Goal: Information Seeking & Learning: Learn about a topic

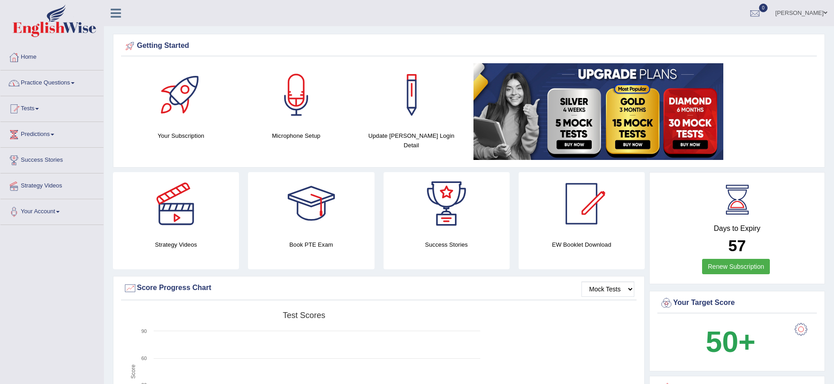
click at [71, 84] on link "Practice Questions" at bounding box center [51, 82] width 103 height 23
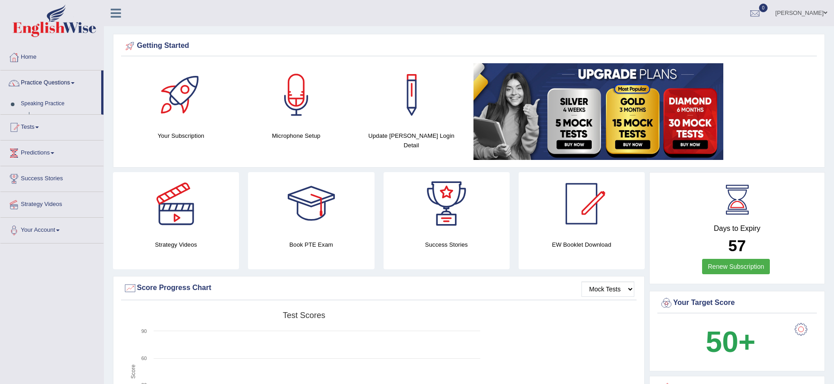
click at [71, 84] on link "Practice Questions" at bounding box center [50, 82] width 101 height 23
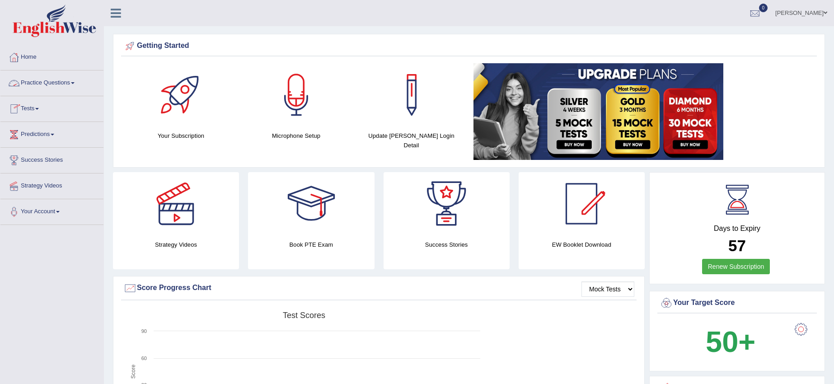
click at [64, 85] on link "Practice Questions" at bounding box center [51, 82] width 103 height 23
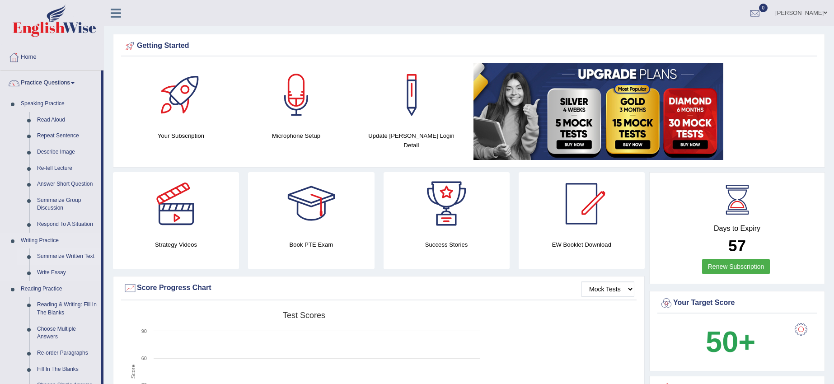
click at [68, 257] on link "Summarize Written Text" at bounding box center [67, 257] width 68 height 16
click at [68, 257] on ul "Speaking Practice Read Aloud Repeat Sentence Describe Image Re-tell Lecture Ans…" at bounding box center [50, 311] width 101 height 430
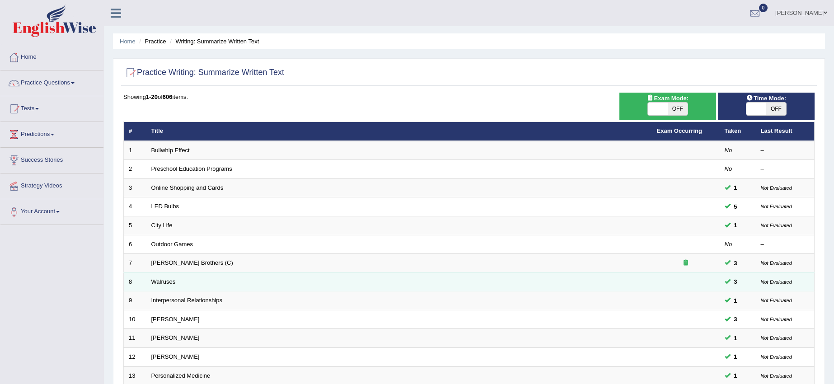
click at [326, 274] on td "Walruses" at bounding box center [399, 282] width 506 height 19
click at [168, 286] on td "Walruses" at bounding box center [399, 282] width 506 height 19
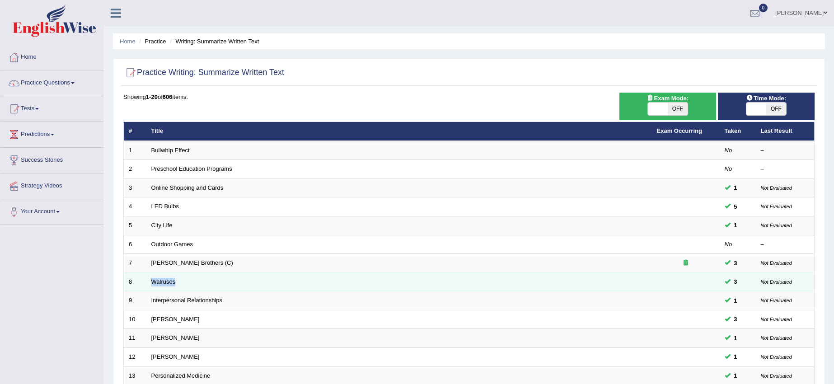
click at [168, 286] on td "Walruses" at bounding box center [399, 282] width 506 height 19
click at [164, 282] on link "Walruses" at bounding box center [163, 281] width 24 height 7
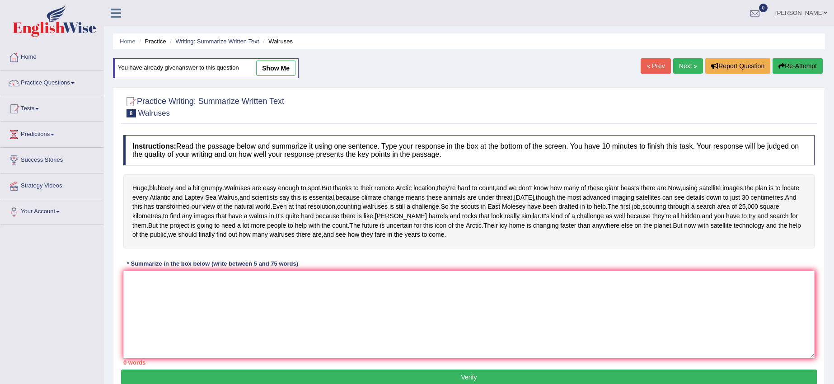
click at [283, 67] on link "show me" at bounding box center [275, 68] width 39 height 15
type textarea "Walruses are easy enough to spot, but thanks to their remote Arctic location, t…"
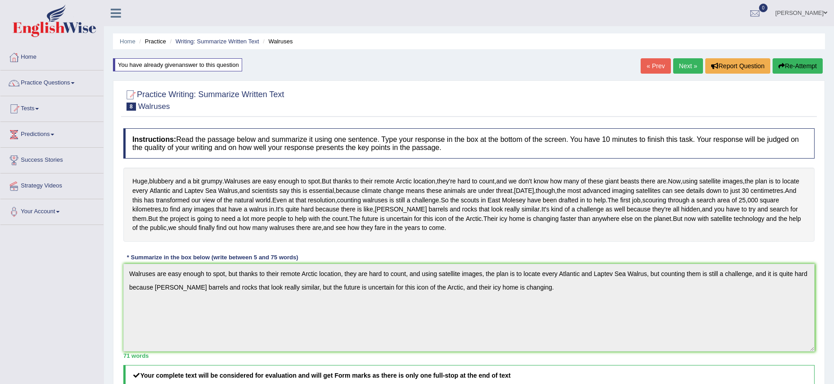
drag, startPoint x: 833, startPoint y: 209, endPoint x: 837, endPoint y: 219, distance: 10.4
click at [834, 219] on html "Toggle navigation Home Practice Questions Speaking Practice Read Aloud Repeat S…" at bounding box center [417, 192] width 834 height 384
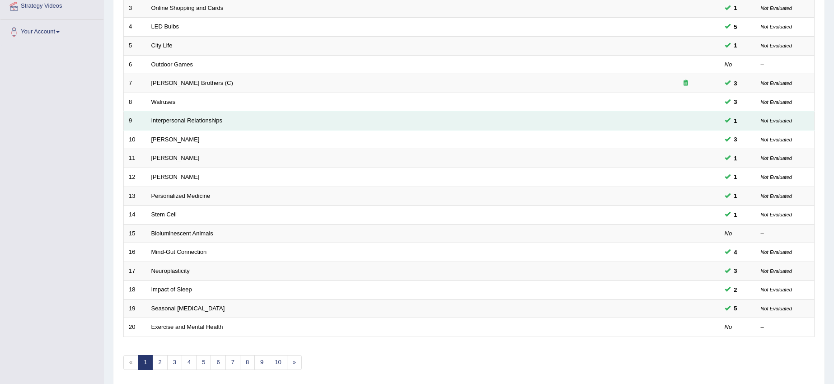
scroll to position [214, 0]
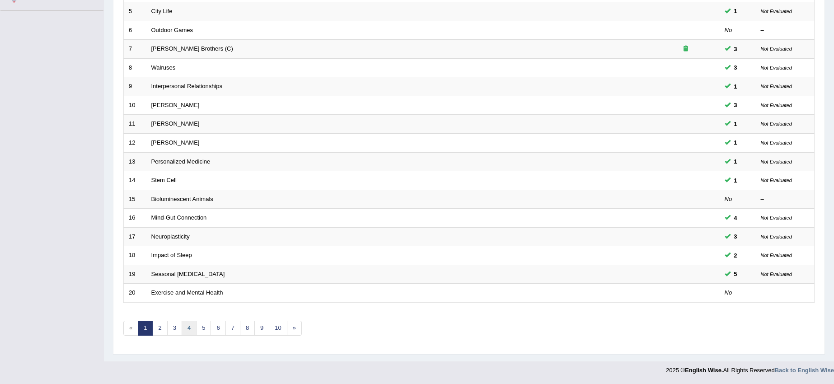
click at [192, 327] on link "4" at bounding box center [189, 328] width 15 height 15
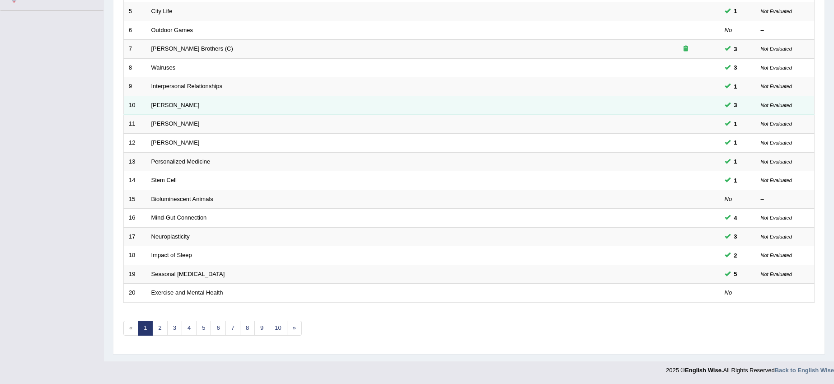
click at [167, 109] on td "Rosalid Franklin" at bounding box center [399, 105] width 506 height 19
click at [175, 105] on link "[PERSON_NAME]" at bounding box center [175, 105] width 48 height 7
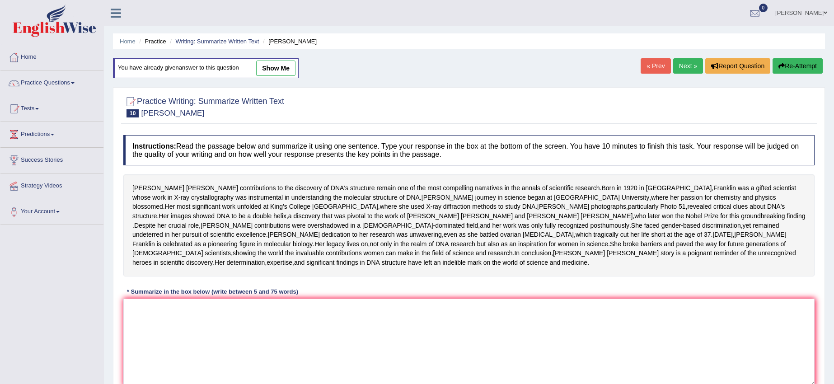
click at [267, 69] on link "show me" at bounding box center [275, 68] width 39 height 15
type textarea "[PERSON_NAME] was a gifted scientist whose work in X-ray crystallography was in…"
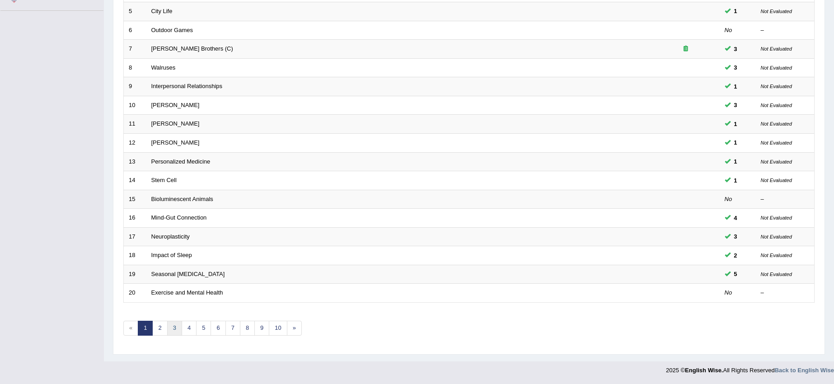
click at [179, 333] on link "3" at bounding box center [174, 328] width 15 height 15
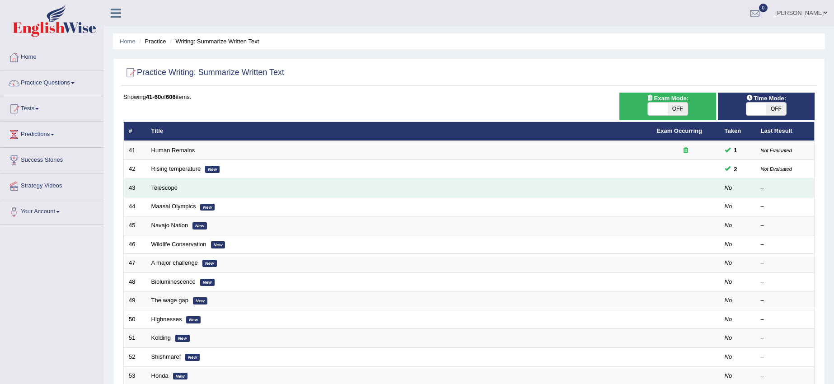
click at [215, 183] on td "Telescope" at bounding box center [399, 188] width 506 height 19
click at [215, 184] on td "Telescope" at bounding box center [399, 188] width 506 height 19
click at [177, 188] on link "Telescope" at bounding box center [164, 187] width 27 height 7
click at [177, 189] on link "Telescope" at bounding box center [164, 187] width 27 height 7
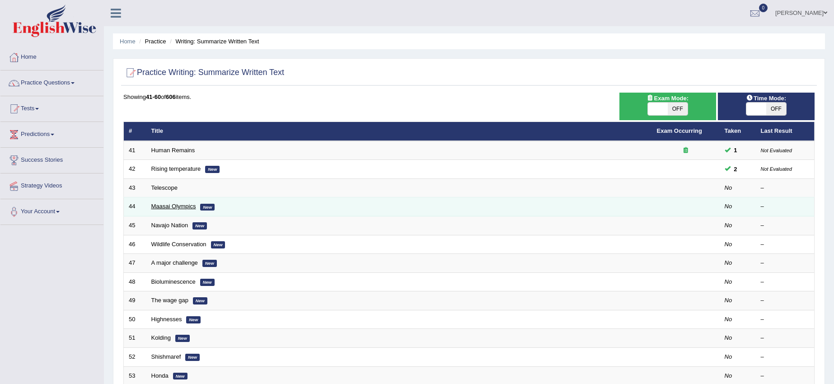
click at [184, 208] on link "Maasai Olympics" at bounding box center [173, 206] width 45 height 7
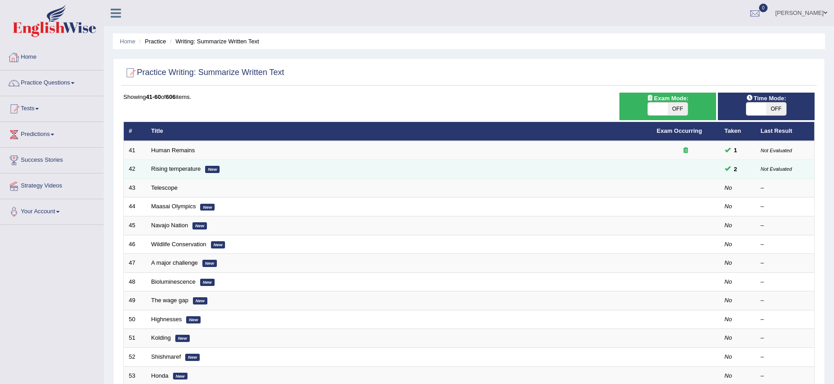
scroll to position [56, 0]
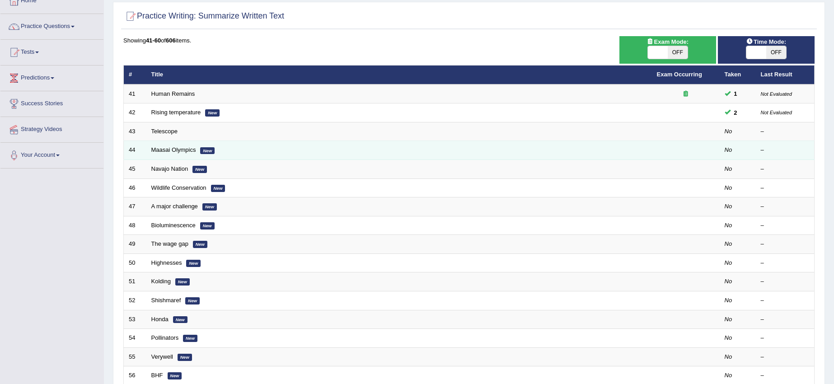
click at [167, 146] on td "Maasai Olympics New" at bounding box center [399, 150] width 506 height 19
click at [168, 146] on td "Maasai Olympics New" at bounding box center [399, 150] width 506 height 19
click at [185, 147] on link "Maasai Olympics" at bounding box center [173, 149] width 45 height 7
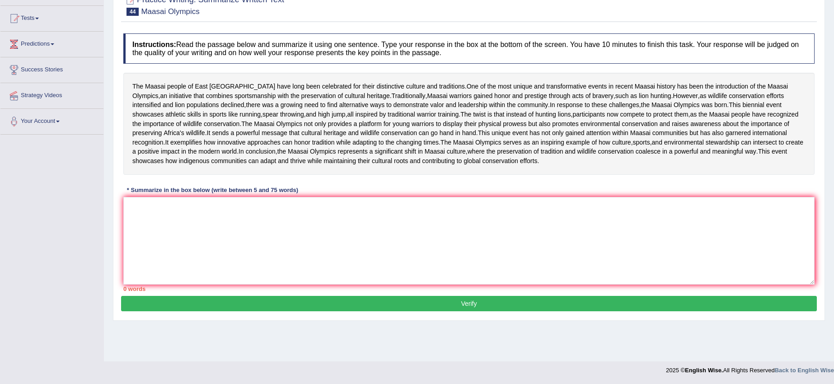
scroll to position [131, 0]
click at [168, 240] on textarea at bounding box center [469, 241] width 692 height 88
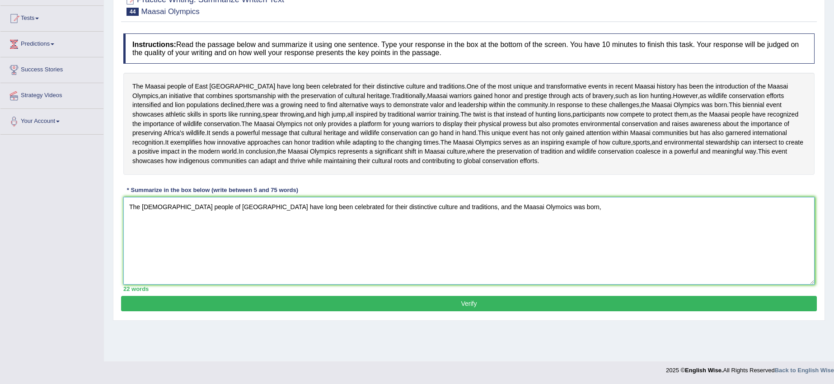
click at [475, 241] on textarea "The Maasai people of East Africa have long been celebrated for their distinctiv…" at bounding box center [469, 241] width 692 height 88
click at [478, 241] on textarea "The Maasai people of East Africa have long been celebrated for their distinctiv…" at bounding box center [469, 241] width 692 height 88
click at [516, 240] on textarea "The Maasai people of East Africa have long been celebrated for their distinctiv…" at bounding box center [469, 241] width 692 height 88
click at [542, 245] on textarea "The Maasai people of East Africa have long been celebrated for their distinctiv…" at bounding box center [469, 241] width 692 height 88
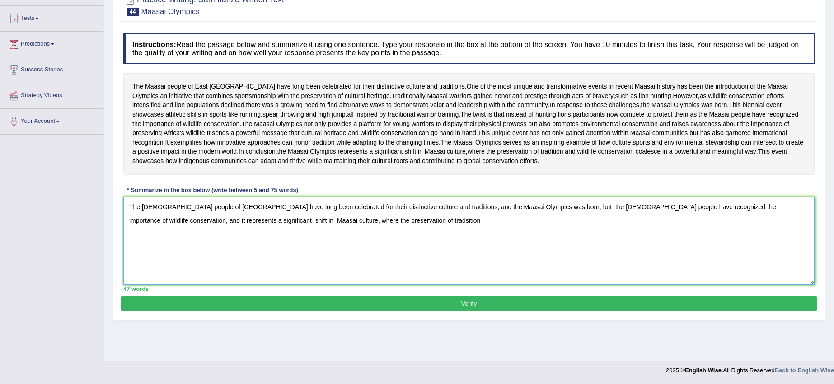
click at [313, 255] on textarea "The Maasai people of East Africa have long been celebrated for their distinctiv…" at bounding box center [469, 241] width 692 height 88
click at [314, 255] on textarea "The Maasai people of East Africa have long been celebrated for their distinctiv…" at bounding box center [469, 241] width 692 height 88
click at [329, 254] on textarea "The Maasai people of East Africa have long been celebrated for their distinctiv…" at bounding box center [469, 241] width 692 height 88
type textarea "The Maasai people of East Africa have long been celebrated for their distinctiv…"
click at [406, 311] on button "Verify" at bounding box center [469, 303] width 696 height 15
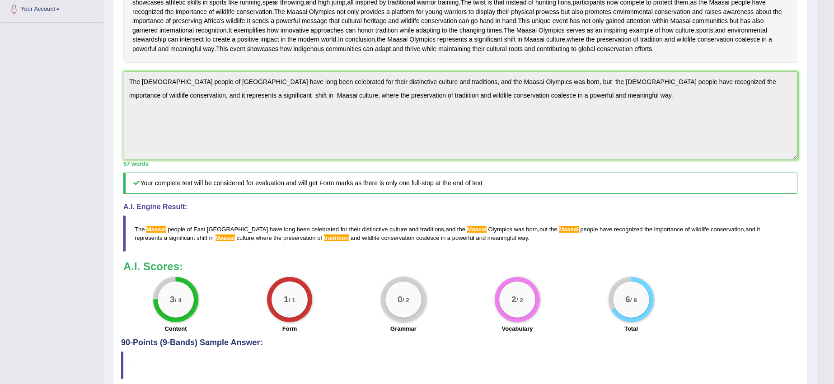
scroll to position [146, 0]
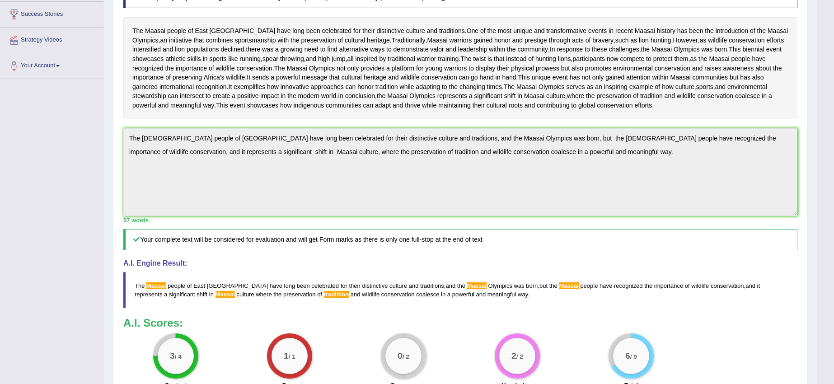
click at [819, 238] on html "Toggle navigation Home Practice Questions Speaking Practice Read Aloud Repeat S…" at bounding box center [417, 46] width 834 height 384
click at [165, 302] on div "Instructions: Read the passage below and summarize it using one sentence. Type …" at bounding box center [460, 183] width 679 height 421
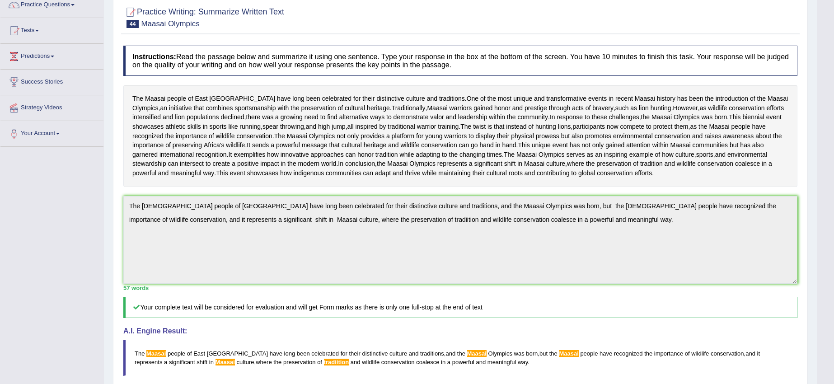
scroll to position [0, 0]
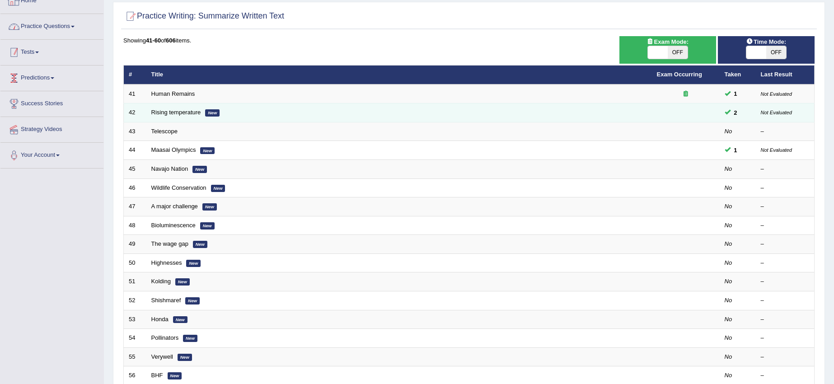
scroll to position [56, 0]
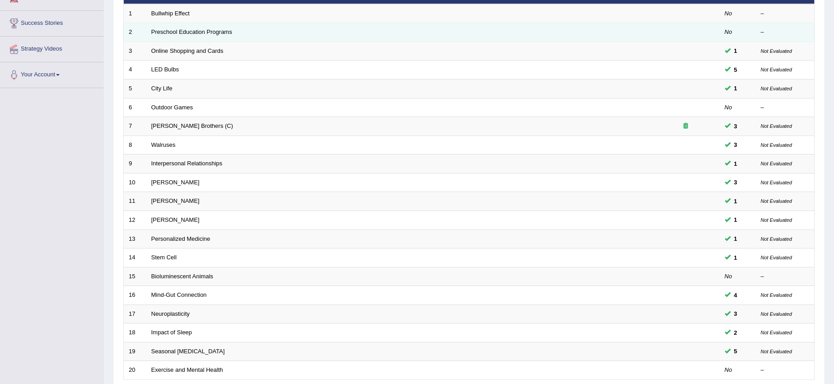
scroll to position [158, 0]
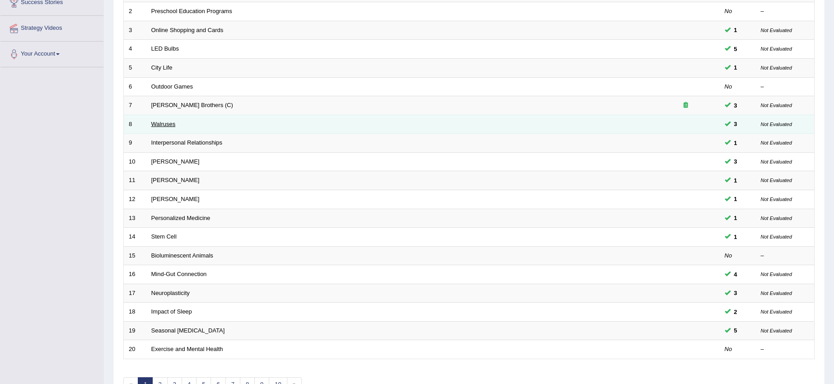
click at [169, 122] on link "Walruses" at bounding box center [163, 124] width 24 height 7
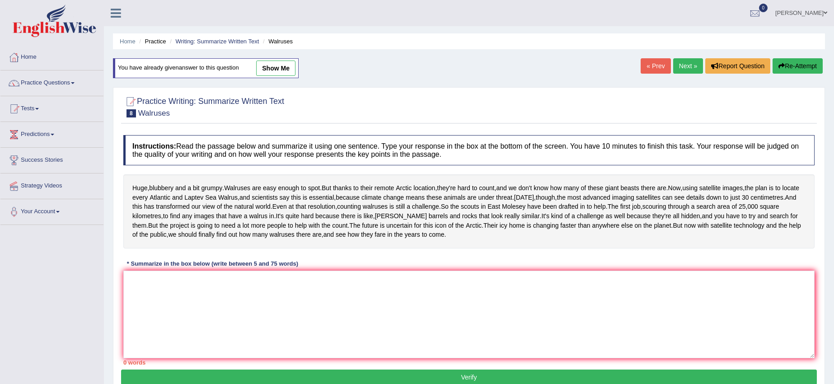
click at [287, 70] on link "show me" at bounding box center [275, 68] width 39 height 15
type textarea "Walruses are easy enough to spot, but thanks to their remote Arctic location, t…"
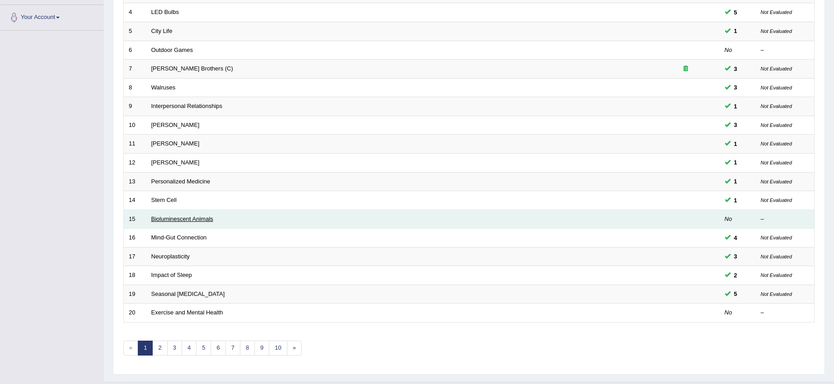
scroll to position [214, 0]
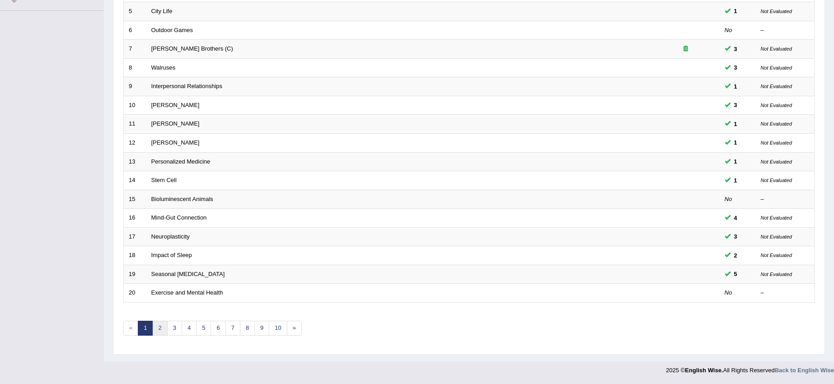
click at [158, 325] on link "2" at bounding box center [159, 328] width 15 height 15
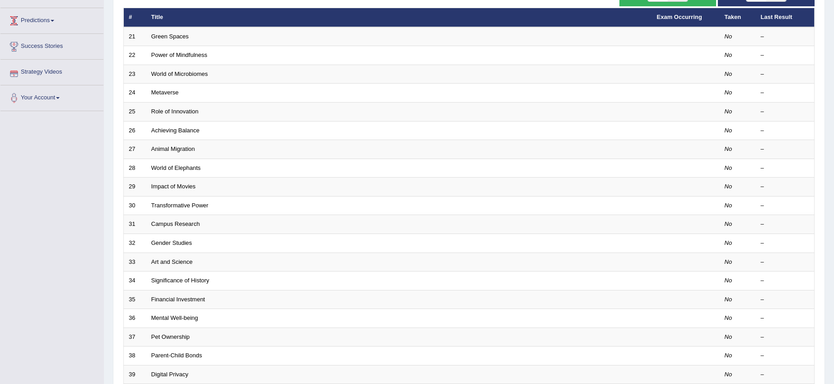
scroll to position [101, 0]
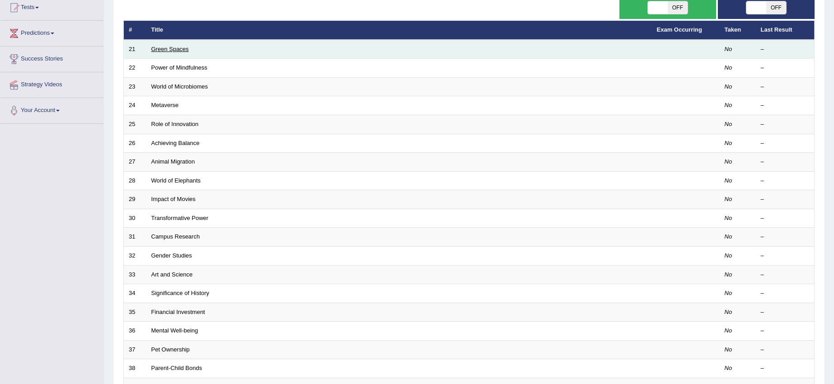
click at [177, 48] on link "Green Spaces" at bounding box center [170, 49] width 38 height 7
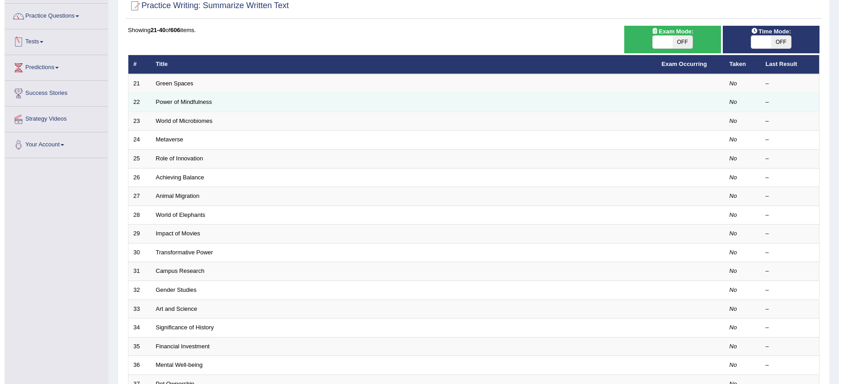
scroll to position [47, 0]
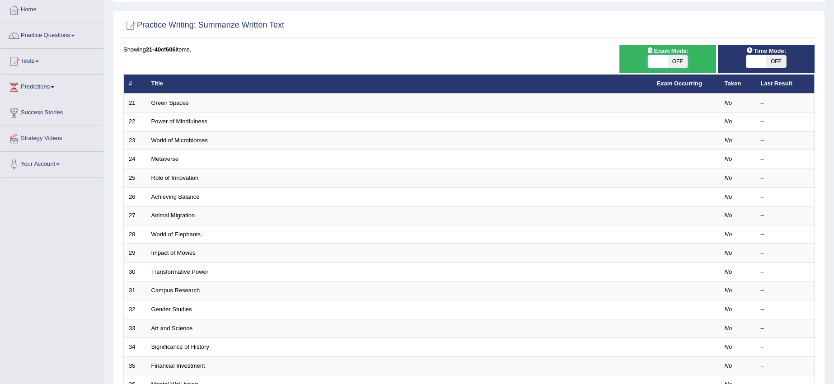
click at [653, 57] on span at bounding box center [658, 61] width 20 height 13
checkbox input "true"
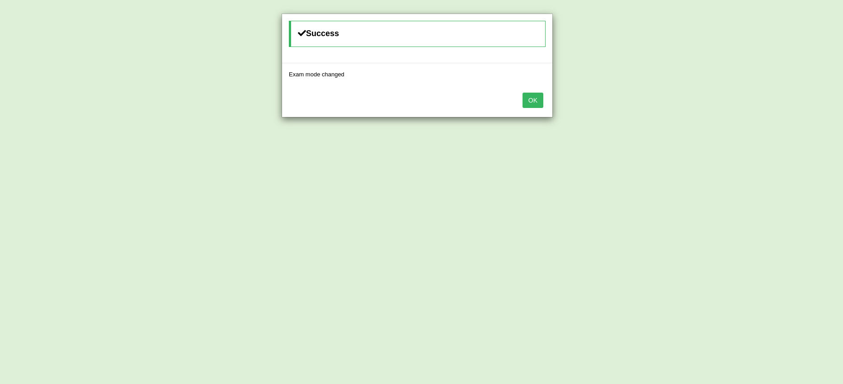
click at [532, 97] on button "OK" at bounding box center [533, 100] width 21 height 15
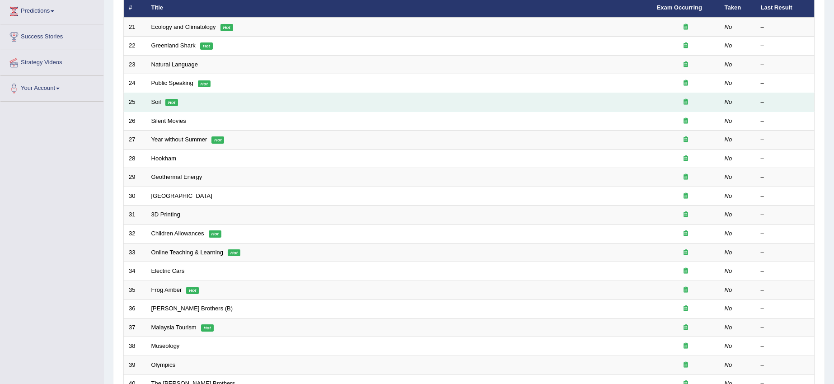
scroll to position [104, 0]
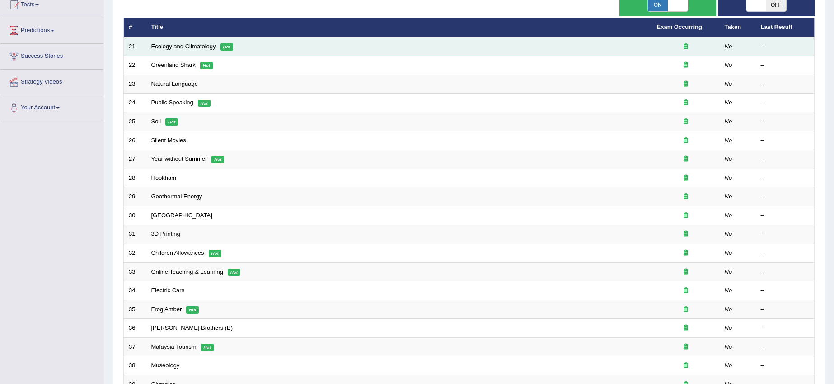
click at [169, 49] on link "Ecology and Climatology" at bounding box center [183, 46] width 65 height 7
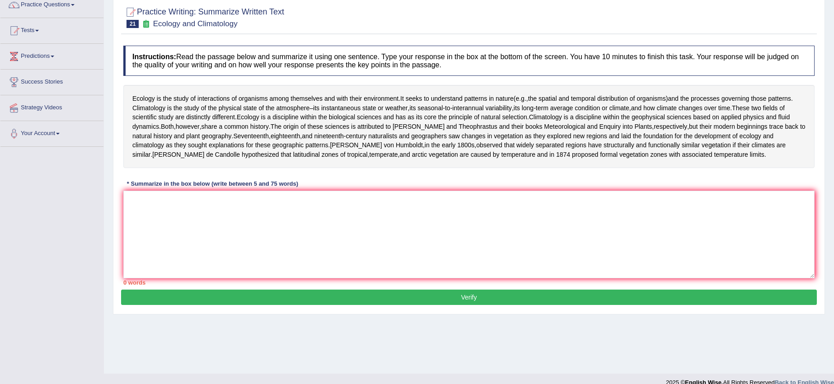
scroll to position [90, 0]
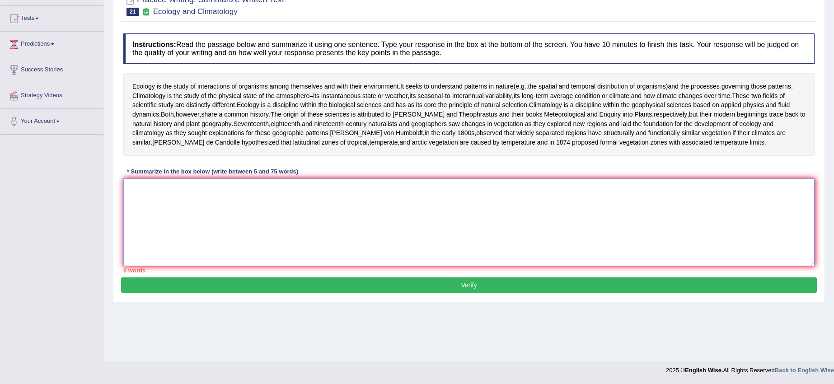
click at [149, 208] on textarea at bounding box center [469, 223] width 692 height 88
click at [147, 242] on textarea at bounding box center [469, 223] width 692 height 88
click at [134, 217] on textarea at bounding box center [469, 223] width 692 height 88
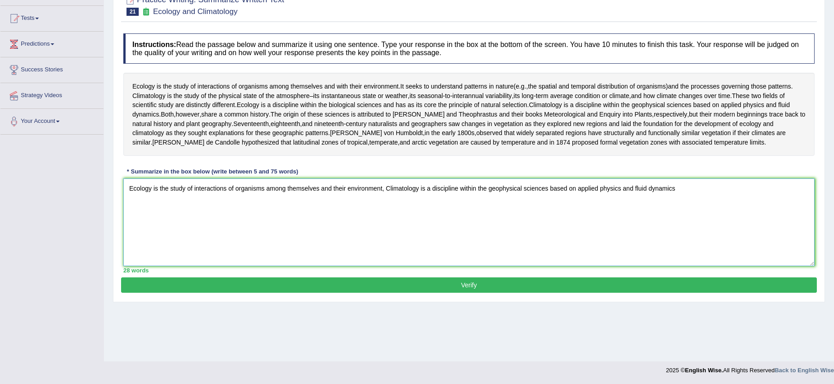
click at [385, 207] on textarea "Ecology is the study of interactions of organisms among themselves and their en…" at bounding box center [469, 223] width 692 height 88
click at [695, 205] on textarea "Ecology is the study of interactions of organisms among themselves and their en…" at bounding box center [469, 223] width 692 height 88
click at [765, 206] on textarea "Ecology is the study of interactions of organisms among themselves and their en…" at bounding box center [469, 223] width 692 height 88
click at [788, 207] on textarea "Ecology is the study of interactions of organisms among themselves and their en…" at bounding box center [469, 223] width 692 height 88
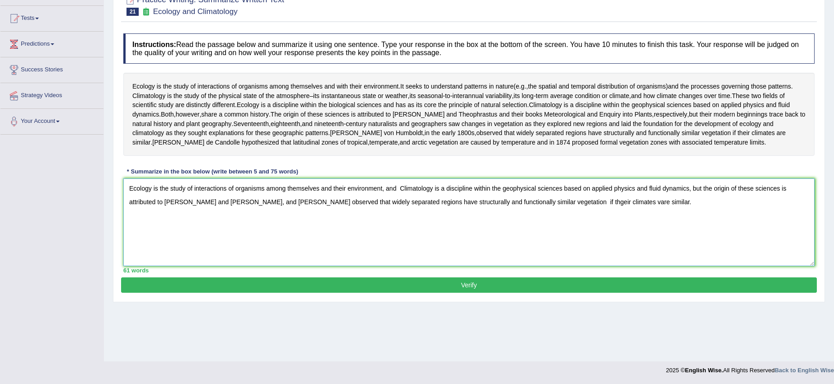
type textarea "Ecology is the study of interactions of organisms among themselves and their en…"
click at [435, 293] on button "Verify" at bounding box center [469, 285] width 696 height 15
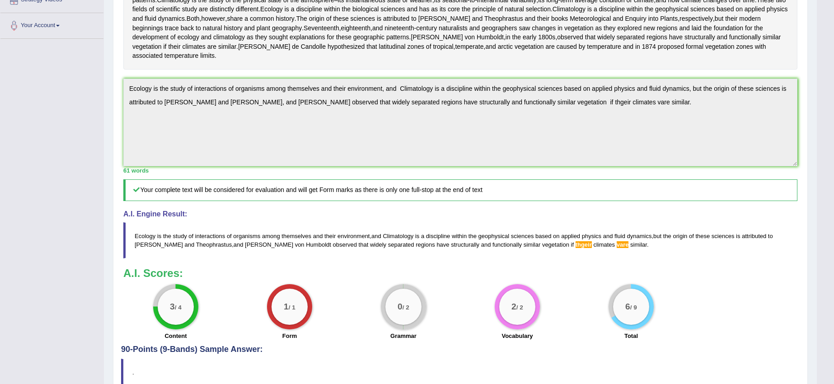
scroll to position [203, 0]
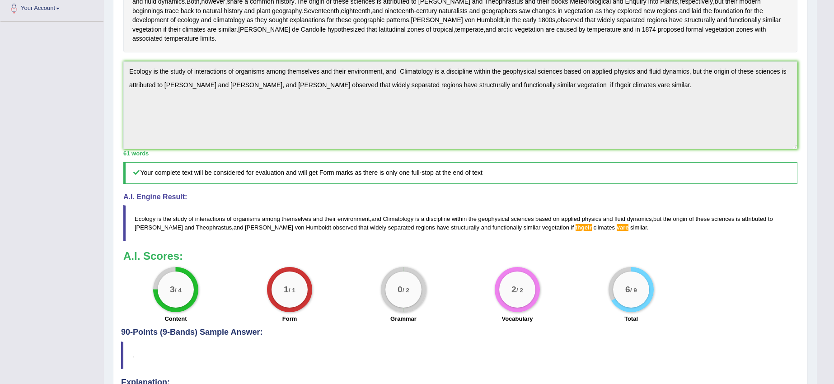
click at [668, 205] on div "Instructions: Read the passage below and summarize it using one sentence. Type …" at bounding box center [460, 122] width 679 height 412
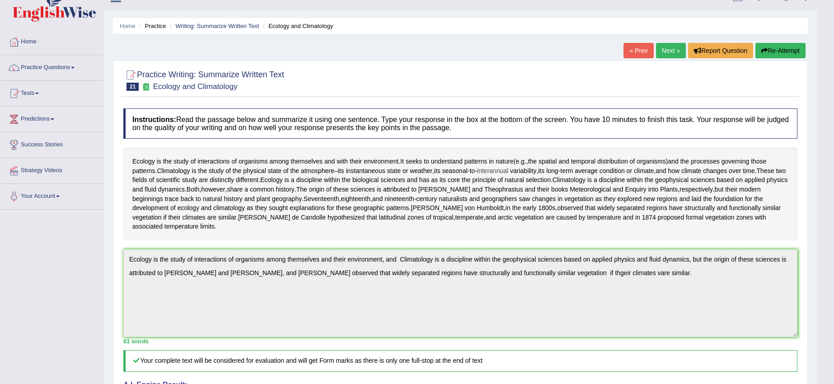
scroll to position [0, 0]
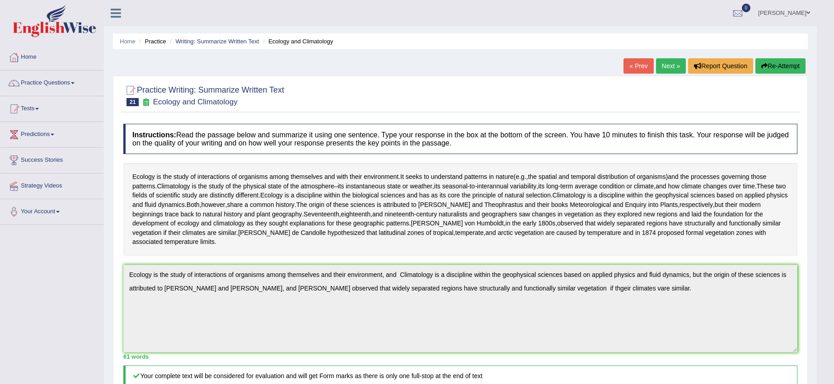
drag, startPoint x: 772, startPoint y: 61, endPoint x: 775, endPoint y: 66, distance: 5.5
click at [773, 63] on button "Re-Attempt" at bounding box center [781, 65] width 50 height 15
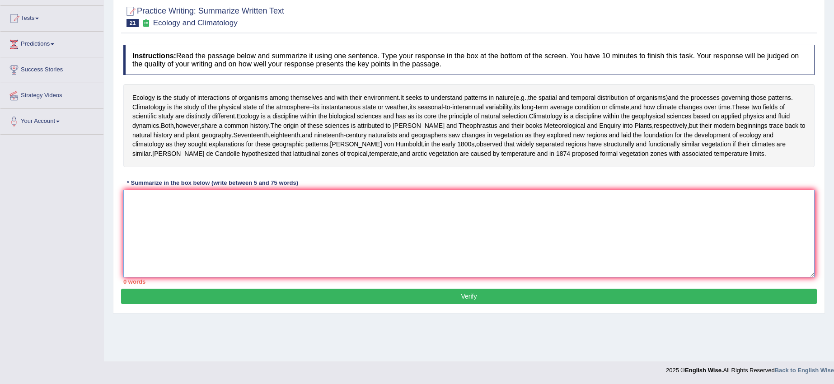
paste textarea "Ecology is the study of interactions of organisms among themselves and their en…"
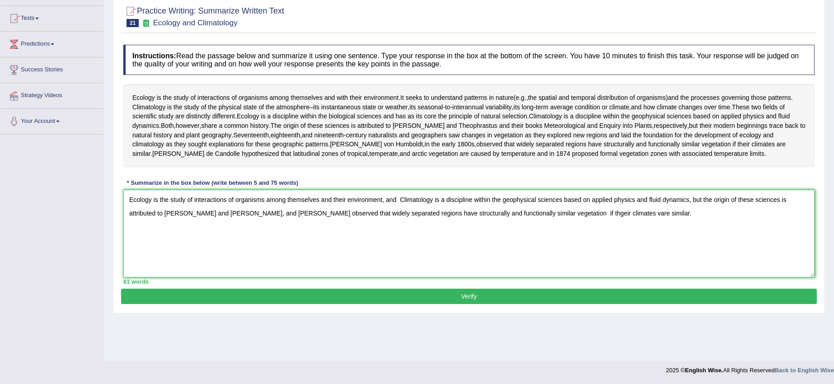
click at [598, 231] on textarea "Ecology is the study of interactions of organisms among themselves and their en…" at bounding box center [469, 234] width 692 height 88
click at [632, 233] on textarea "Ecology is the study of interactions of organisms among themselves and their en…" at bounding box center [469, 234] width 692 height 88
type textarea "Ecology is the study of interactions of organisms among themselves and their en…"
click at [585, 304] on button "Verify" at bounding box center [469, 296] width 696 height 15
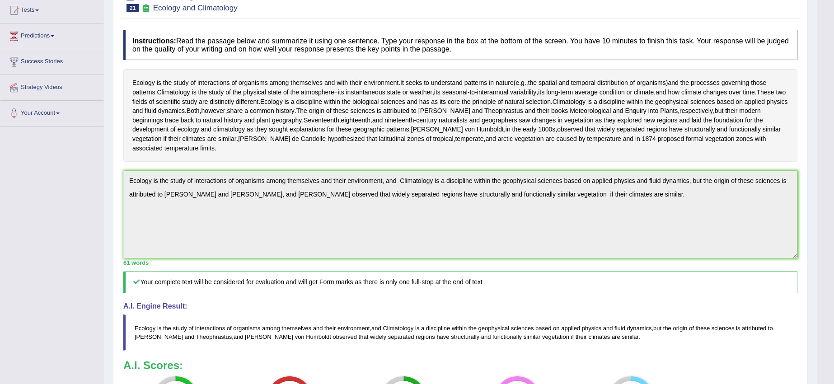
scroll to position [43, 0]
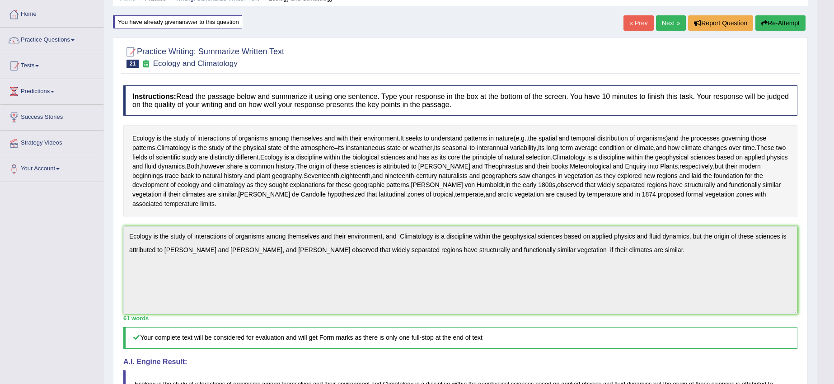
click at [777, 22] on button "Re-Attempt" at bounding box center [781, 22] width 50 height 15
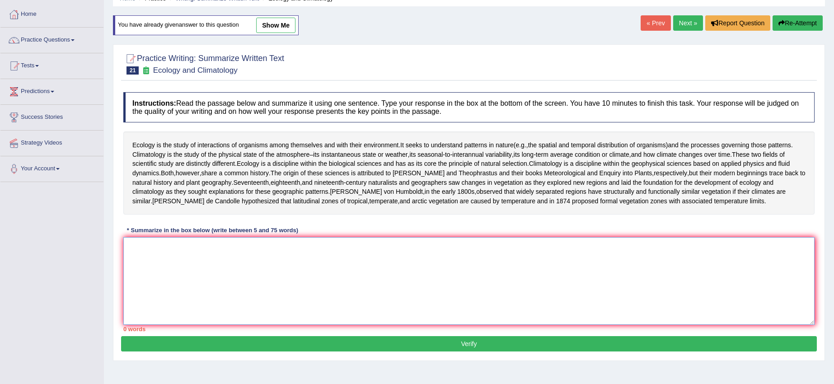
paste textarea "cology is the study of interactions of organisms among themselves and their env…"
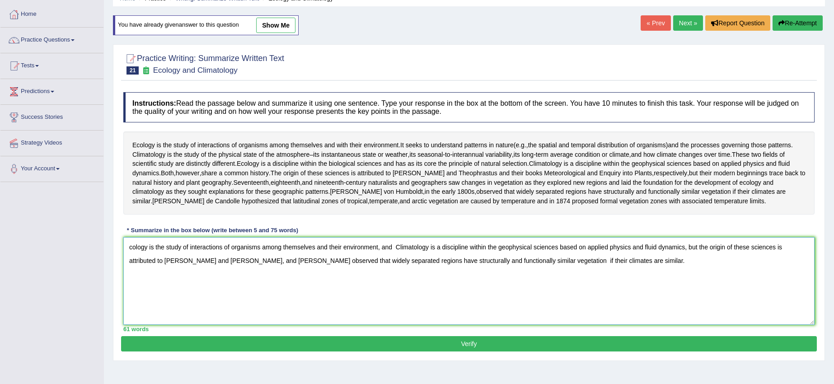
click at [324, 278] on textarea "cology is the study of interactions of organisms among themselves and their env…" at bounding box center [469, 281] width 692 height 88
type textarea "cology is the study of interactions of organisms among themselves and their env…"
click at [437, 352] on button "Verify" at bounding box center [469, 343] width 696 height 15
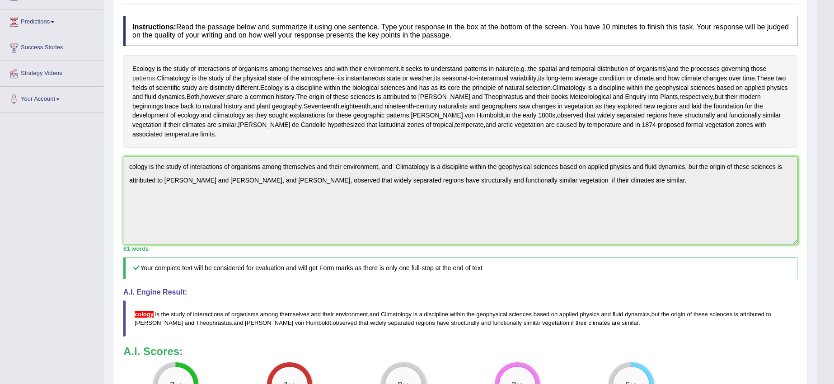
scroll to position [99, 0]
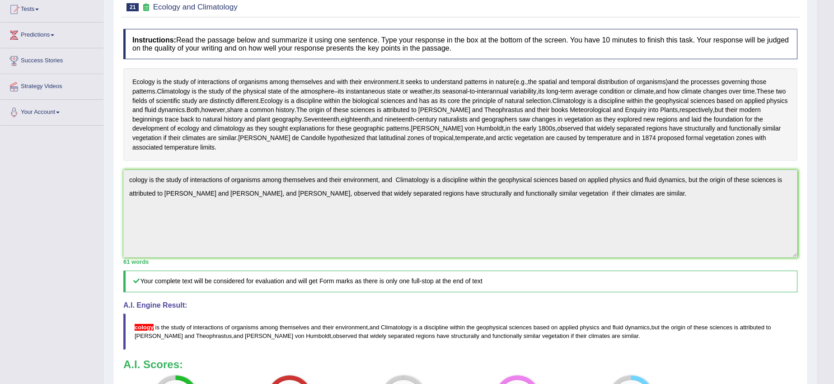
drag, startPoint x: 669, startPoint y: 166, endPoint x: 669, endPoint y: 171, distance: 5.0
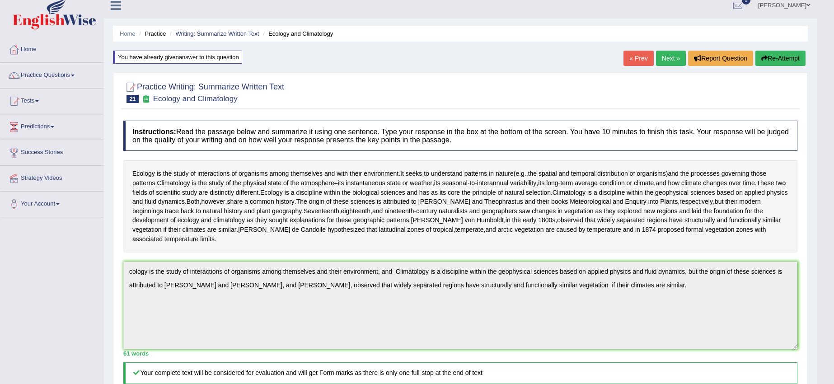
scroll to position [0, 0]
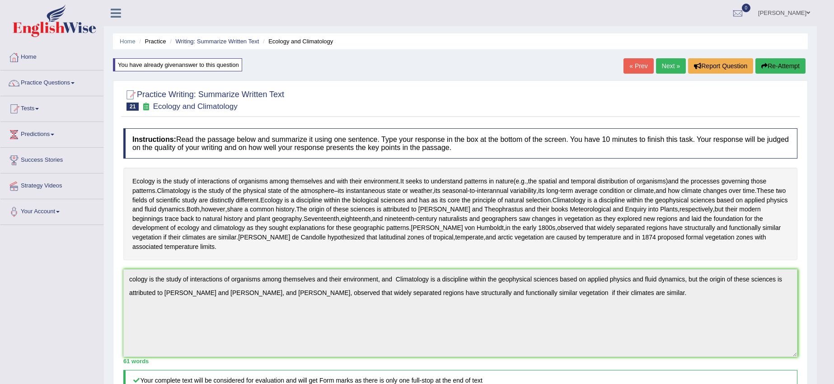
click at [793, 65] on button "Re-Attempt" at bounding box center [781, 65] width 50 height 15
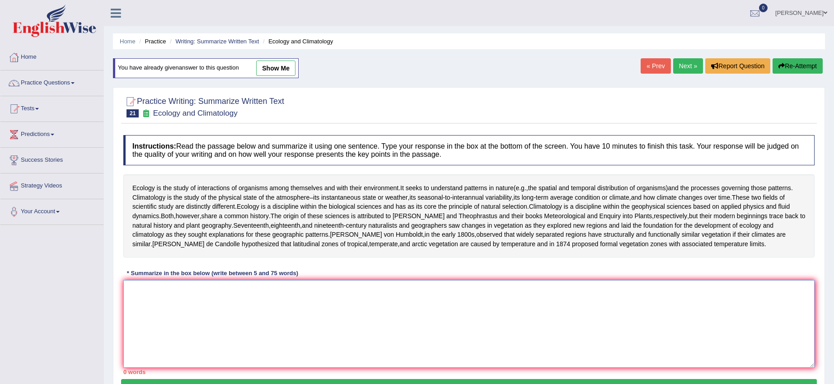
paste textarea "cology is the study of interactions of organisms among themselves and their env…"
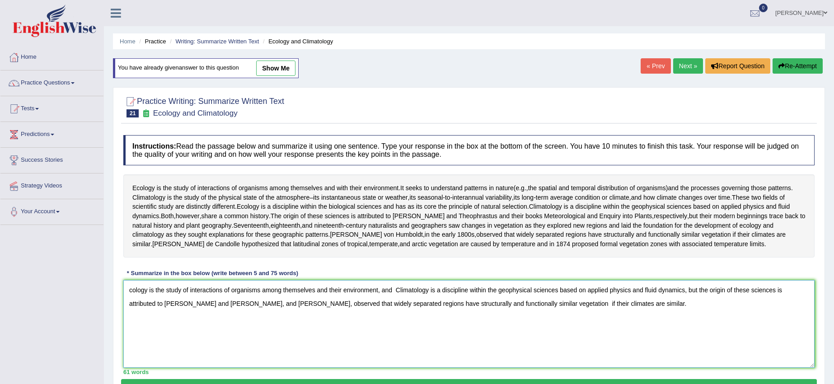
click at [128, 310] on textarea "cology is the study of interactions of organisms among themselves and their env…" at bounding box center [469, 324] width 692 height 88
click at [358, 352] on textarea "Ecology is the study of interactions of organisms among themselves and their en…" at bounding box center [469, 324] width 692 height 88
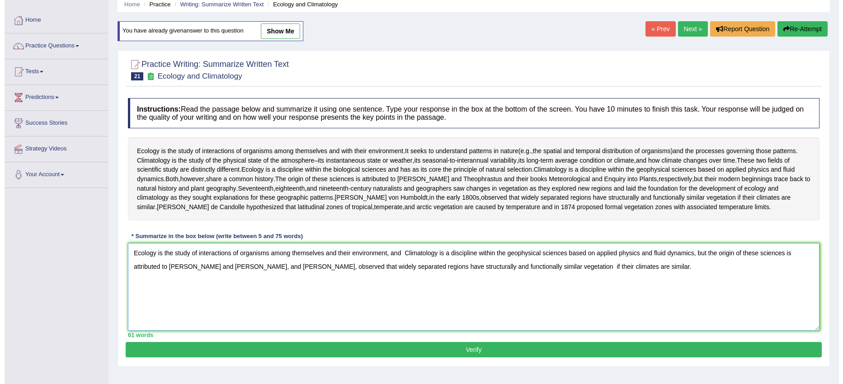
scroll to position [56, 0]
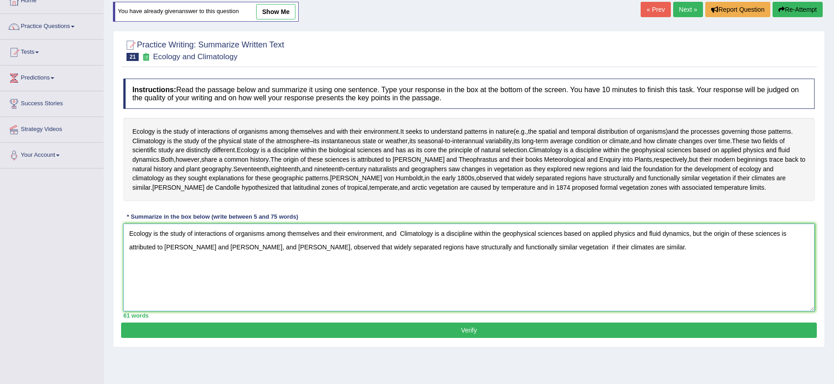
type textarea "Ecology is the study of interactions of organisms among themselves and their en…"
click at [345, 338] on button "Verify" at bounding box center [469, 330] width 696 height 15
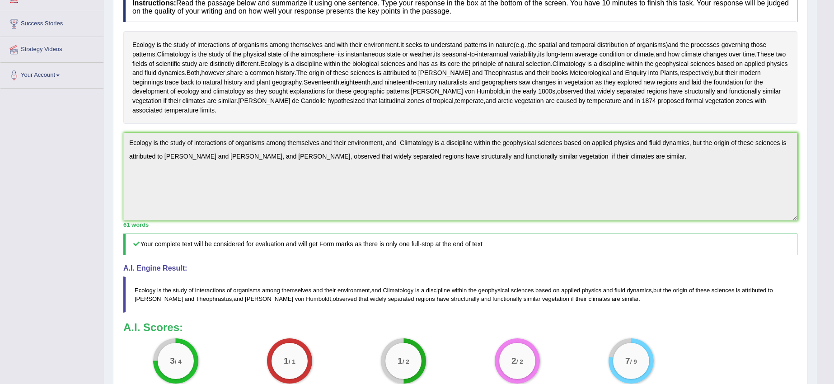
scroll to position [156, 0]
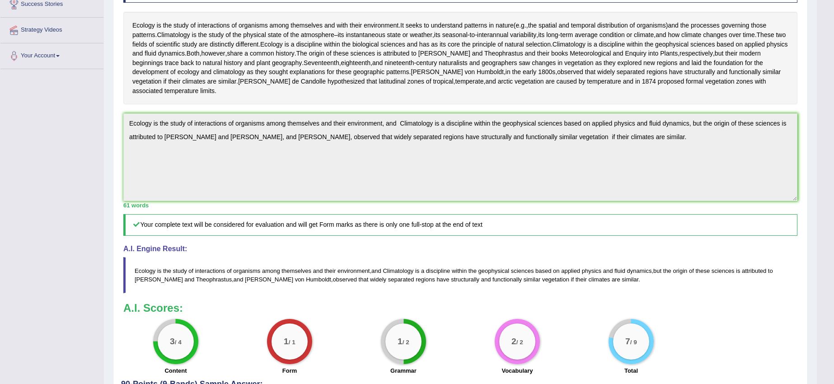
drag, startPoint x: 134, startPoint y: 277, endPoint x: 400, endPoint y: 303, distance: 267.1
click at [440, 293] on blockquote "Ecology is the study of interactions of organisms among themselves and their en…" at bounding box center [460, 275] width 674 height 36
drag, startPoint x: 753, startPoint y: 153, endPoint x: 400, endPoint y: 212, distance: 357.9
click at [400, 210] on div "61 words" at bounding box center [460, 205] width 674 height 9
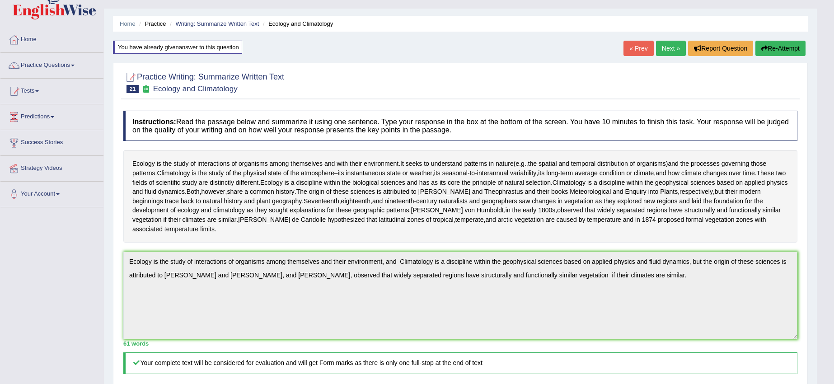
scroll to position [14, 0]
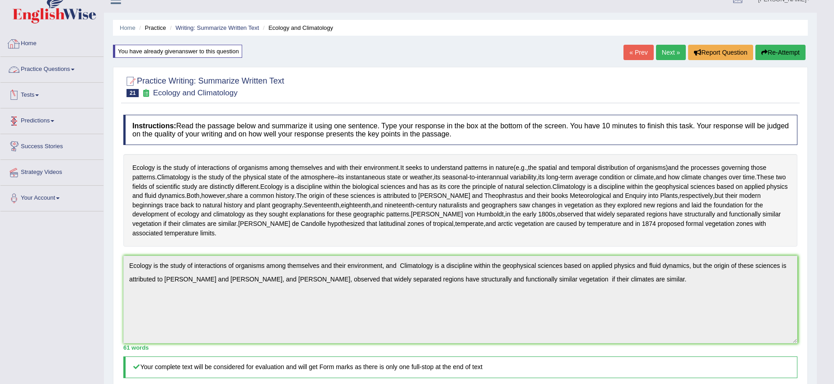
click at [25, 42] on link "Home" at bounding box center [51, 42] width 103 height 23
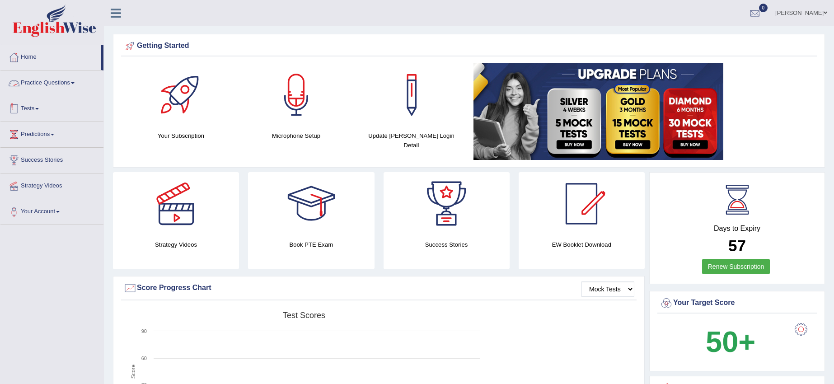
click at [64, 88] on link "Practice Questions" at bounding box center [51, 82] width 103 height 23
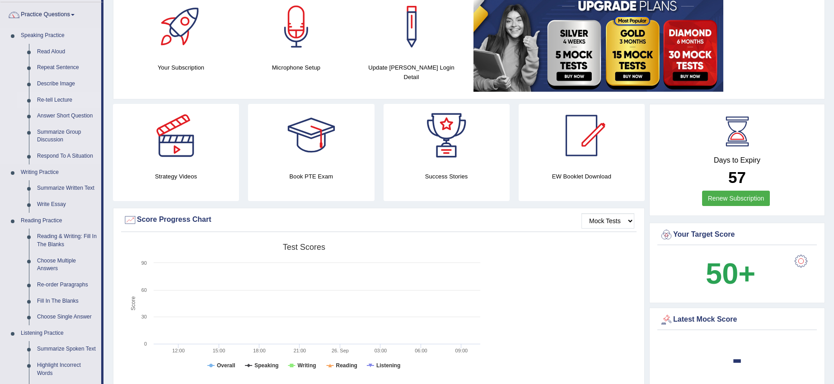
scroll to position [113, 0]
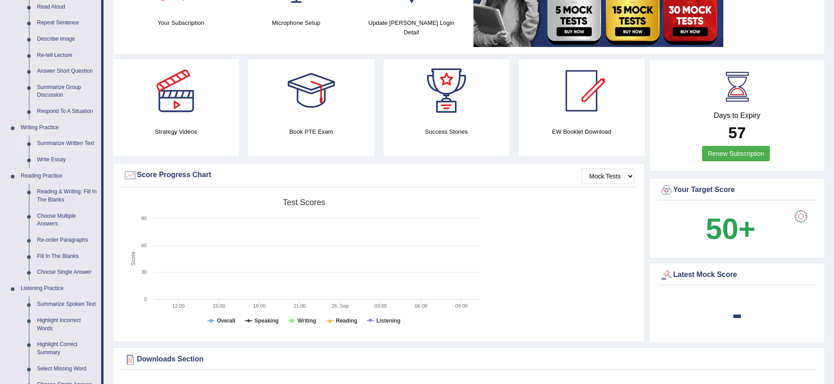
click at [59, 142] on link "Summarize Written Text" at bounding box center [67, 144] width 68 height 16
click at [59, 142] on ul "Speaking Practice Read Aloud Repeat Sentence Describe Image Re-tell Lecture Ans…" at bounding box center [50, 224] width 101 height 483
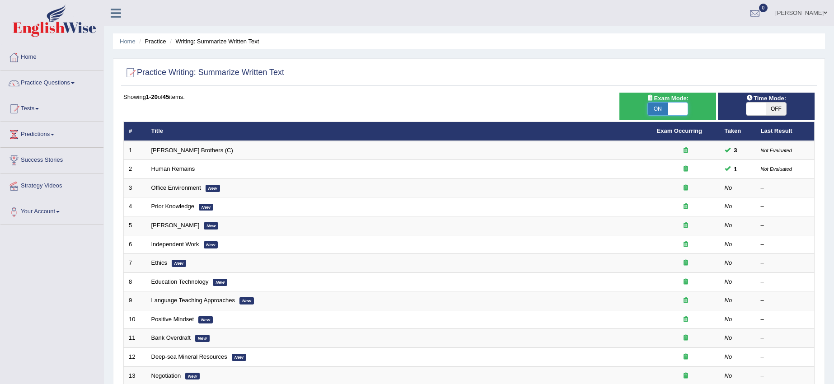
click at [683, 106] on span at bounding box center [678, 109] width 20 height 13
checkbox input "false"
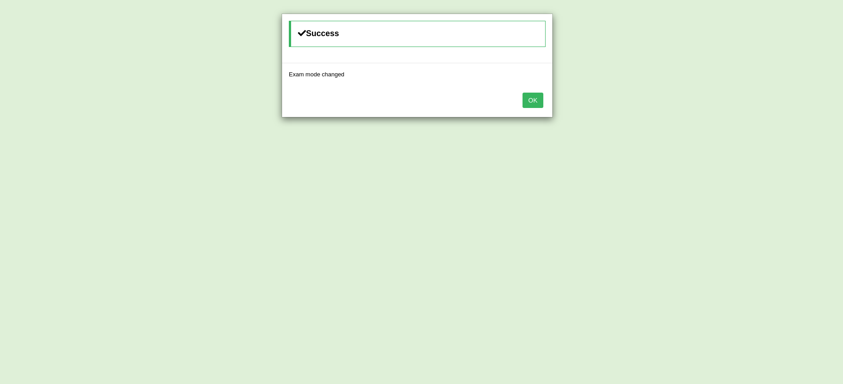
click at [531, 96] on button "OK" at bounding box center [533, 100] width 21 height 15
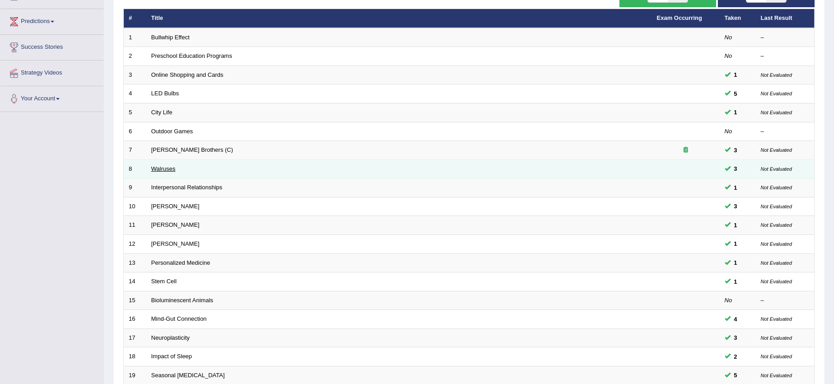
click at [163, 167] on link "Walruses" at bounding box center [163, 168] width 24 height 7
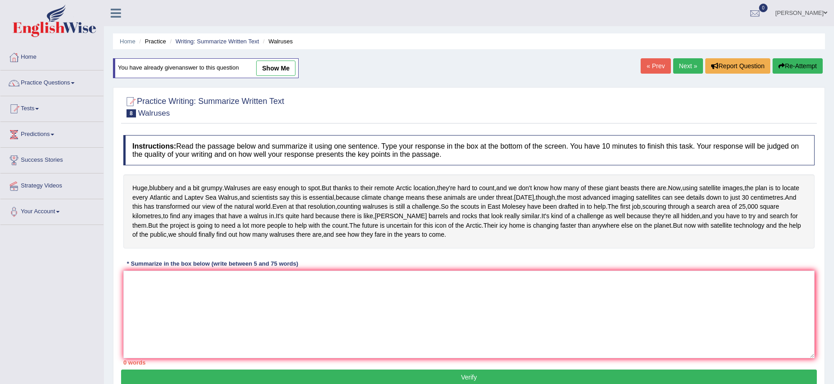
click at [270, 72] on link "show me" at bounding box center [275, 68] width 39 height 15
type textarea "Walruses are easy enough to spot, but thanks to their remote Arctic location, t…"
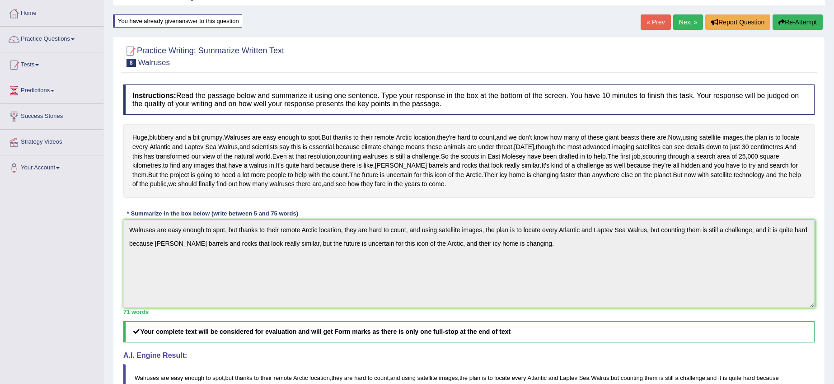
scroll to position [56, 0]
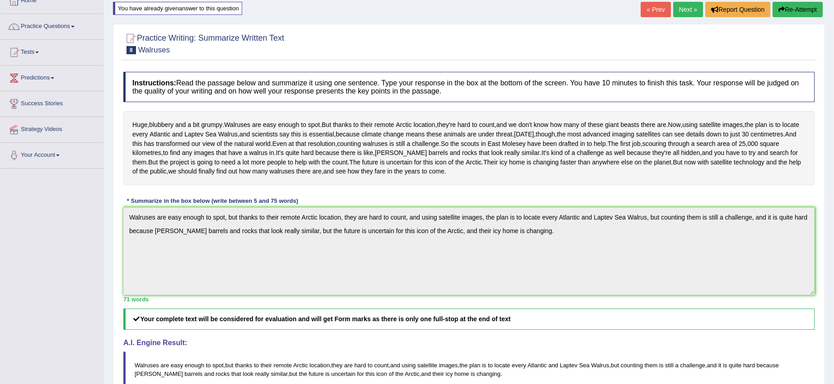
click at [58, 28] on link "Practice Questions" at bounding box center [51, 25] width 103 height 23
click at [58, 28] on link "Practice Questions" at bounding box center [50, 25] width 101 height 23
click at [58, 28] on link "Practice Questions" at bounding box center [51, 25] width 103 height 23
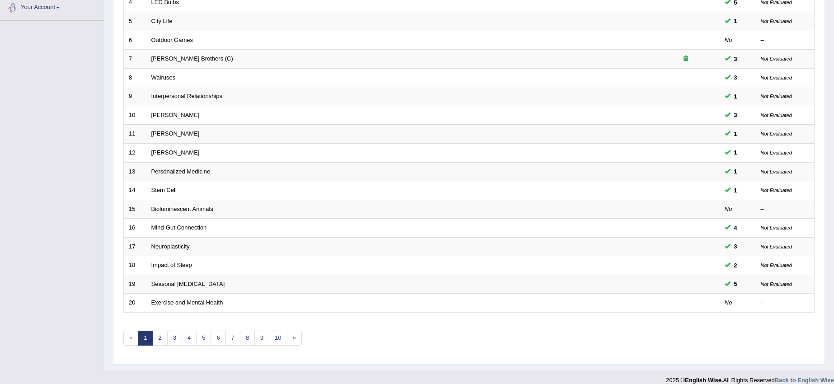
scroll to position [214, 0]
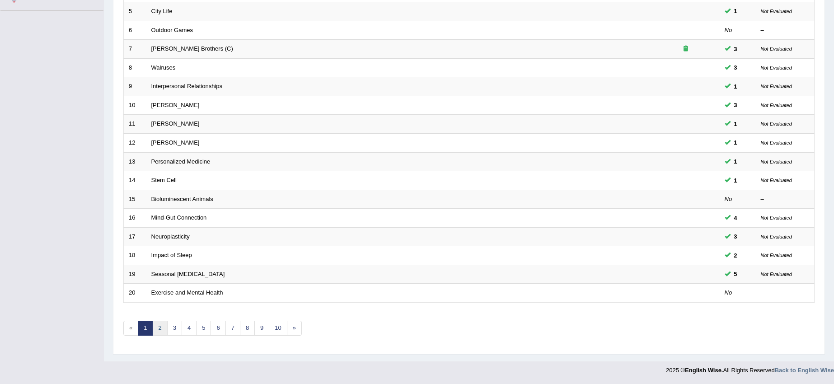
click at [158, 324] on link "2" at bounding box center [159, 328] width 15 height 15
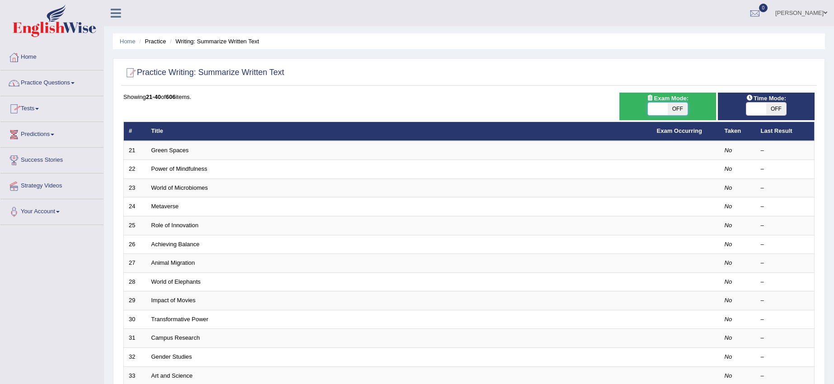
click at [658, 106] on span at bounding box center [658, 109] width 20 height 13
checkbox input "true"
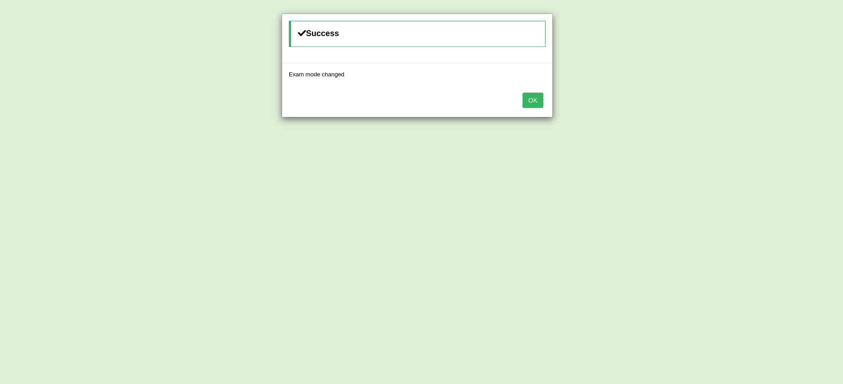
click at [531, 97] on button "OK" at bounding box center [533, 100] width 21 height 15
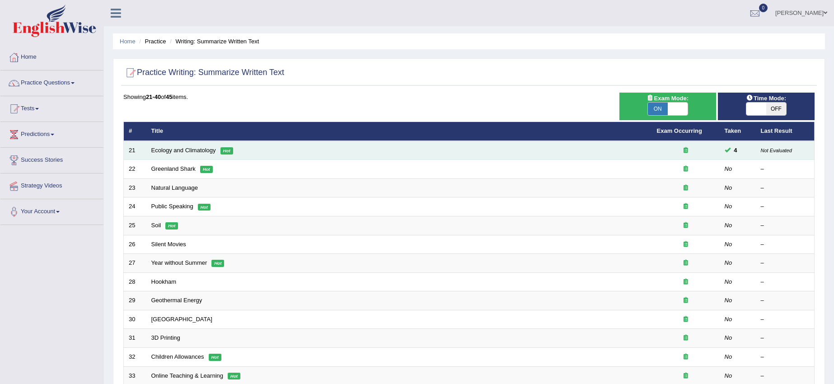
click at [234, 151] on td "Ecology and Climatology Hot" at bounding box center [399, 150] width 506 height 19
click at [212, 147] on link "Ecology and Climatology" at bounding box center [183, 150] width 65 height 7
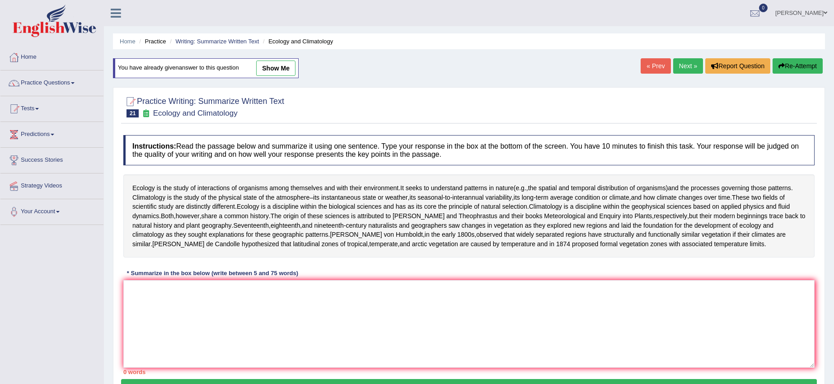
click at [272, 68] on link "show me" at bounding box center [275, 68] width 39 height 15
type textarea "Ecology is the study of interactions of organisms among themselves and their en…"
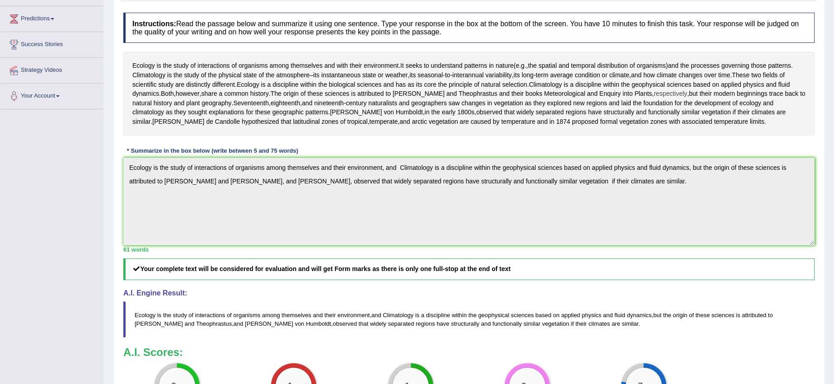
scroll to position [113, 0]
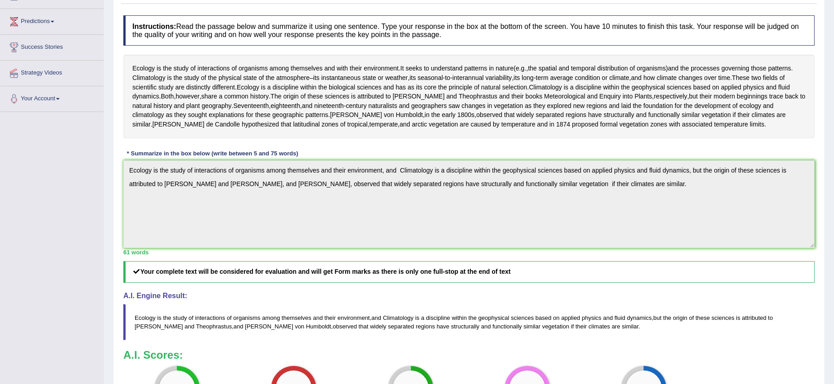
click at [738, 307] on div "Instructions: Read the passage below and summarize it using one sentence. Type …" at bounding box center [469, 219] width 696 height 416
click at [761, 287] on div "Instructions: Read the passage below and summarize it using one sentence. Type …" at bounding box center [469, 219] width 696 height 416
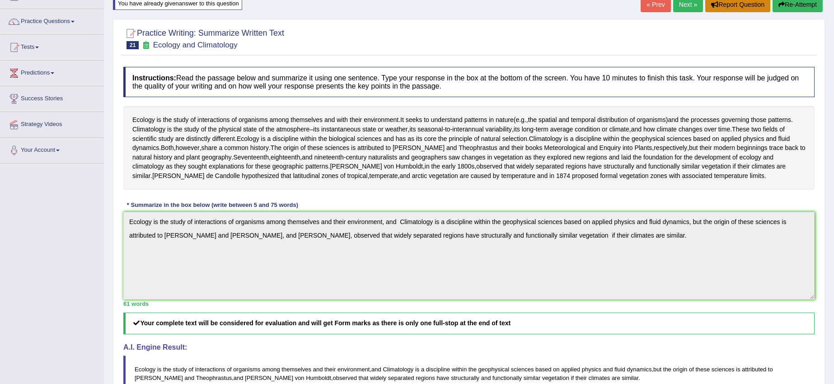
scroll to position [0, 0]
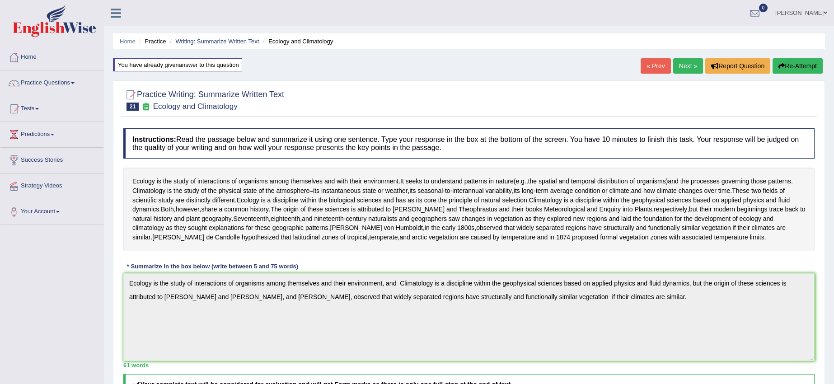
click at [782, 66] on icon "button" at bounding box center [782, 66] width 6 height 6
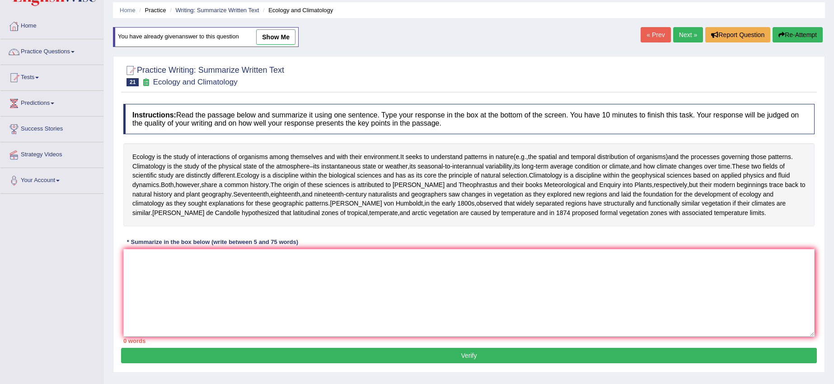
scroll to position [90, 0]
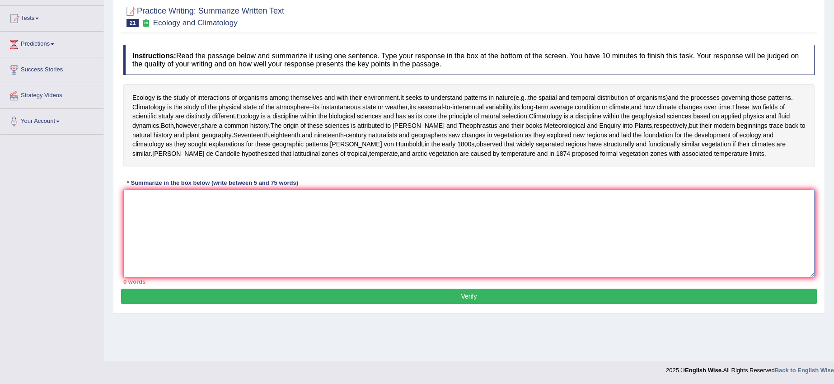
paste textarea "Ecology is the study of interactions of organisms among themselves and their en…"
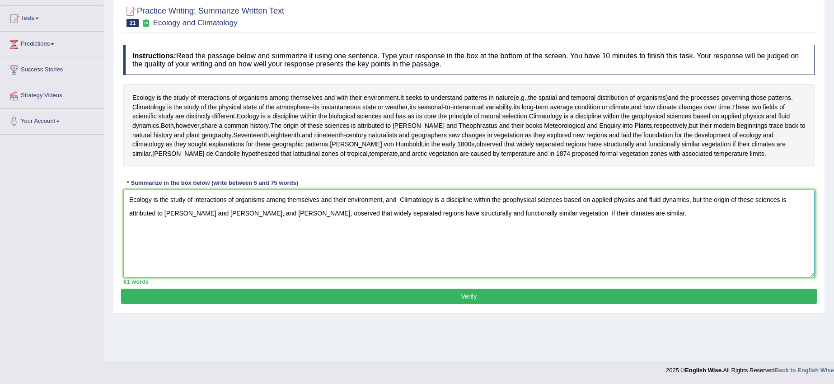
click at [239, 231] on textarea "Ecology is the study of interactions of organisms among themselves and their en…" at bounding box center [469, 234] width 692 height 88
type textarea "Ecology is the study of interactions of organisms among themselves and their en…"
click at [379, 278] on textarea "Ecology is the study of interactions of organisms among themselves and their en…" at bounding box center [469, 234] width 692 height 88
click at [374, 231] on textarea "Ecology is the study of interactions of organisms among themselves and their en…" at bounding box center [469, 234] width 692 height 88
type textarea "Ecology is the study of interactions of organisms among themselves and their en…"
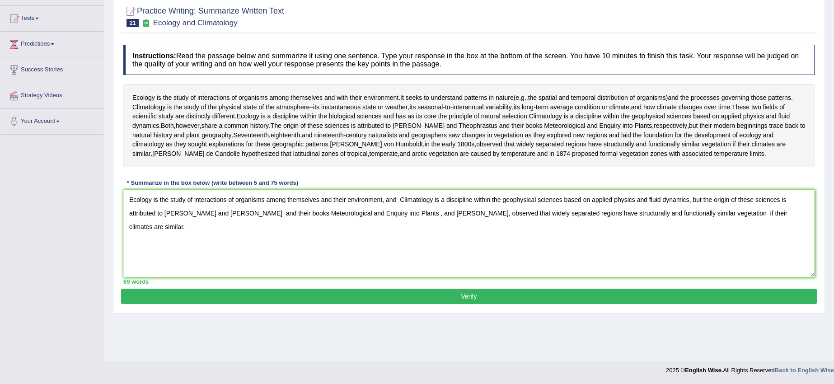
click at [484, 304] on button "Verify" at bounding box center [469, 296] width 696 height 15
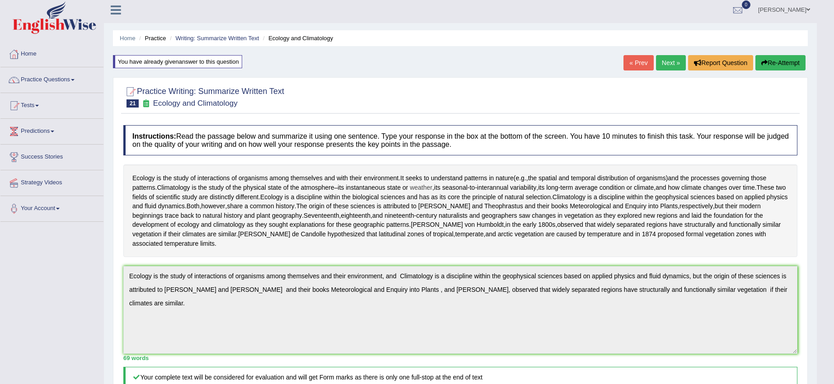
scroll to position [0, 0]
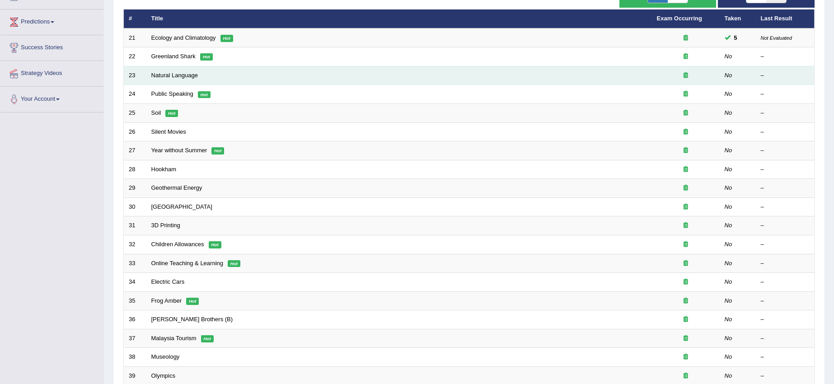
scroll to position [113, 0]
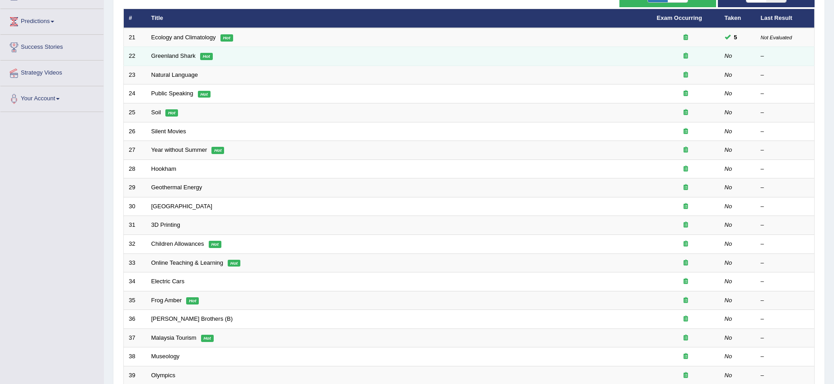
click at [198, 56] on td "Greenland Shark Hot" at bounding box center [399, 56] width 506 height 19
click at [183, 50] on td "Greenland Shark Hot" at bounding box center [399, 56] width 506 height 19
click at [158, 55] on link "Greenland Shark" at bounding box center [173, 55] width 44 height 7
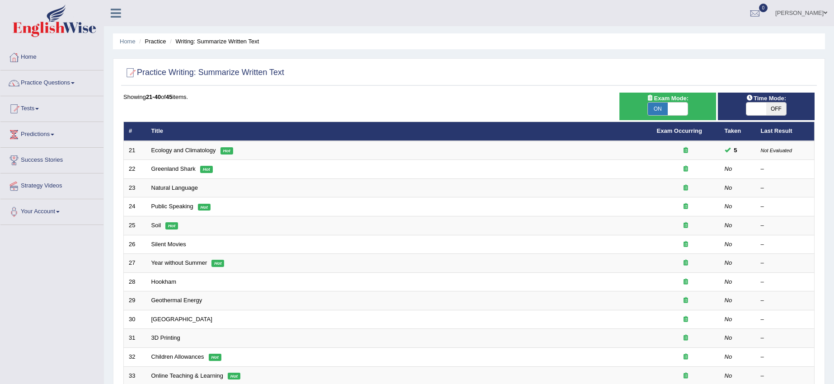
click at [684, 112] on span at bounding box center [678, 109] width 20 height 13
checkbox input "false"
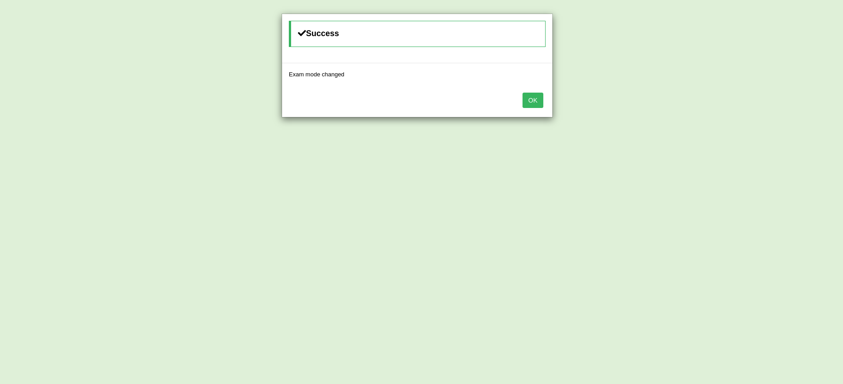
click at [536, 96] on button "OK" at bounding box center [533, 100] width 21 height 15
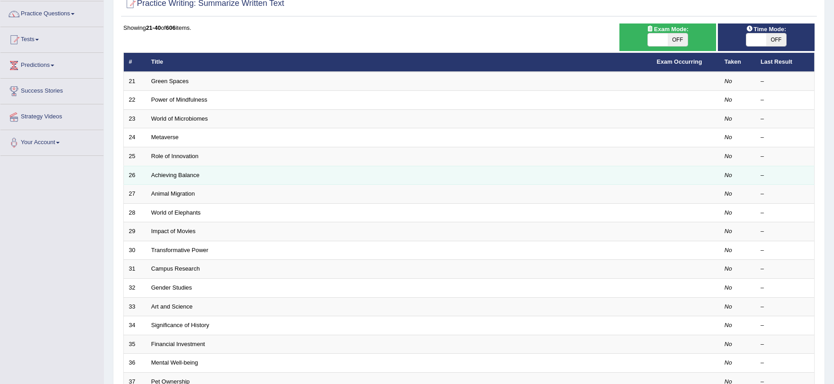
scroll to position [56, 0]
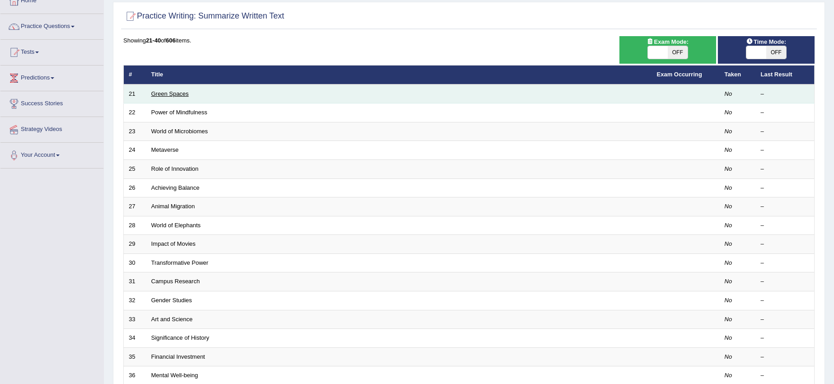
click at [171, 96] on link "Green Spaces" at bounding box center [170, 93] width 38 height 7
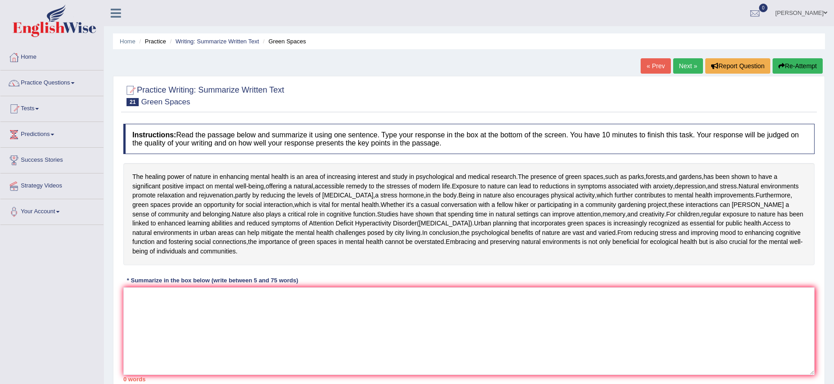
scroll to position [56, 0]
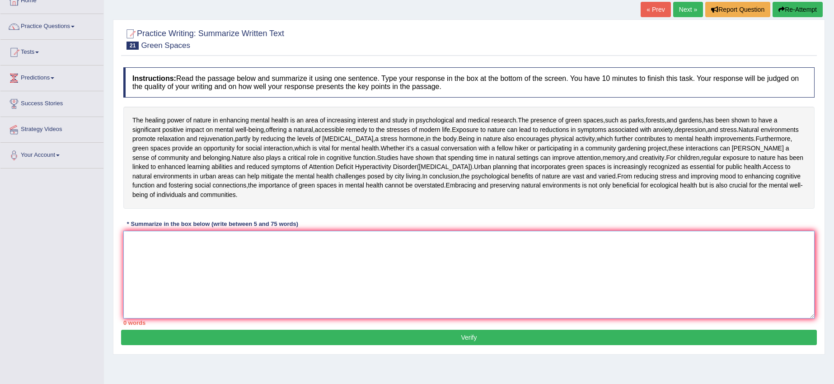
click at [137, 317] on textarea at bounding box center [469, 275] width 692 height 88
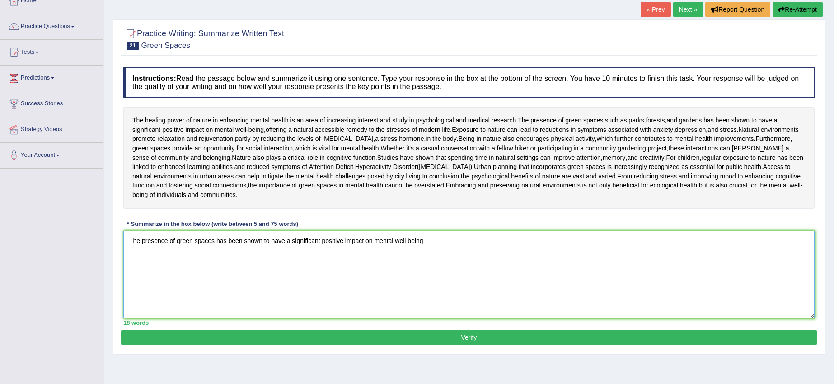
click at [406, 306] on textarea "The presence of green spaces has been shown to have a significant positive impa…" at bounding box center [469, 275] width 692 height 88
click at [410, 306] on textarea "The presence of green spaces has been shown to have a significant positive impa…" at bounding box center [469, 275] width 692 height 88
click at [426, 303] on textarea "The presence of green spaces has been shown to have a significant positive impa…" at bounding box center [469, 275] width 692 height 88
click at [450, 305] on textarea "The presence of green spaces has been shown to have a significant positive impa…" at bounding box center [469, 275] width 692 height 88
click at [762, 304] on textarea "The presence of green spaces has been shown to have a significant positive impa…" at bounding box center [469, 275] width 692 height 88
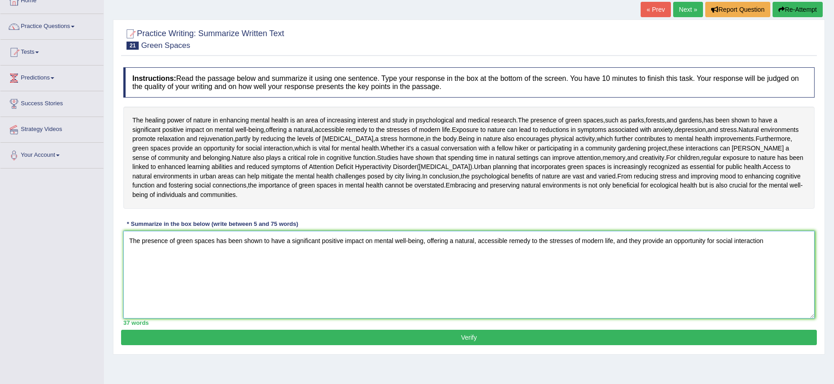
click at [242, 304] on textarea "The presence of green spaces has been shown to have a significant positive impa…" at bounding box center [469, 275] width 692 height 88
click at [751, 313] on textarea "The presence of green spaces, shown to have a significant positive impact on me…" at bounding box center [469, 275] width 692 height 88
click at [589, 306] on textarea "The presence of green spaces, shown to have a significant positive impact on me…" at bounding box center [469, 275] width 692 height 88
click at [590, 305] on textarea "The presence of green spaces, shown to have a significant positive impact on me…" at bounding box center [469, 275] width 692 height 88
click at [603, 307] on textarea "The presence of green spaces, shown to have a significant positive impact on me…" at bounding box center [469, 275] width 692 height 88
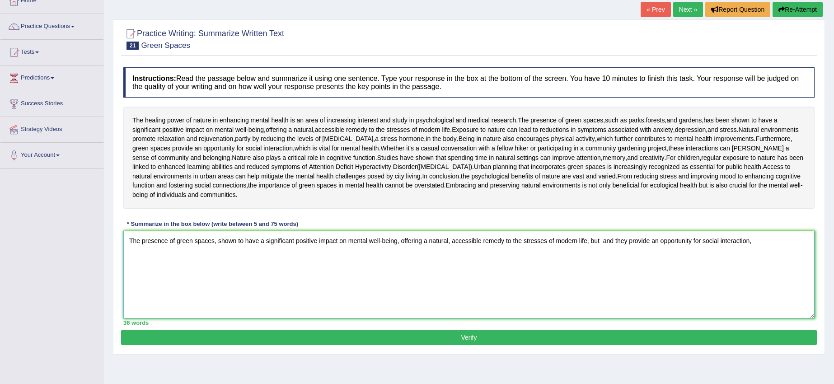
click at [599, 304] on textarea "The presence of green spaces, shown to have a significant positive impact on me…" at bounding box center [469, 275] width 692 height 88
click at [600, 308] on textarea "The presence of green spaces, shown to have a significant positive impact on me…" at bounding box center [469, 275] width 692 height 88
click at [544, 319] on textarea "The presence of green spaces, shown to have a significant positive impact on me…" at bounding box center [469, 275] width 692 height 88
click at [598, 306] on textarea "The presence of green spaces, shown to have a significant positive impact on me…" at bounding box center [469, 275] width 692 height 88
click at [601, 305] on textarea "The presence of green spaces, shown to have a significant positive impact on me…" at bounding box center [469, 275] width 692 height 88
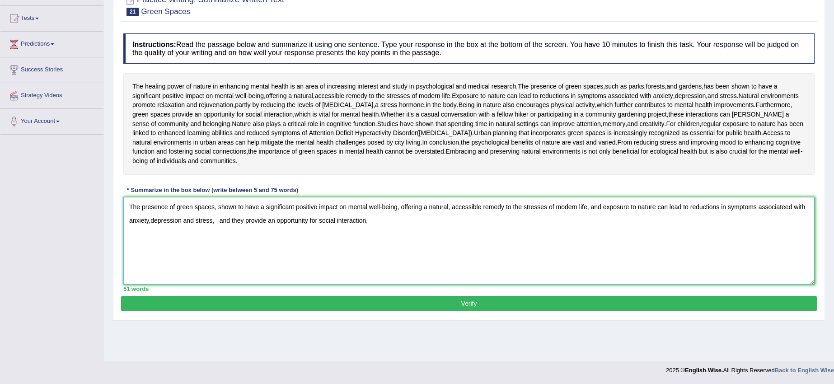
scroll to position [122, 0]
click at [215, 252] on textarea "The presence of green spaces, shown to have a significant positive impact on me…" at bounding box center [469, 241] width 692 height 88
drag, startPoint x: 590, startPoint y: 241, endPoint x: 739, endPoint y: 256, distance: 149.9
click at [739, 256] on textarea "The presence of green spaces, shown to have a significant positive impact on me…" at bounding box center [469, 241] width 692 height 88
click at [619, 273] on textarea "The presence of green spaces, shown to have a significant positive impact on me…" at bounding box center [469, 241] width 692 height 88
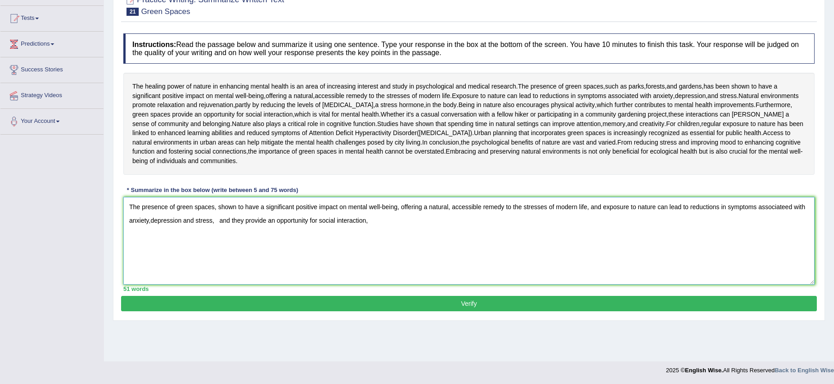
drag, startPoint x: 591, startPoint y: 239, endPoint x: 219, endPoint y: 274, distance: 374.1
click at [219, 274] on textarea "The presence of green spaces, shown to have a significant positive impact on me…" at bounding box center [469, 241] width 692 height 88
click at [739, 244] on textarea "The presence of green spaces, shown to have a significant positive impact on me…" at bounding box center [469, 241] width 692 height 88
click at [217, 253] on textarea "The presence of green spaces, shown to have a significant positive impact on me…" at bounding box center [469, 241] width 692 height 88
click at [220, 255] on textarea "The presence of green spaces, shown to have a significant positive impact on me…" at bounding box center [469, 241] width 692 height 88
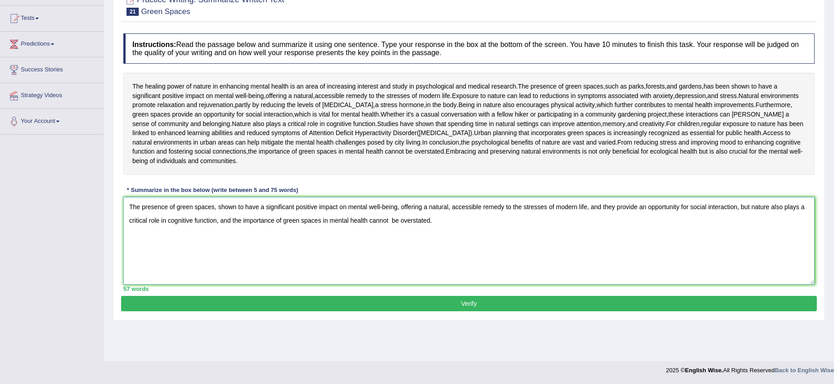
click at [231, 253] on textarea "The presence of green spaces, shown to have a significant positive impact on me…" at bounding box center [469, 241] width 692 height 88
type textarea "The presence of green spaces, shown to have a significant positive impact on me…"
click at [467, 311] on button "Verify" at bounding box center [469, 303] width 696 height 15
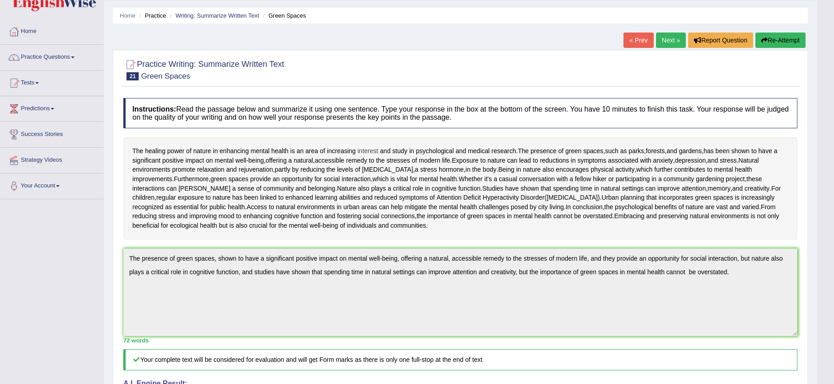
scroll to position [0, 0]
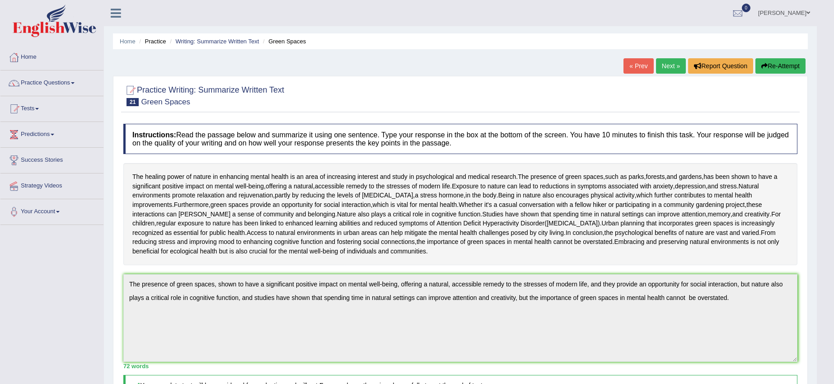
click at [665, 65] on link "Next »" at bounding box center [671, 65] width 30 height 15
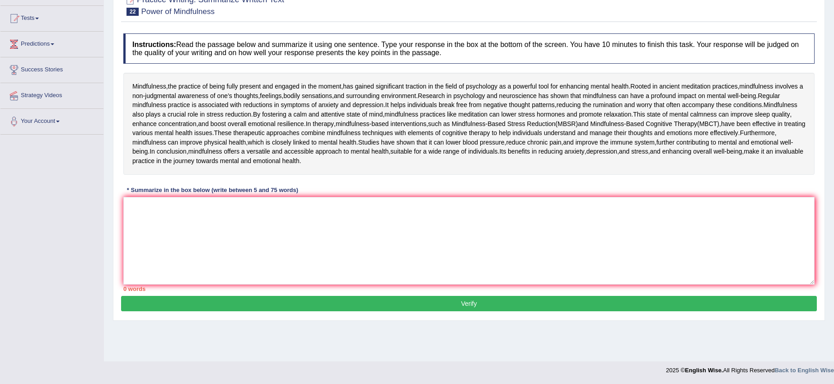
scroll to position [131, 0]
drag, startPoint x: 140, startPoint y: 39, endPoint x: 135, endPoint y: 44, distance: 7.4
click at [135, 73] on div "Mindfulness , the practice of being fully present and engaged in the moment , h…" at bounding box center [469, 124] width 692 height 102
drag, startPoint x: 135, startPoint y: 44, endPoint x: 166, endPoint y: 66, distance: 38.0
click span "Mindfulness"
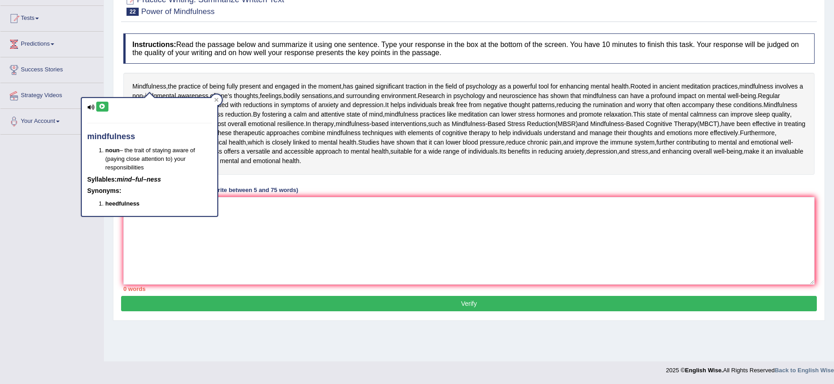
click div "Practice Writing: Summarize Written Text 22 Power of Mindfulness Instructions: …"
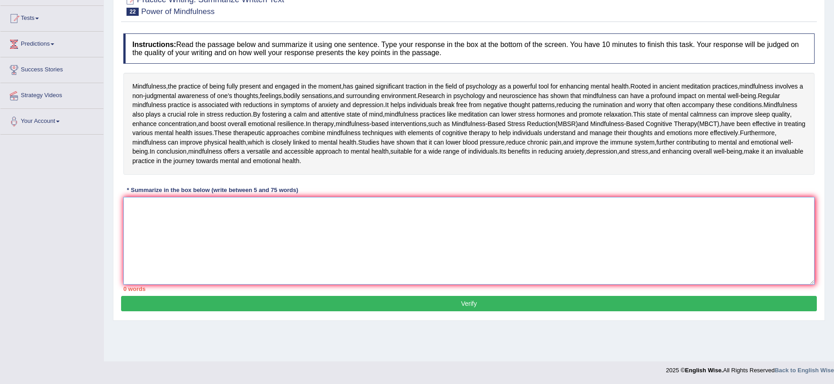
click textarea
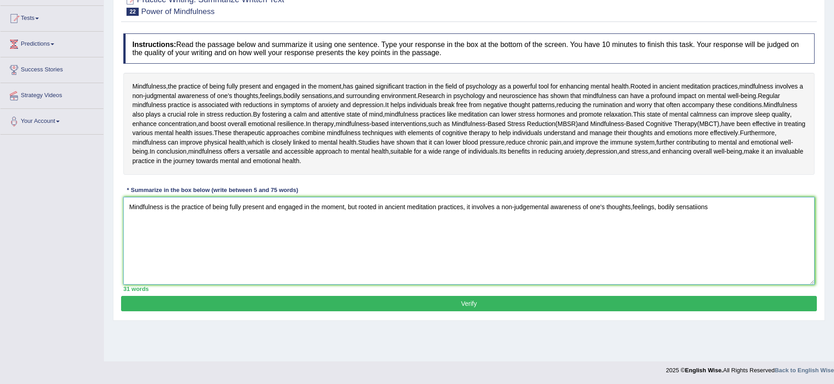
click textarea "Mindfulness is the practice of being fully present and engaged in the moment, b…"
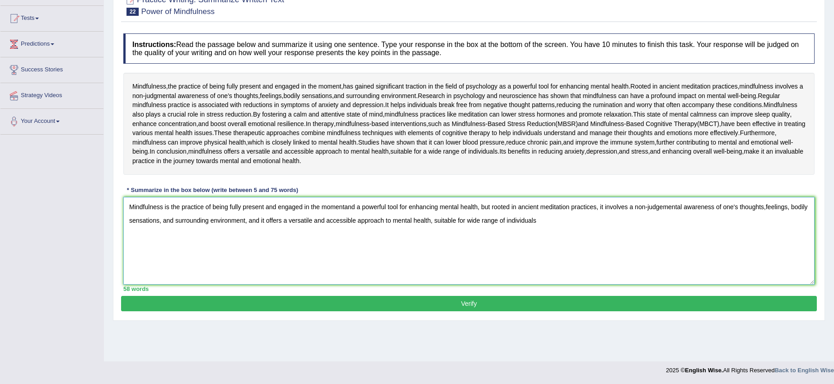
click textarea "Mindfulness is the practice of being fully present and engaged in the momentand…"
type textarea "Mindfulness is the practice of being fully present and engaged in the momentand…"
click button "Verify"
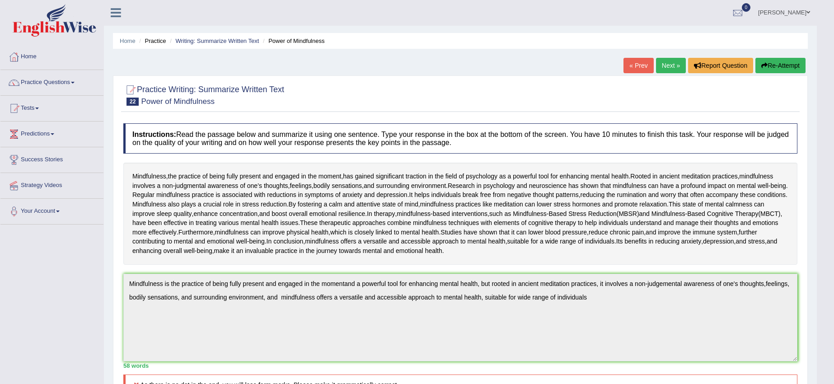
scroll to position [0, 0]
click icon "button"
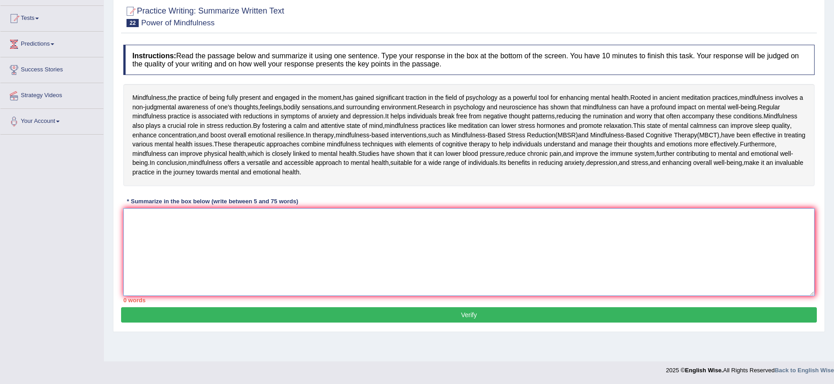
paste textarea "Mindfulness is the practice of being fully present and engaged in the momentand…"
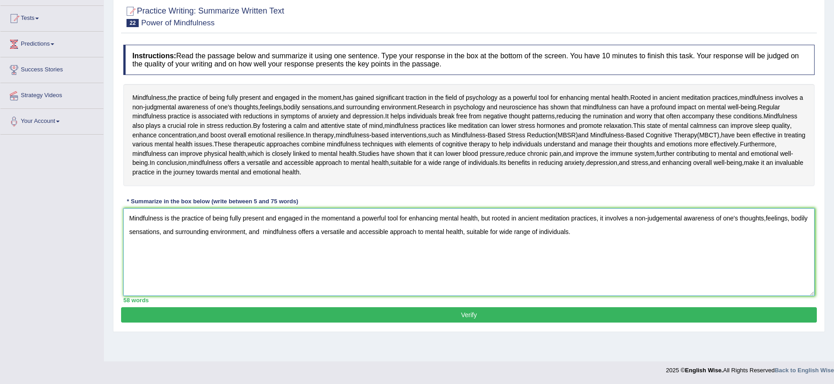
type textarea "Mindfulness is the practice of being fully present and engaged in the momentand…"
click at [620, 323] on button "Verify" at bounding box center [469, 314] width 696 height 15
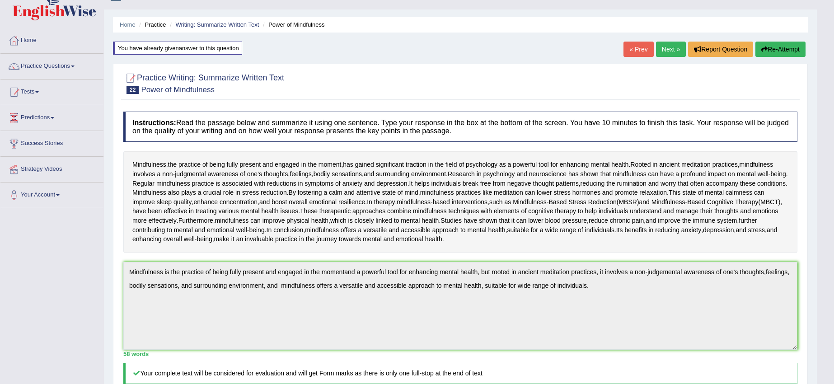
scroll to position [11, 0]
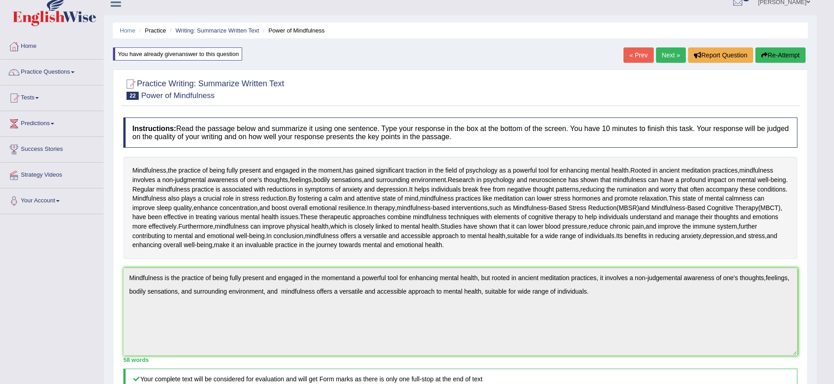
click at [770, 55] on button "Re-Attempt" at bounding box center [781, 54] width 50 height 15
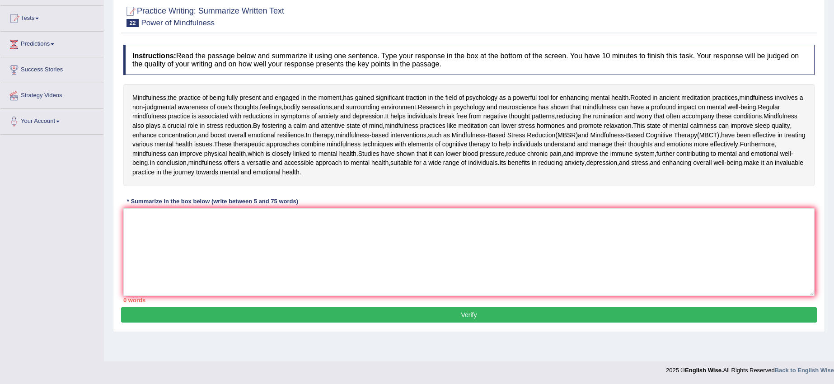
scroll to position [142, 0]
paste textarea "Mindfulness is the practice of being fully present and engaged in the momentand…"
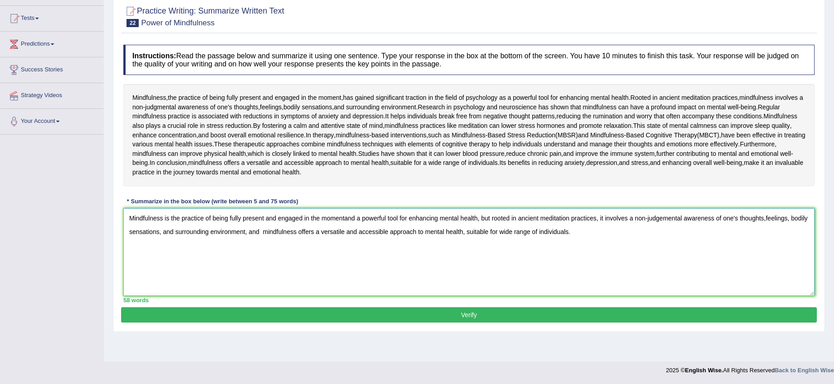
click at [344, 241] on textarea "Mindfulness is the practice of being fully present and engaged in the momentand…" at bounding box center [469, 252] width 692 height 88
click at [345, 240] on textarea "Mindfulness is the practice of being fully present and engaged in the momentand…" at bounding box center [469, 252] width 692 height 88
click at [766, 240] on textarea "Mindfulness is the practice of being fully present and engaged in the moment an…" at bounding box center [469, 252] width 692 height 88
click at [768, 241] on textarea "Mindfulness is the practice of being fully present and engaged in the moment an…" at bounding box center [469, 252] width 692 height 88
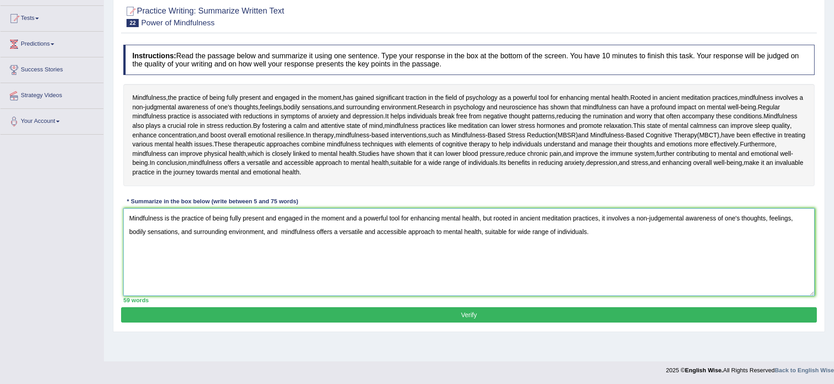
type textarea "Mindfulness is the practice of being fully present and engaged in the moment an…"
click at [717, 323] on button "Verify" at bounding box center [469, 314] width 696 height 15
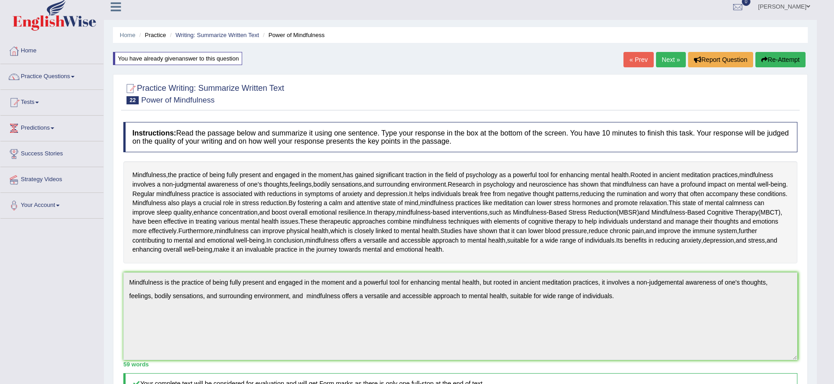
scroll to position [0, 0]
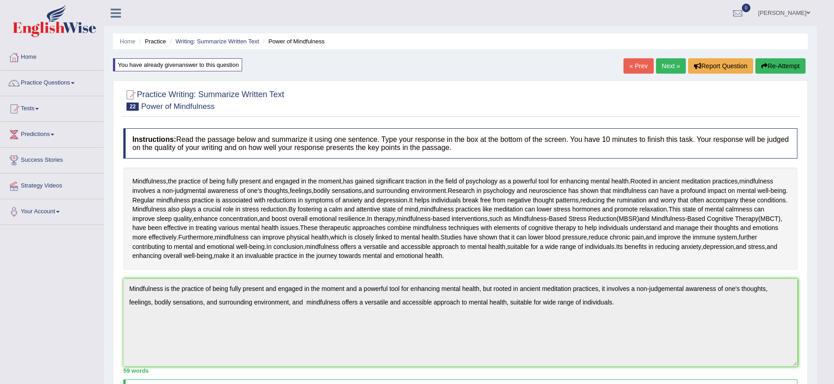
click at [670, 67] on link "Next »" at bounding box center [671, 65] width 30 height 15
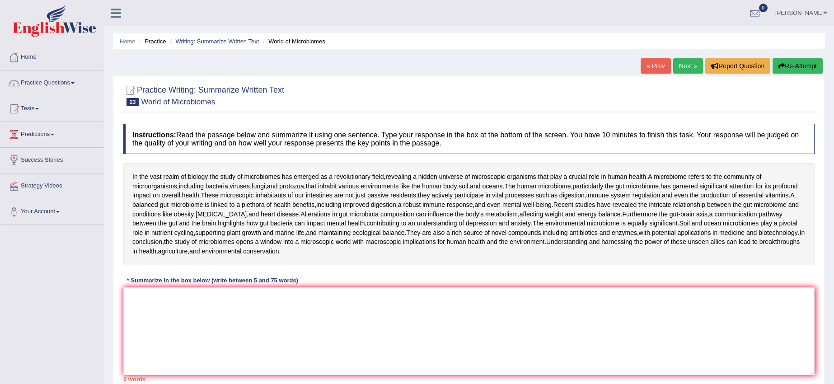
click at [648, 66] on link "« Prev" at bounding box center [656, 65] width 30 height 15
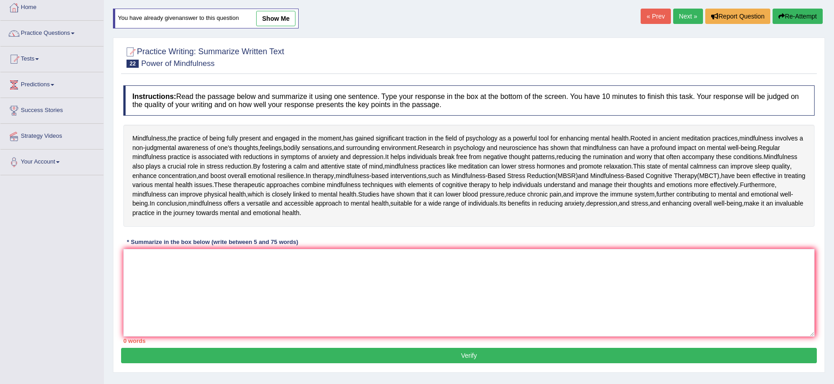
scroll to position [29, 0]
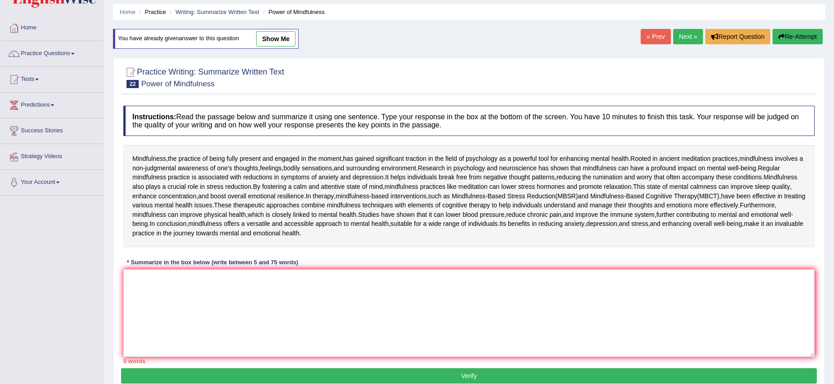
click at [287, 41] on link "show me" at bounding box center [275, 38] width 39 height 15
type textarea "Mindfulness is the practice of being fully present and engaged in the moment an…"
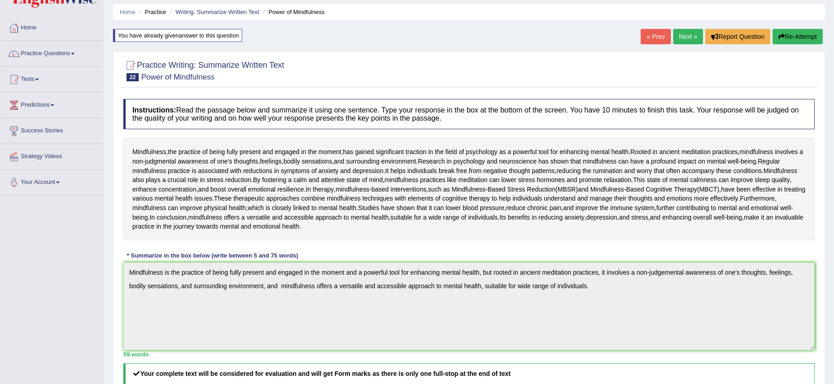
click at [692, 33] on link "Next »" at bounding box center [688, 36] width 30 height 15
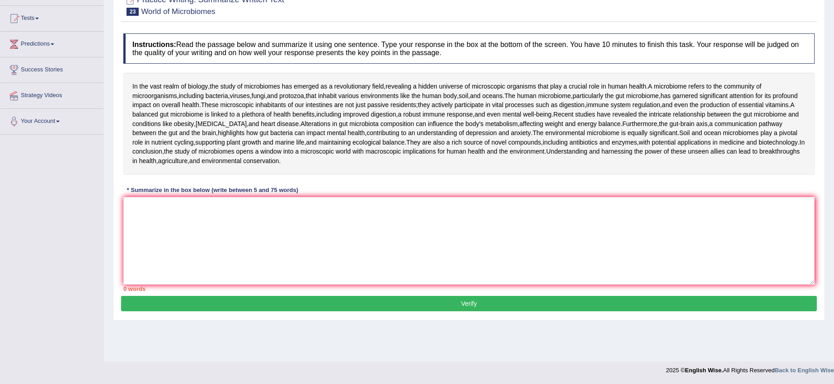
scroll to position [113, 0]
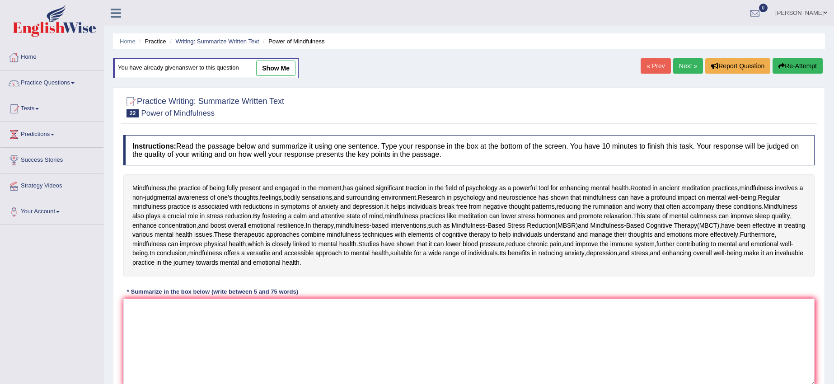
click at [35, 56] on link "Home" at bounding box center [51, 56] width 103 height 23
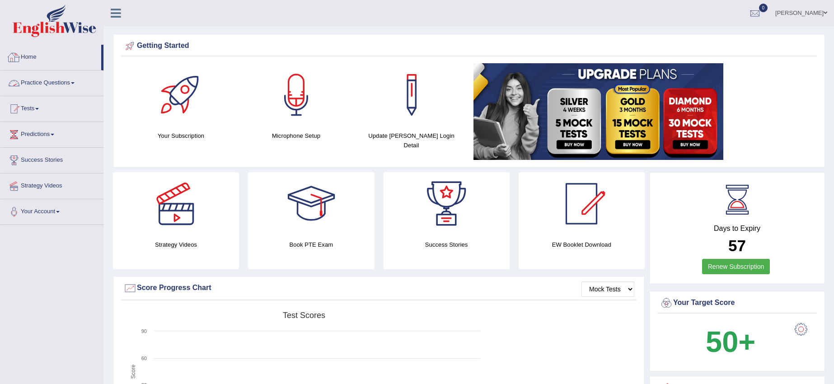
click at [48, 82] on link "Practice Questions" at bounding box center [51, 82] width 103 height 23
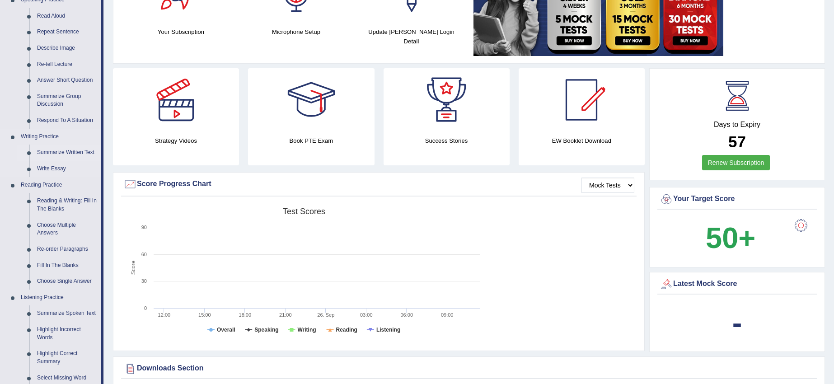
scroll to position [113, 0]
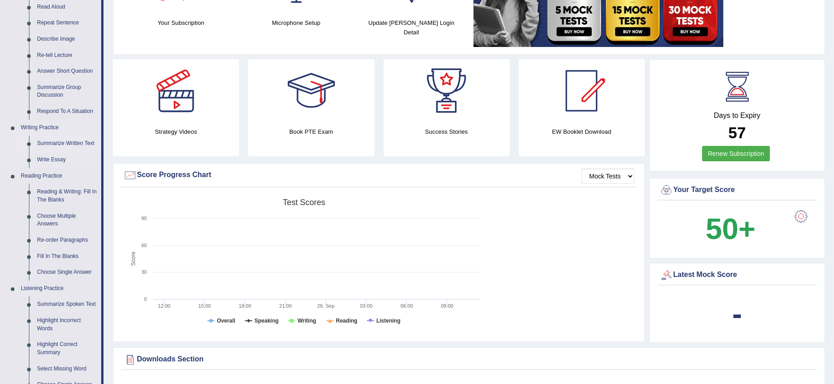
click at [74, 145] on link "Summarize Written Text" at bounding box center [67, 144] width 68 height 16
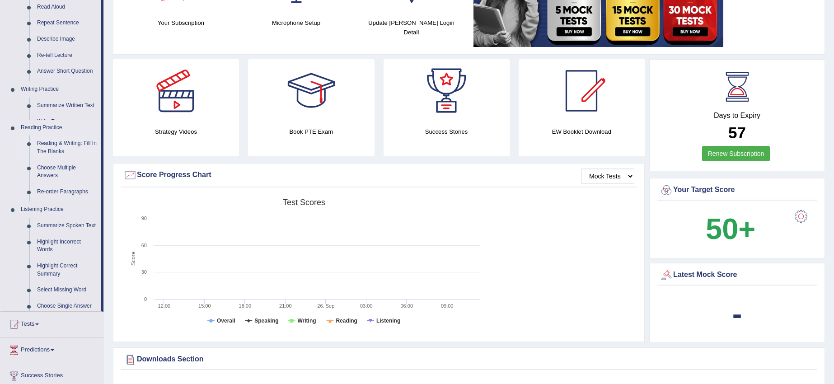
click at [74, 145] on ul "Speaking Practice Read Aloud Repeat Sentence Describe Image Re-tell Lecture Ans…" at bounding box center [50, 147] width 101 height 329
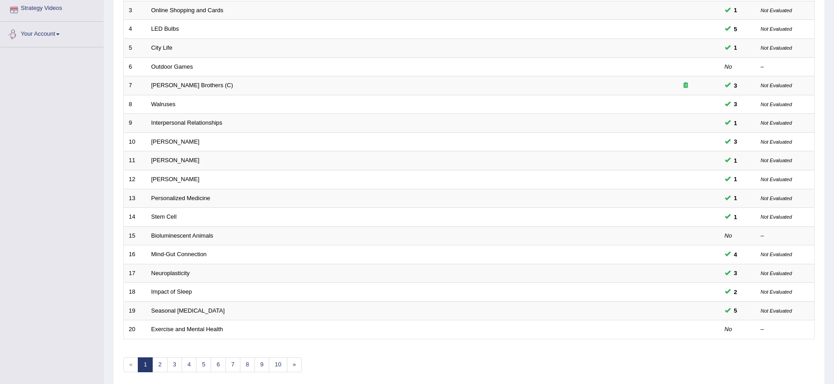
scroll to position [158, 0]
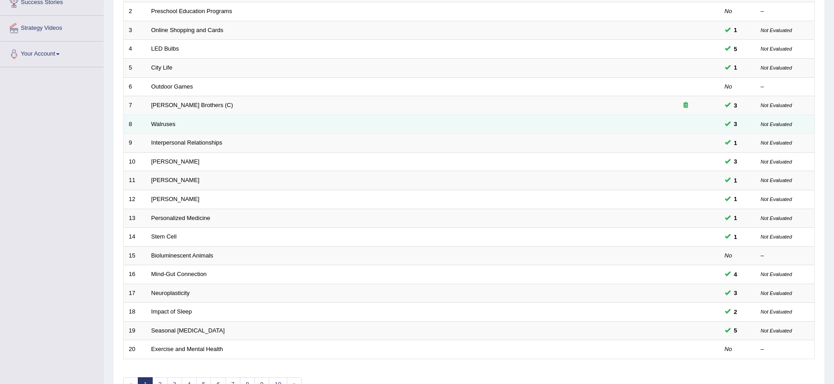
click at [155, 128] on td "Walruses" at bounding box center [399, 124] width 506 height 19
click at [174, 126] on link "Walruses" at bounding box center [163, 124] width 24 height 7
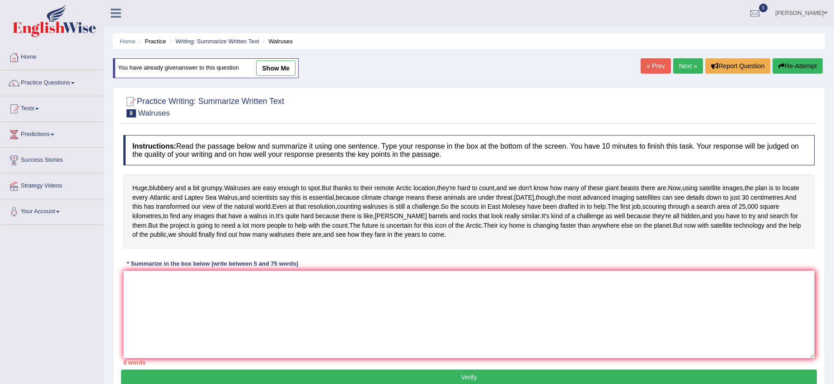
click at [280, 71] on link "show me" at bounding box center [275, 68] width 39 height 15
type textarea "Walruses are easy enough to spot, but thanks to their remote Arctic location, t…"
click at [315, 33] on ul "Home Practice Writing: Summarize Written Text Walruses" at bounding box center [469, 41] width 712 height 16
click at [27, 53] on link "Home" at bounding box center [51, 56] width 103 height 23
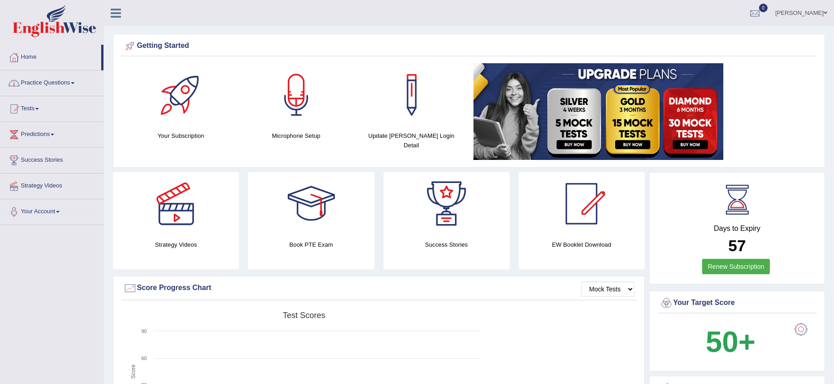
click at [69, 83] on link "Practice Questions" at bounding box center [51, 82] width 103 height 23
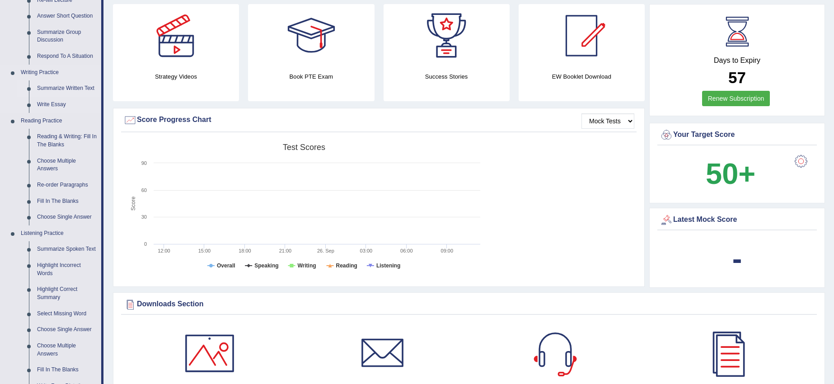
scroll to position [169, 0]
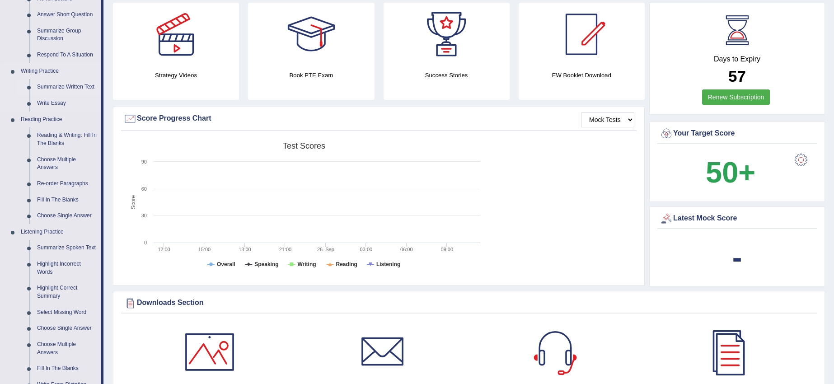
click at [70, 87] on link "Summarize Written Text" at bounding box center [67, 87] width 68 height 16
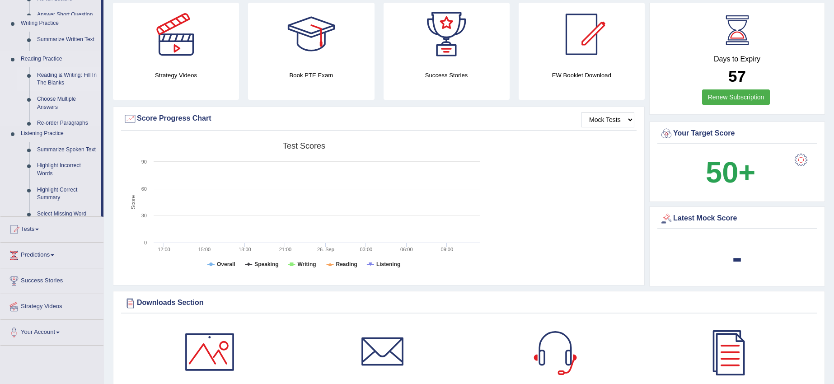
click at [71, 87] on ul "Speaking Practice Read Aloud Repeat Sentence Describe Image Re-tell Lecture Ans…" at bounding box center [50, 71] width 101 height 290
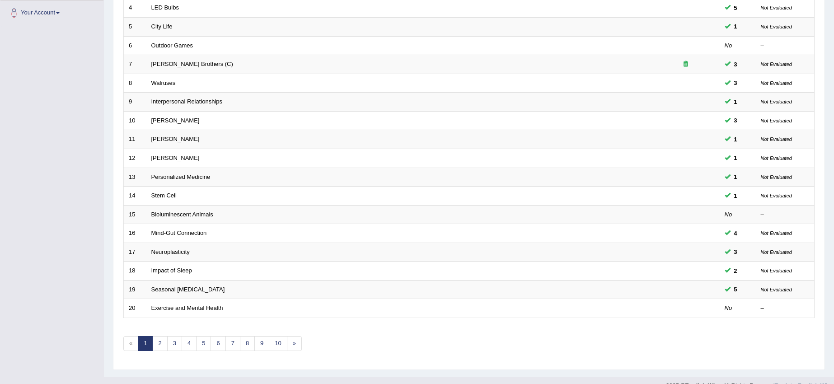
scroll to position [214, 0]
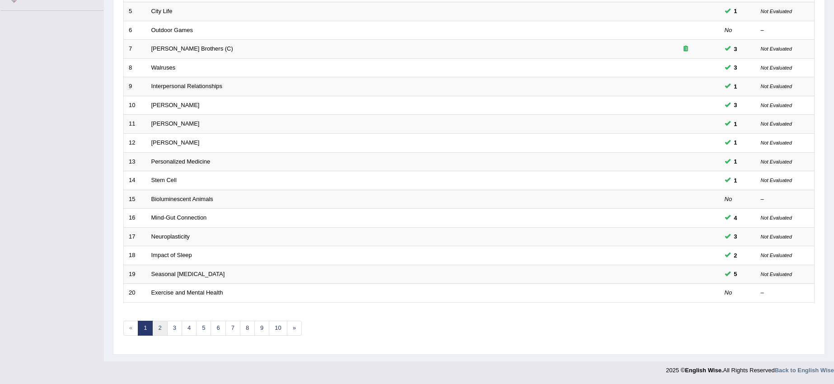
drag, startPoint x: 165, startPoint y: 322, endPoint x: 162, endPoint y: 317, distance: 5.3
click at [164, 323] on link "2" at bounding box center [159, 328] width 15 height 15
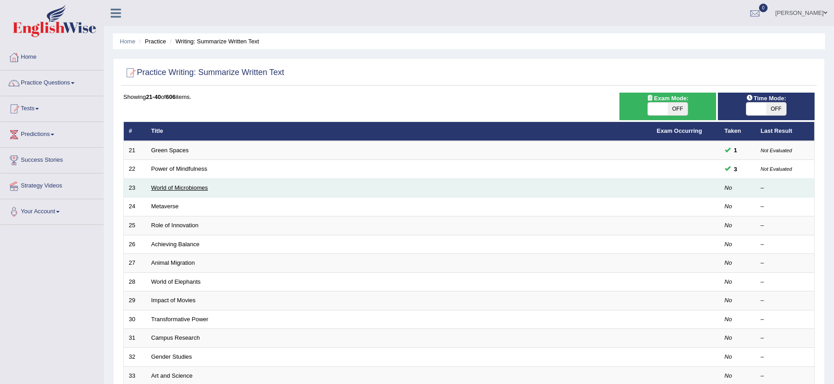
click at [160, 188] on link "World of Microbiomes" at bounding box center [179, 187] width 56 height 7
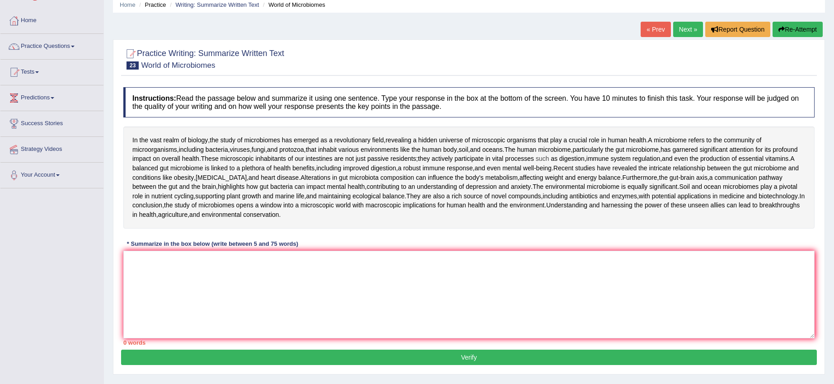
scroll to position [113, 0]
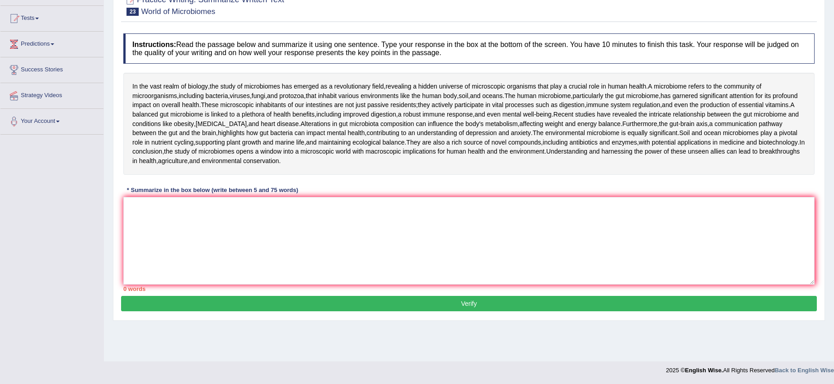
click at [153, 85] on div "In the vast realm of biology , the study of microbiomes has emerged as a revolu…" at bounding box center [469, 124] width 692 height 102
drag, startPoint x: 212, startPoint y: 61, endPoint x: 385, endPoint y: 111, distance: 179.8
click at [349, 91] on div "In the vast realm of biology , the study of microbiomes has emerged as a revolu…" at bounding box center [469, 124] width 692 height 102
click at [442, 91] on span "human" at bounding box center [431, 95] width 19 height 9
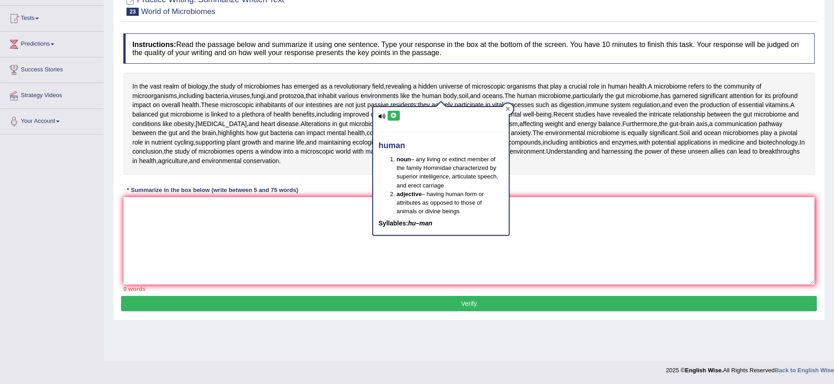
click at [504, 104] on div at bounding box center [508, 109] width 11 height 11
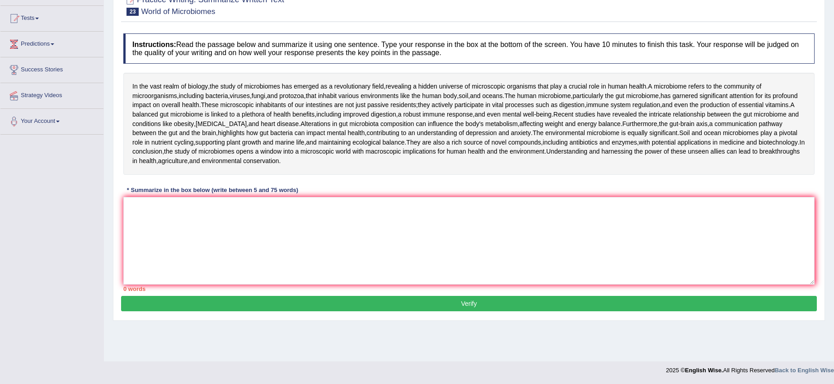
drag, startPoint x: 527, startPoint y: 79, endPoint x: 310, endPoint y: 56, distance: 218.2
click at [311, 73] on div "In the vast realm of biology , the study of microbiomes has emerged as a revolu…" at bounding box center [469, 124] width 692 height 102
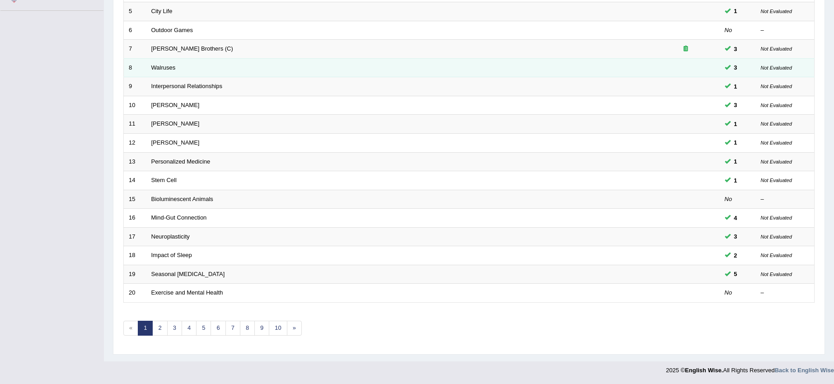
click at [192, 73] on td "Walruses" at bounding box center [399, 67] width 506 height 19
click at [164, 69] on link "Walruses" at bounding box center [163, 67] width 24 height 7
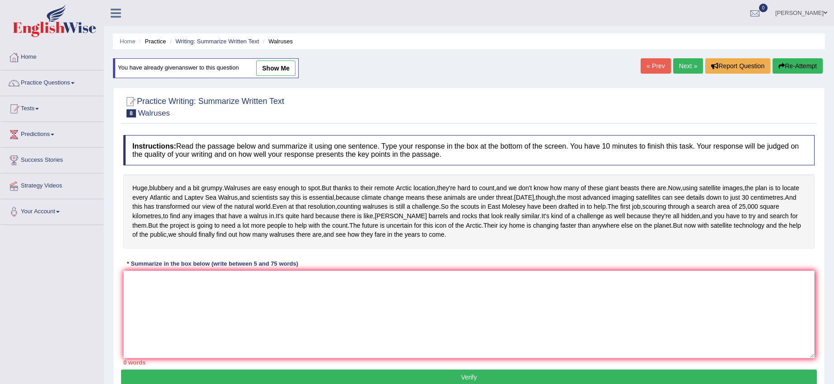
click at [276, 63] on link "show me" at bounding box center [275, 68] width 39 height 15
type textarea "Walruses are easy enough to spot, but thanks to their remote Arctic location, t…"
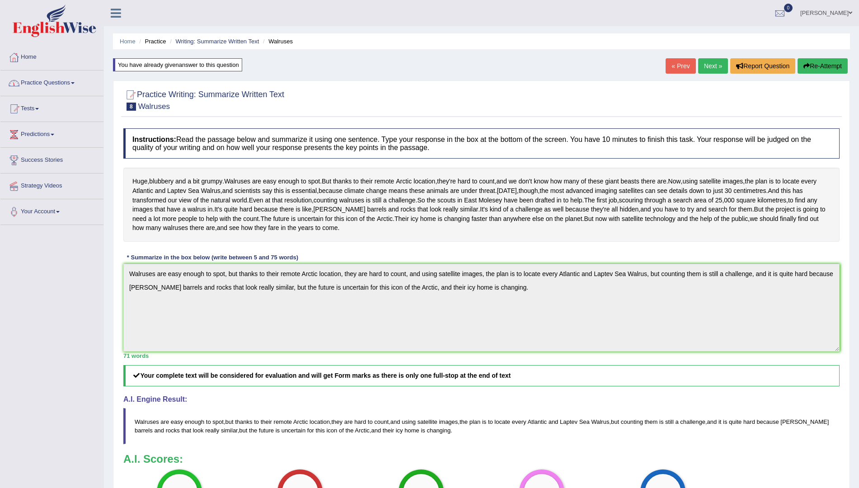
click at [44, 81] on link "Practice Questions" at bounding box center [51, 82] width 103 height 23
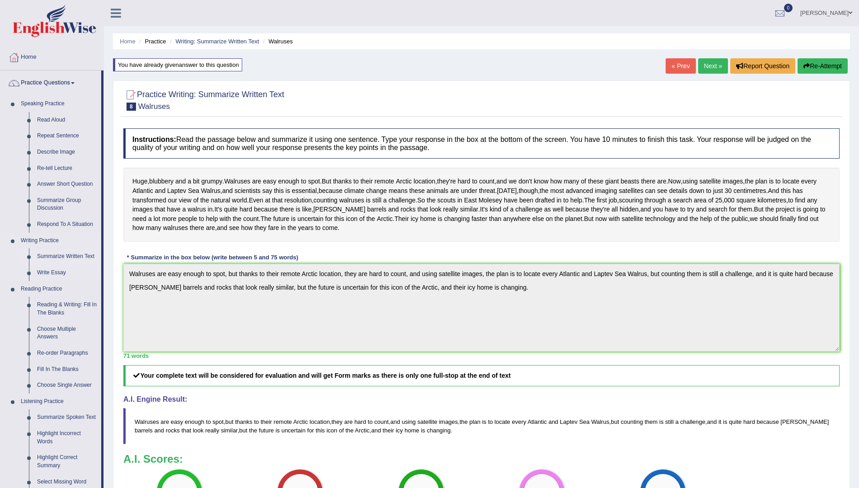
click at [50, 253] on link "Summarize Written Text" at bounding box center [67, 257] width 68 height 16
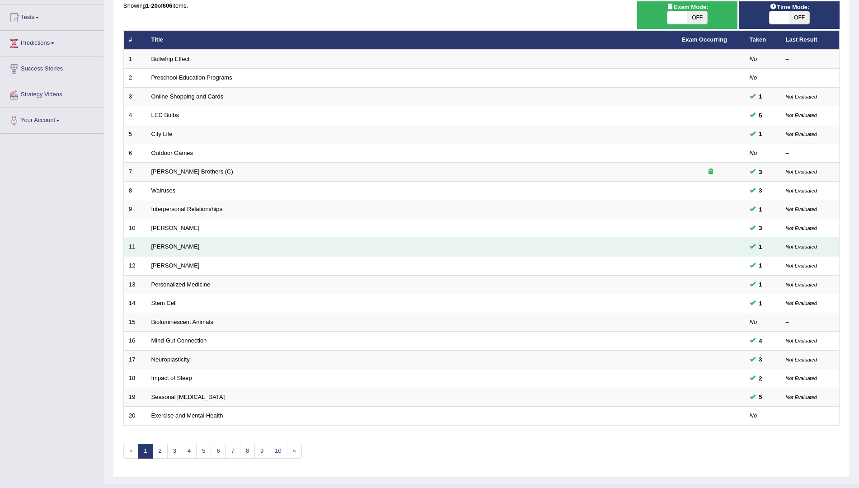
scroll to position [110, 0]
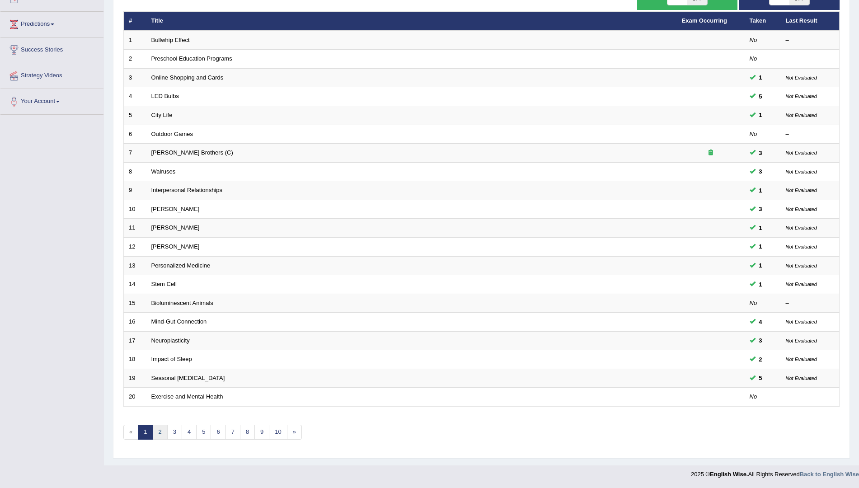
click at [165, 433] on link "2" at bounding box center [159, 432] width 15 height 15
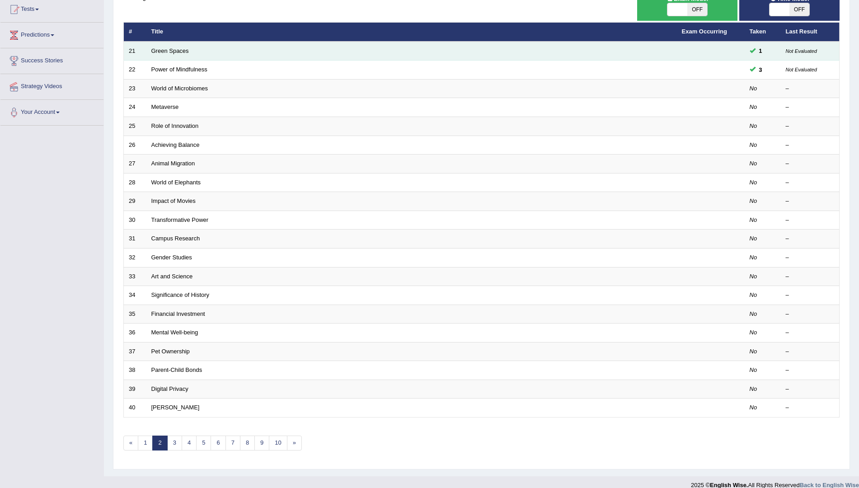
scroll to position [110, 0]
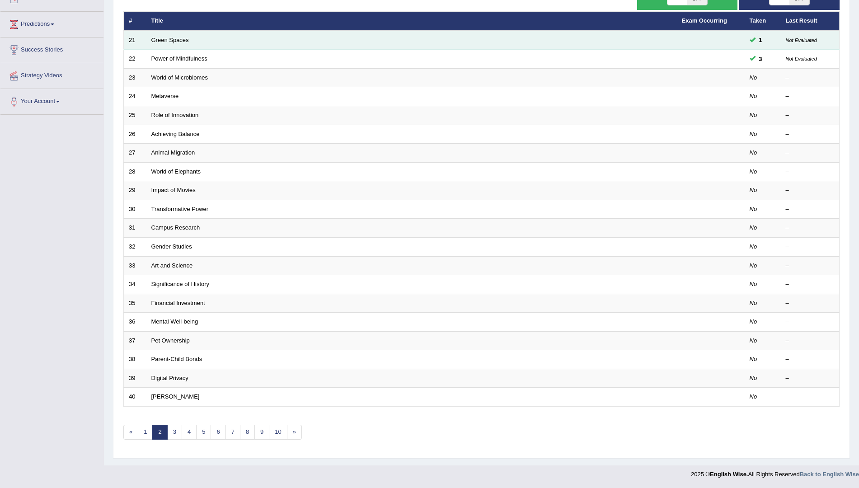
click at [265, 43] on td "Green Spaces" at bounding box center [411, 40] width 531 height 19
click at [174, 34] on td "Green Spaces" at bounding box center [411, 40] width 531 height 19
click at [175, 42] on link "Green Spaces" at bounding box center [170, 40] width 38 height 7
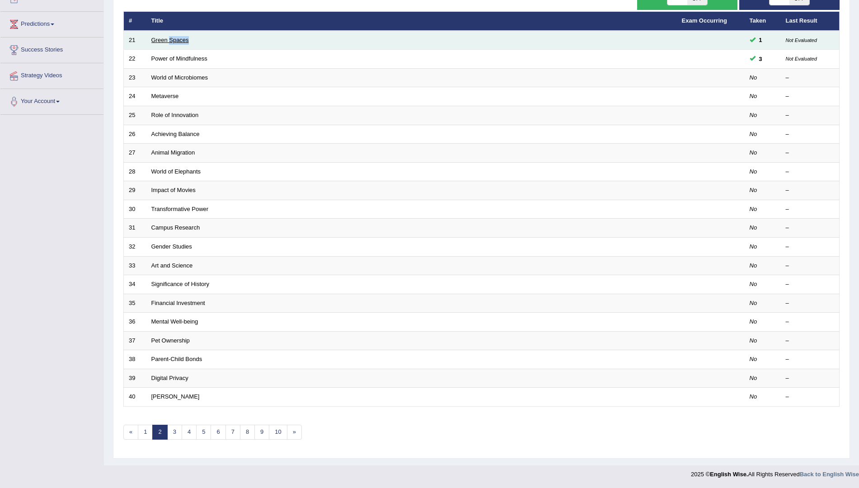
click at [175, 42] on link "Green Spaces" at bounding box center [170, 40] width 38 height 7
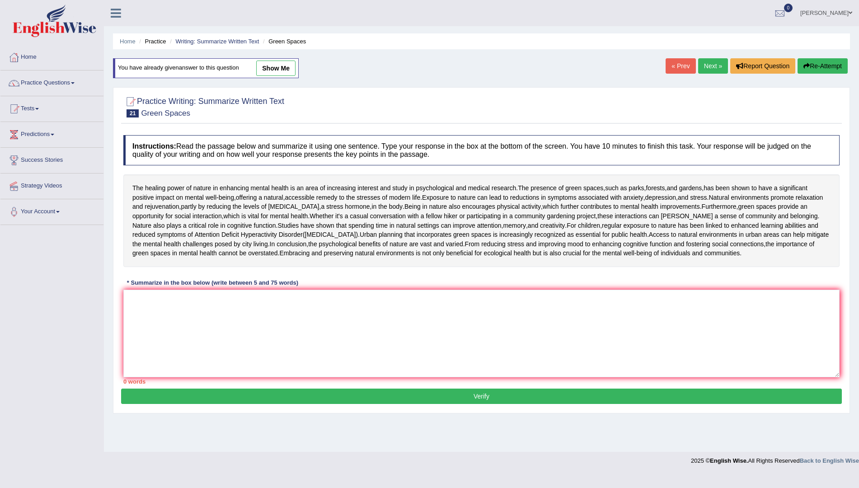
drag, startPoint x: 0, startPoint y: 0, endPoint x: 533, endPoint y: 83, distance: 539.3
click at [535, 83] on div "Home Practice Writing: Summarize Written Text Green Spaces You have already giv…" at bounding box center [481, 226] width 755 height 452
click at [293, 71] on link "show me" at bounding box center [275, 68] width 39 height 15
type textarea "The presence of green spaces, shown to have a significant positive impact on me…"
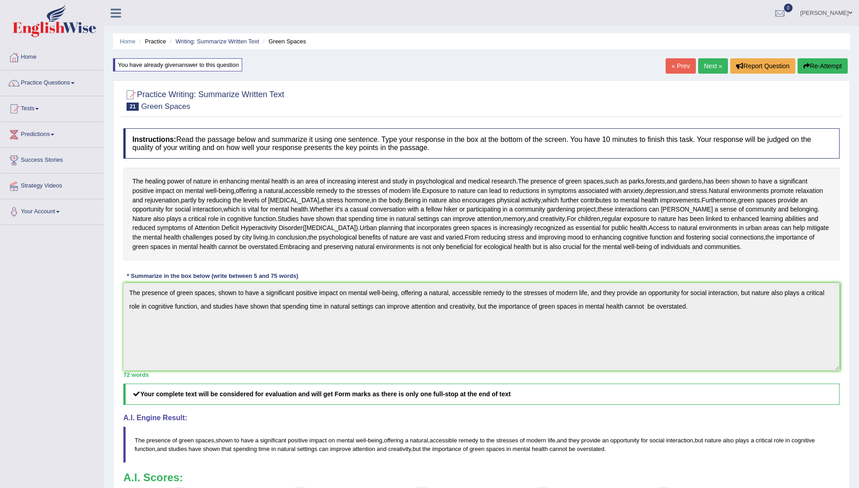
click at [124, 366] on div "Instructions: Read the passage below and summarize it using one sentence. Type …" at bounding box center [481, 336] width 721 height 425
drag, startPoint x: 115, startPoint y: 412, endPoint x: 117, endPoint y: 407, distance: 5.3
click at [117, 411] on div "Practice Writing: Summarize Written Text 21 Green Spaces Instructions: Read the…" at bounding box center [481, 342] width 737 height 524
click at [807, 61] on button "Re-Attempt" at bounding box center [823, 65] width 50 height 15
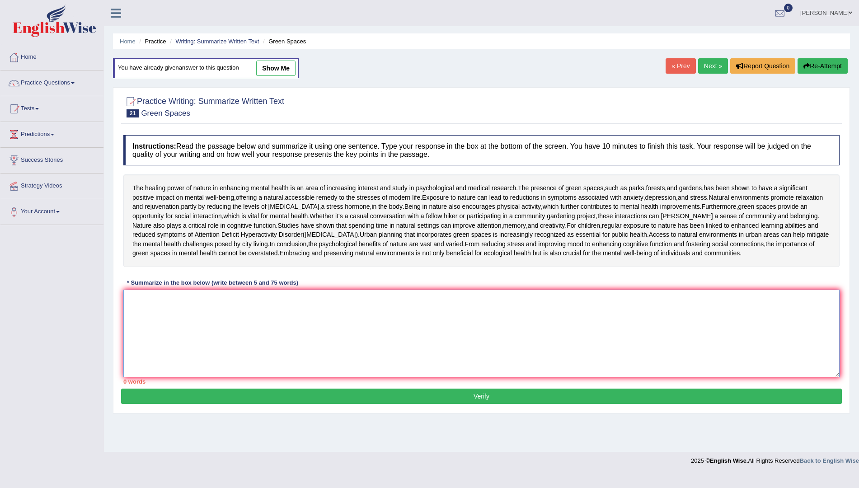
paste textarea "The presence of green spaces, shown to have a significant positive impact on me…"
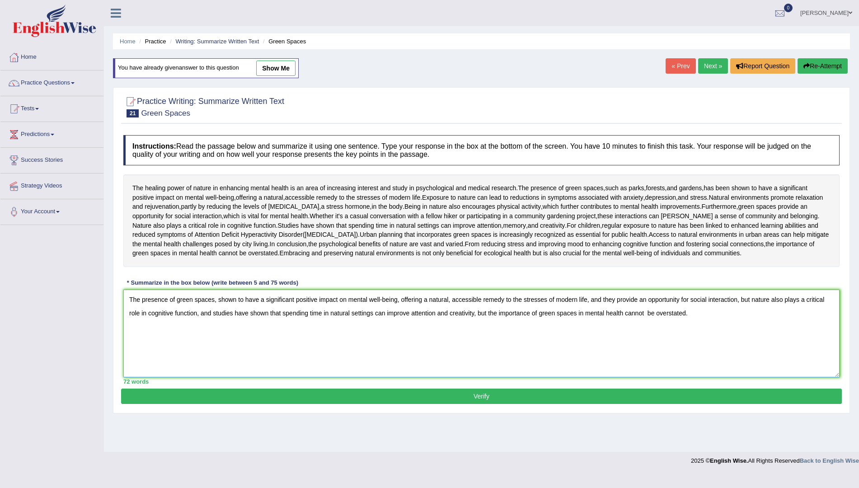
click at [264, 373] on textarea "The presence of green spaces, shown to have a significant positive impact on me…" at bounding box center [481, 334] width 716 height 88
click at [215, 375] on textarea "The presence of green spaces showing the significant positive impact on mental …" at bounding box center [481, 334] width 716 height 88
click at [458, 377] on textarea "The presence of green spaces is showing the significant positive impact on ment…" at bounding box center [481, 334] width 716 height 88
type textarea "The presence of green spaces is showing the significant positive impact on ment…"
click at [471, 404] on button "Verify" at bounding box center [481, 396] width 721 height 15
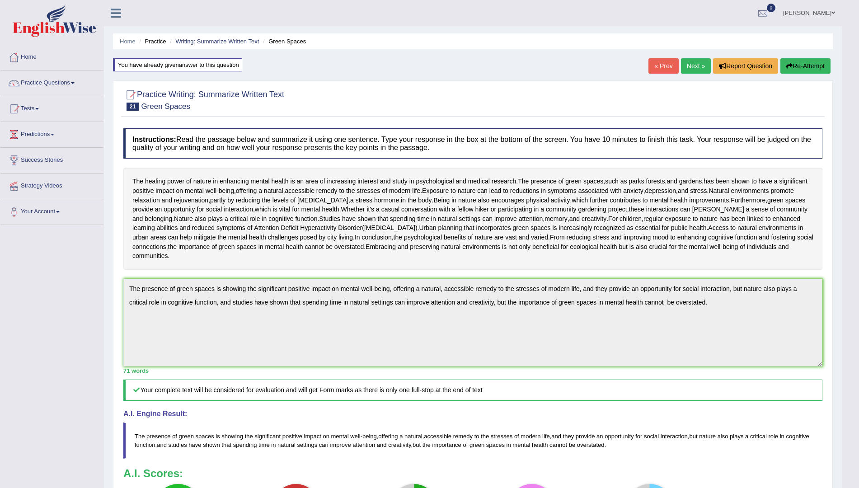
click at [796, 61] on button "Re-Attempt" at bounding box center [806, 65] width 50 height 15
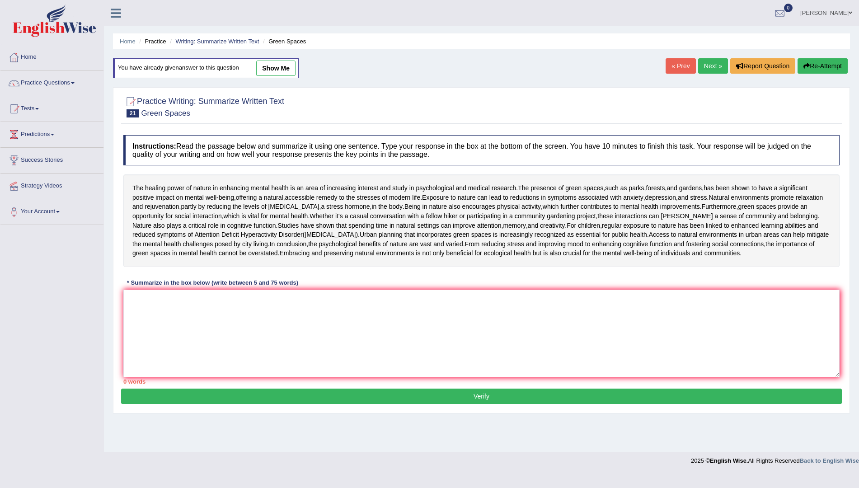
scroll to position [29, 0]
paste textarea "The presence of green spaces, shown to have a significant positive impact on me…"
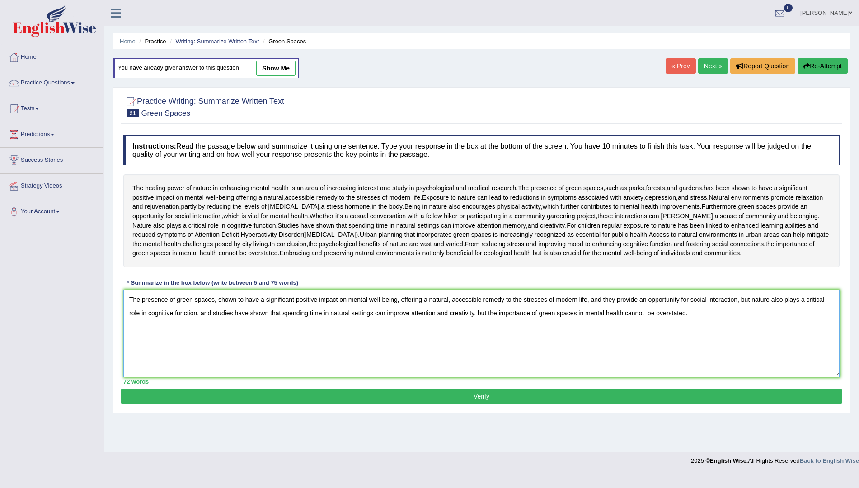
type textarea "The presence of green spaces, shown to have a significant positive impact on me…"
click at [408, 404] on button "Verify" at bounding box center [481, 396] width 721 height 15
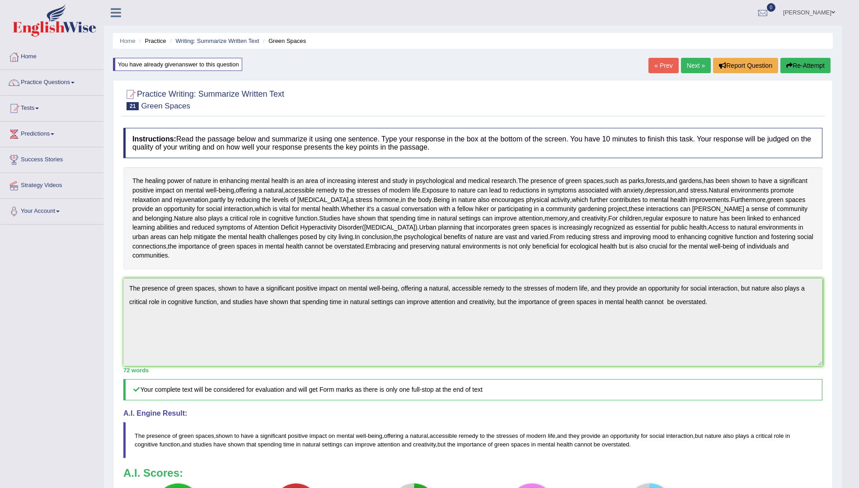
scroll to position [0, 0]
click at [684, 63] on link "Next »" at bounding box center [696, 65] width 30 height 15
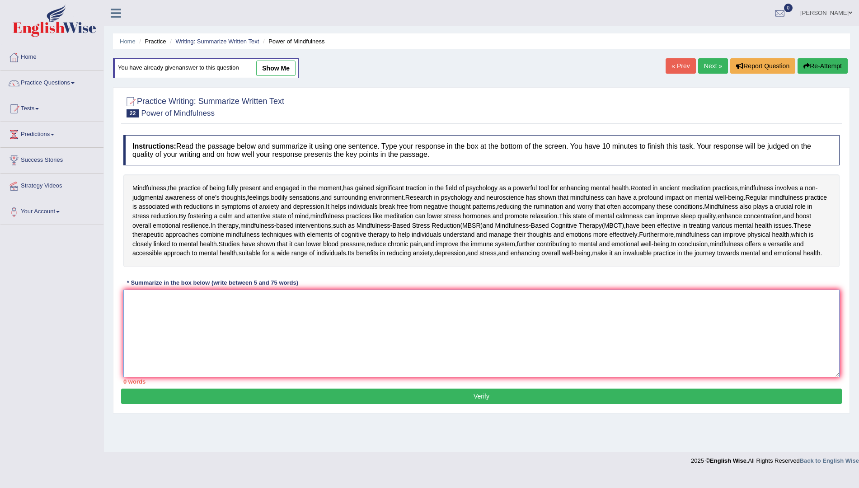
click at [164, 377] on textarea at bounding box center [481, 334] width 716 height 88
click at [274, 72] on link "show me" at bounding box center [275, 68] width 39 height 15
type textarea "Mindfulness is the practice of being fully present and engaged in the moment an…"
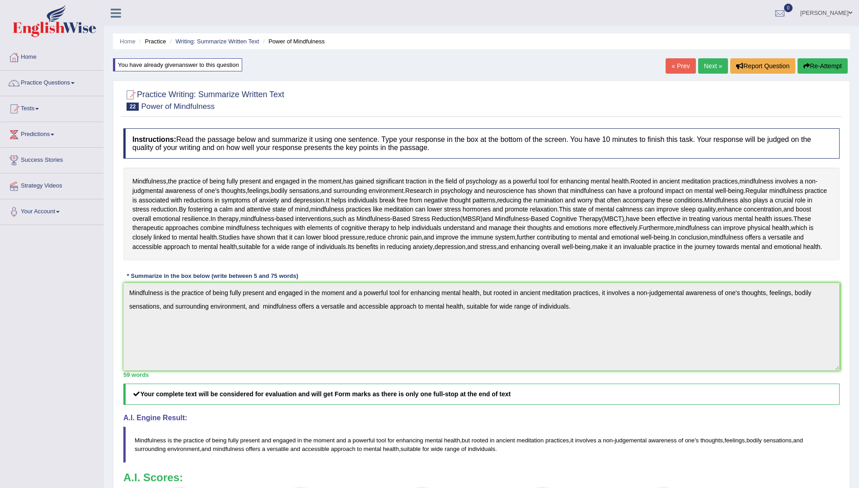
click at [701, 64] on link "Next »" at bounding box center [713, 65] width 30 height 15
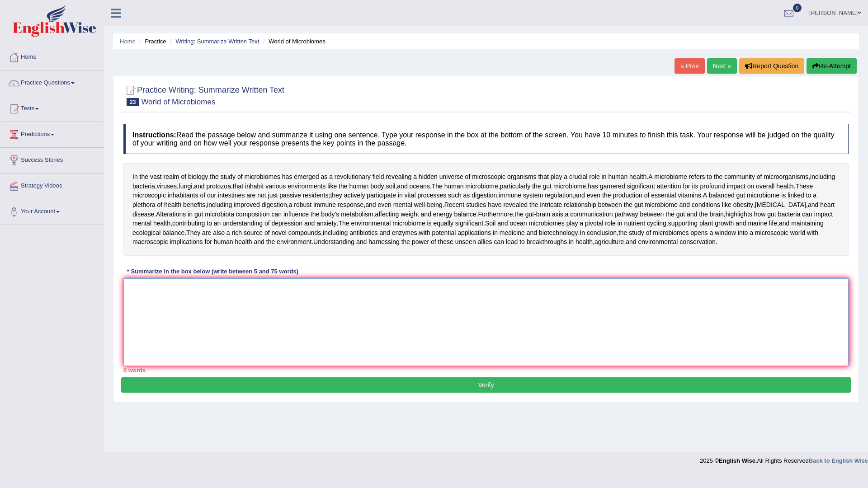
click at [153, 362] on textarea at bounding box center [485, 322] width 725 height 88
click at [727, 69] on link "Next »" at bounding box center [722, 65] width 30 height 15
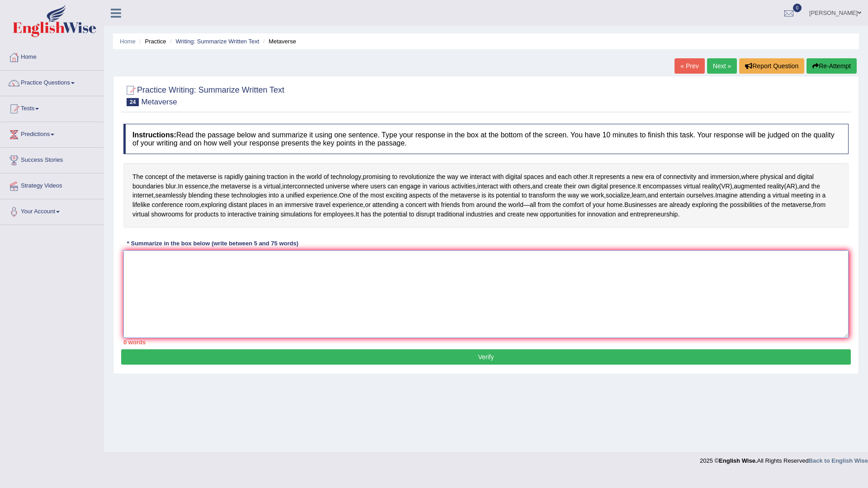
click at [193, 282] on textarea at bounding box center [485, 294] width 725 height 88
click at [136, 287] on textarea at bounding box center [485, 294] width 725 height 88
click at [150, 278] on textarea at bounding box center [485, 294] width 725 height 88
type textarea "t"
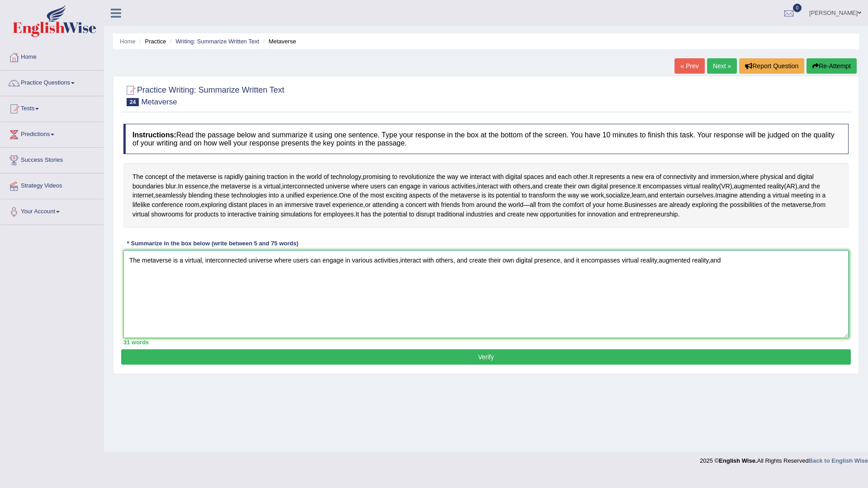
click at [710, 279] on textarea "The metaverse is a virtual, interconnected universe where users can engage in v…" at bounding box center [485, 294] width 725 height 88
click at [731, 281] on textarea "The metaverse is a virtual, interconnected universe where users can engage in v…" at bounding box center [485, 294] width 725 height 88
click at [758, 278] on textarea "The metaverse is a virtual, interconnected universe where users can engage in v…" at bounding box center [485, 294] width 725 height 88
click at [276, 293] on textarea "The metaverse is a virtual, interconnected universe where users can engage in v…" at bounding box center [485, 294] width 725 height 88
click at [316, 297] on textarea "The metaverse is a virtual, interconnected universe where users can engage in v…" at bounding box center [485, 294] width 725 height 88
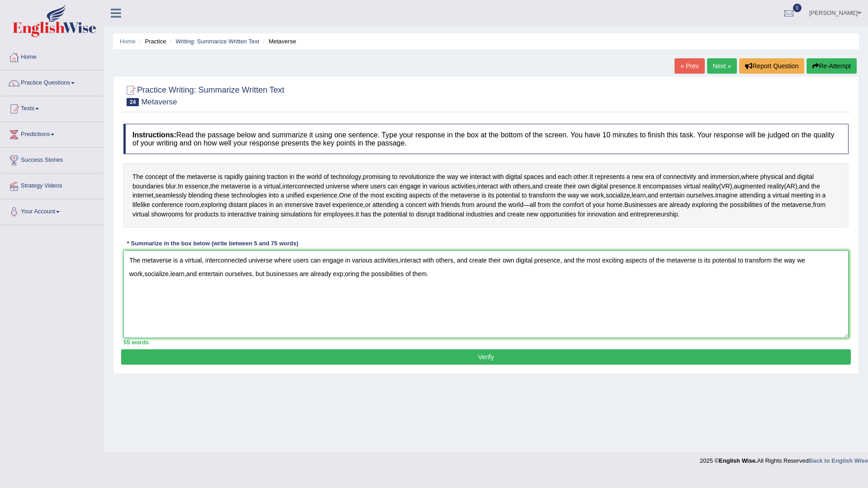
click at [507, 334] on textarea "The metaverse is a virtual, interconnected universe where users can engage in v…" at bounding box center [485, 294] width 725 height 88
type textarea "The metaverse is a virtual, interconnected universe where users can engage in v…"
click at [469, 365] on button "Verify" at bounding box center [486, 356] width 730 height 15
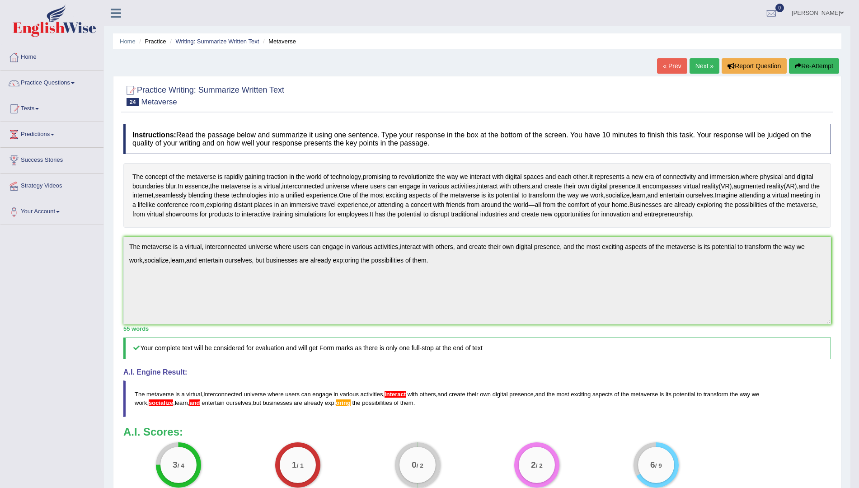
click at [451, 353] on div "Instructions: Read the passage below and summarize it using one sentence. Type …" at bounding box center [477, 311] width 712 height 384
click at [116, 265] on div "Practice Writing: Summarize Written Text 24 Metaverse Instructions: Read the pa…" at bounding box center [477, 317] width 729 height 483
click at [563, 392] on div "Instructions: Read the passage below and summarize it using one sentence. Type …" at bounding box center [477, 311] width 712 height 384
drag, startPoint x: 810, startPoint y: 69, endPoint x: 801, endPoint y: 74, distance: 10.7
click at [810, 68] on button "Re-Attempt" at bounding box center [814, 65] width 50 height 15
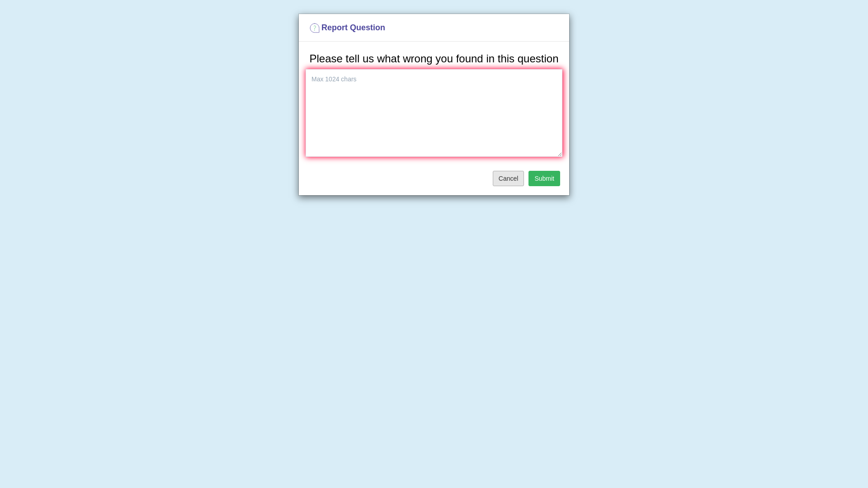
click at [516, 177] on button "Cancel" at bounding box center [509, 178] width 32 height 15
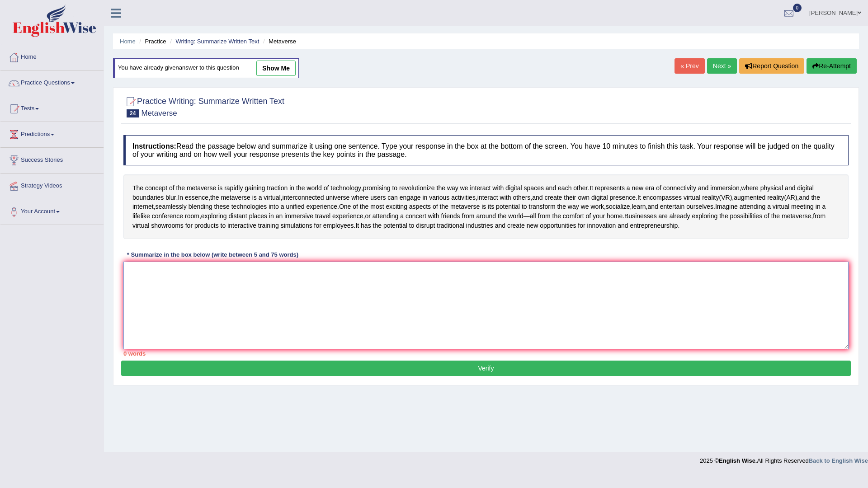
drag, startPoint x: 520, startPoint y: 329, endPoint x: 467, endPoint y: 315, distance: 55.1
click at [467, 315] on textarea at bounding box center [485, 306] width 725 height 88
paste textarea "The metaverse is a virtual, interconnected universe where users can engage in v…"
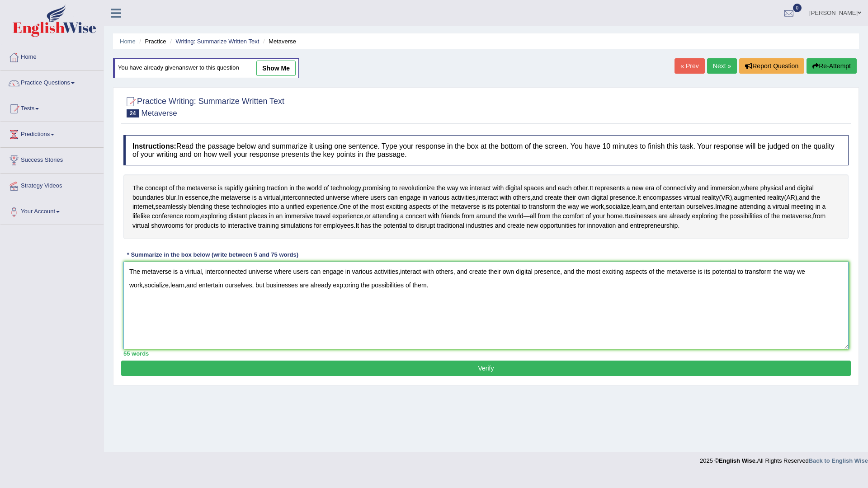
click at [145, 304] on textarea "The metaverse is a virtual, interconnected universe where users can engage in v…" at bounding box center [485, 306] width 725 height 88
click at [155, 304] on textarea "The metaverse is a virtual, interconnected universe where users can engage in v…" at bounding box center [485, 306] width 725 height 88
click at [173, 305] on textarea "The metaverse is a virtual, interconnected universe where users can engage in v…" at bounding box center [485, 306] width 725 height 88
click at [333, 304] on textarea "The metaverse is a virtual, interconnected universe where users can engage in v…" at bounding box center [485, 306] width 725 height 88
click at [334, 304] on textarea "The metaverse is a virtual, interconnected universe where users can engage in v…" at bounding box center [485, 306] width 725 height 88
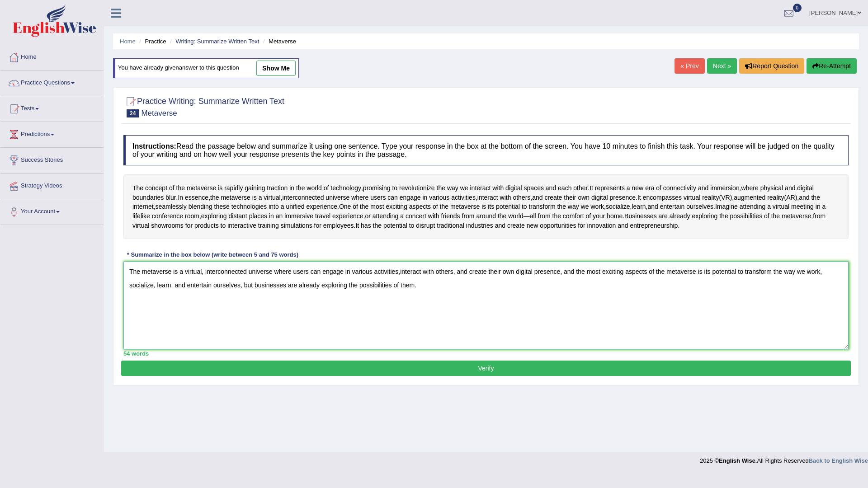
click at [351, 322] on textarea "The metaverse is a virtual, interconnected universe where users can engage in v…" at bounding box center [485, 306] width 725 height 88
click at [400, 290] on textarea "The metaverse is a virtual, interconnected universe where users can engage in v…" at bounding box center [485, 306] width 725 height 88
click at [397, 290] on textarea "The metaverse is a virtual, interconnected universe where users can engage in v…" at bounding box center [485, 306] width 725 height 88
type textarea "The metaverse is a virtual, interconnected universe where users can engage in v…"
click at [458, 376] on button "Verify" at bounding box center [486, 368] width 730 height 15
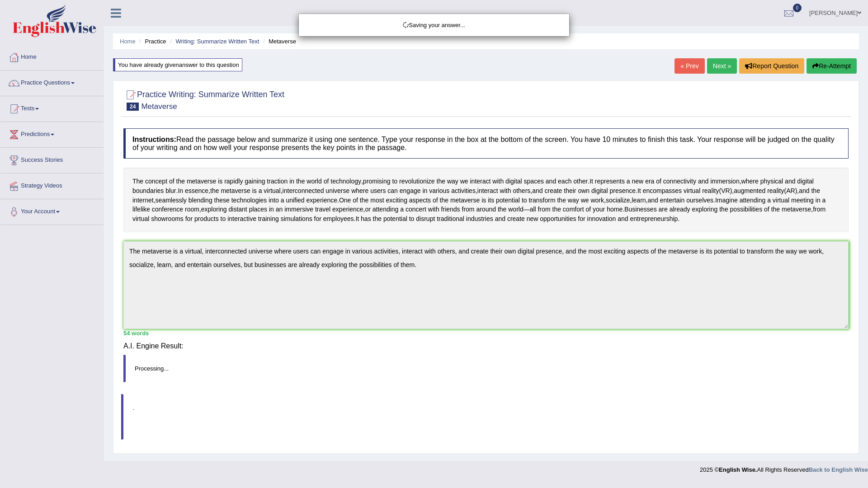
click at [459, 388] on body "Toggle navigation Home Practice Questions Speaking Practice Read Aloud Repeat S…" at bounding box center [434, 244] width 868 height 488
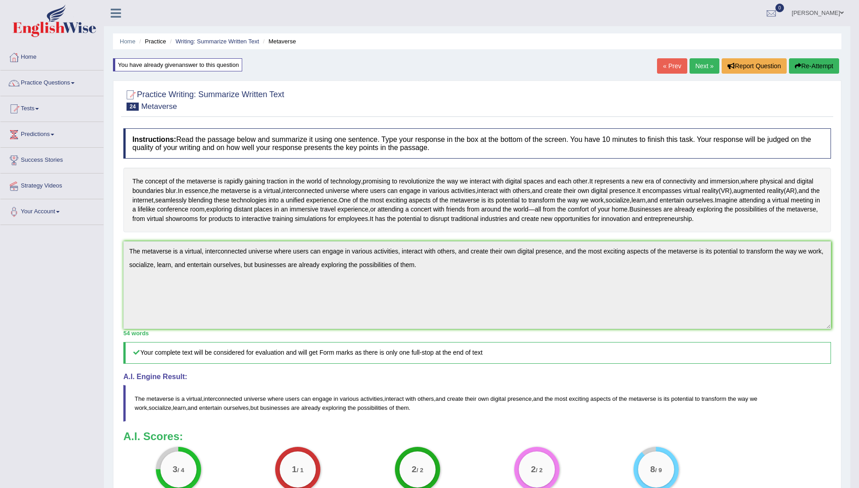
click at [180, 273] on div "Instructions: Read the passage below and summarize it using one sentence. Type …" at bounding box center [477, 316] width 712 height 384
drag, startPoint x: 821, startPoint y: 60, endPoint x: 816, endPoint y: 65, distance: 6.4
click at [821, 61] on button "Re-Attempt" at bounding box center [814, 65] width 50 height 15
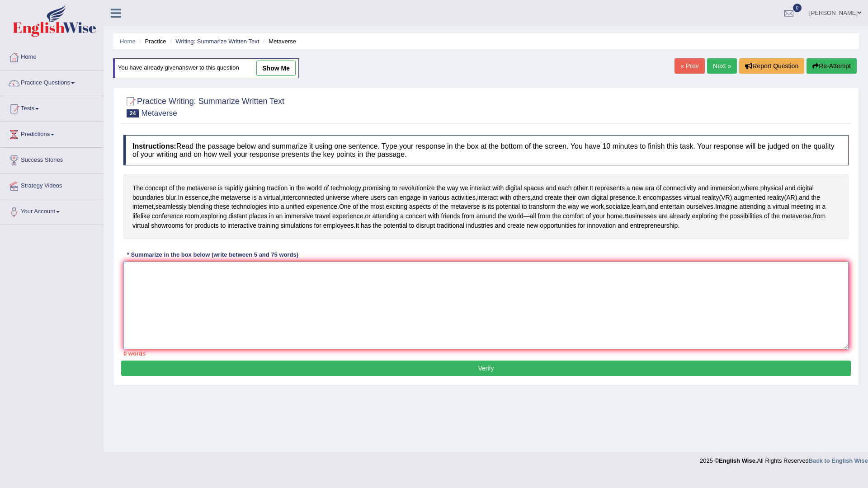
paste textarea "The metaverse is a virtual, interconnected universe where users can engage in v…"
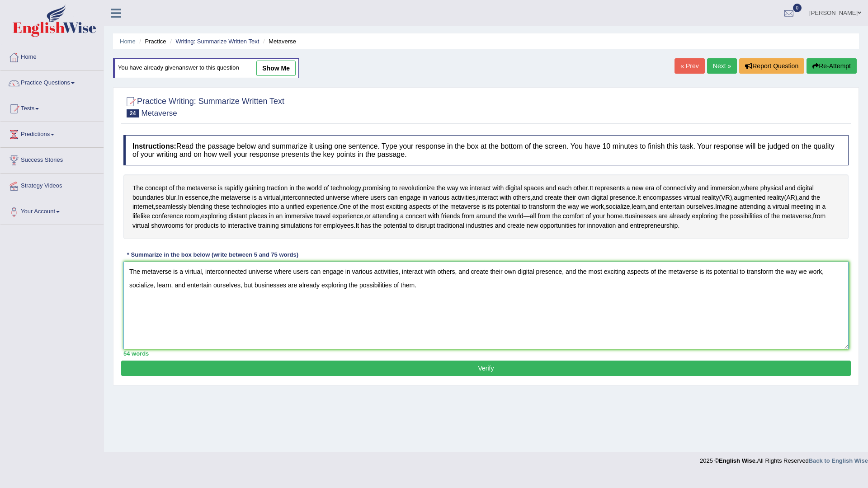
click at [417, 303] on textarea "The metaverse is a virtual, interconnected universe where users can engage in v…" at bounding box center [485, 306] width 725 height 88
click at [559, 308] on textarea "The metaverse is a virtual, interconnected universe where users can engage in v…" at bounding box center [485, 306] width 725 height 88
type textarea "The metaverse is a virtual, interconnected universe where users can engage in v…"
click at [674, 376] on button "Verify" at bounding box center [486, 368] width 730 height 15
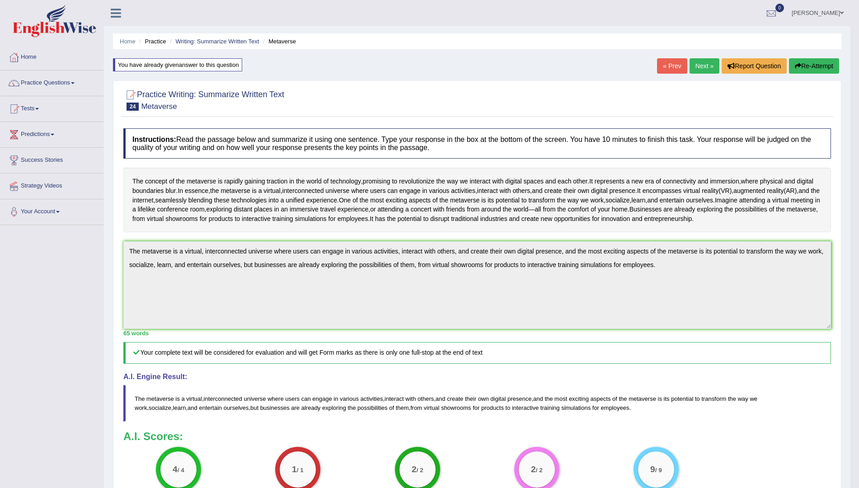
click at [708, 69] on link "Next »" at bounding box center [705, 65] width 30 height 15
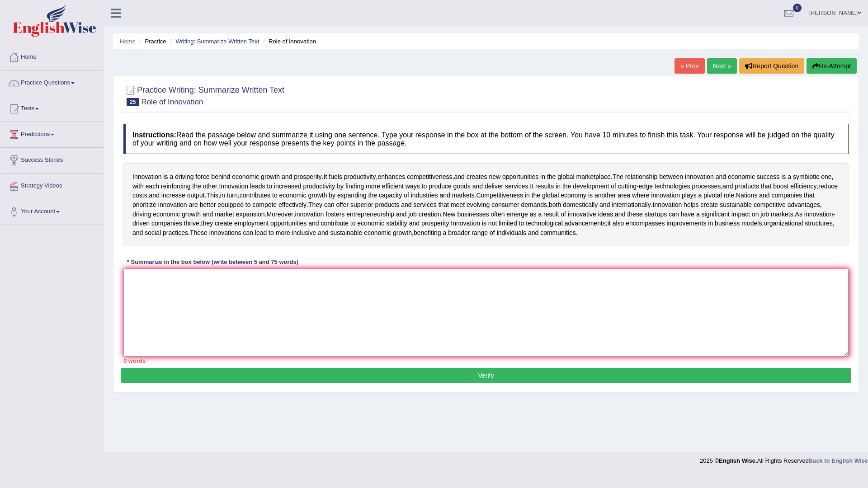
click at [138, 315] on textarea at bounding box center [485, 313] width 725 height 88
click at [139, 306] on textarea at bounding box center [485, 313] width 725 height 88
click at [170, 319] on textarea at bounding box center [485, 313] width 725 height 88
type textarea "i"
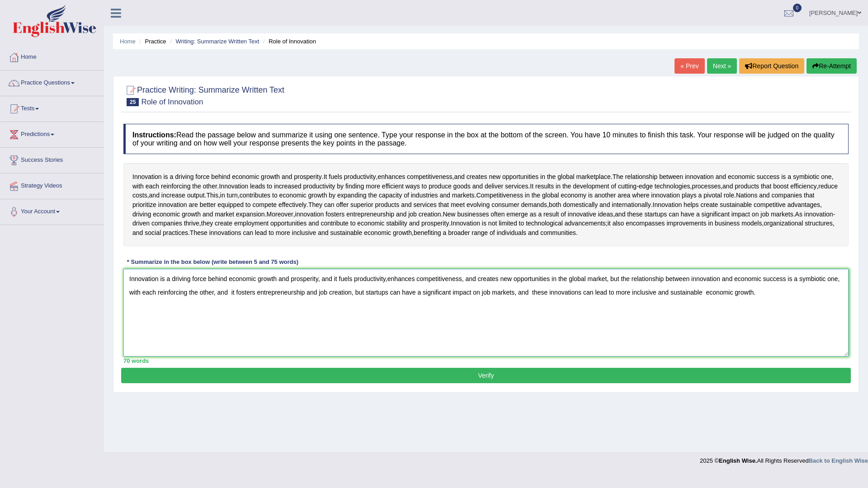
type textarea "Innovation is a driving force behind economic growth and prosperity, and it fue…"
click at [344, 383] on button "Verify" at bounding box center [486, 375] width 730 height 15
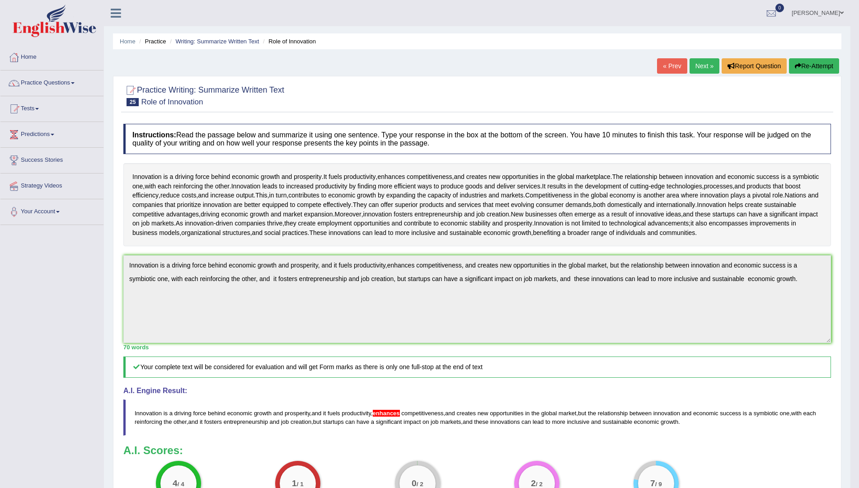
click at [803, 382] on div "Instructions: Read the passage below and summarize it using one sentence. Type …" at bounding box center [477, 320] width 712 height 403
click at [798, 67] on icon "button" at bounding box center [798, 66] width 6 height 6
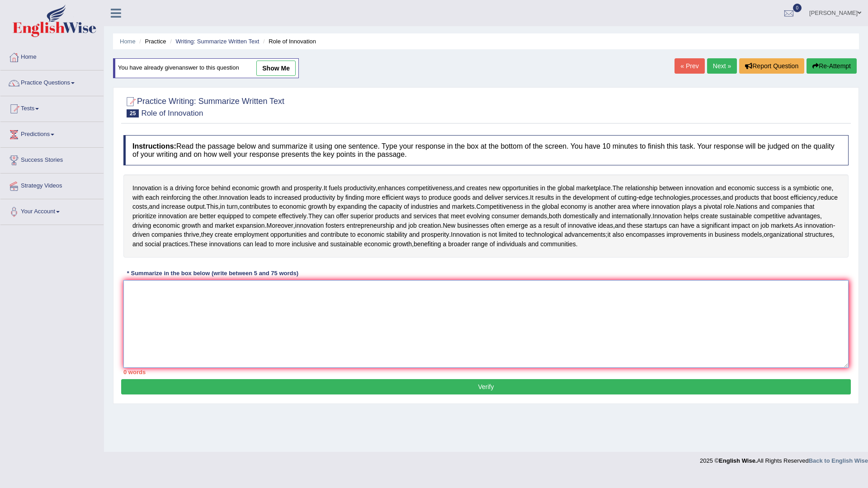
paste textarea "Innovation is a driving force behind economic growth and prosperity, and it fue…"
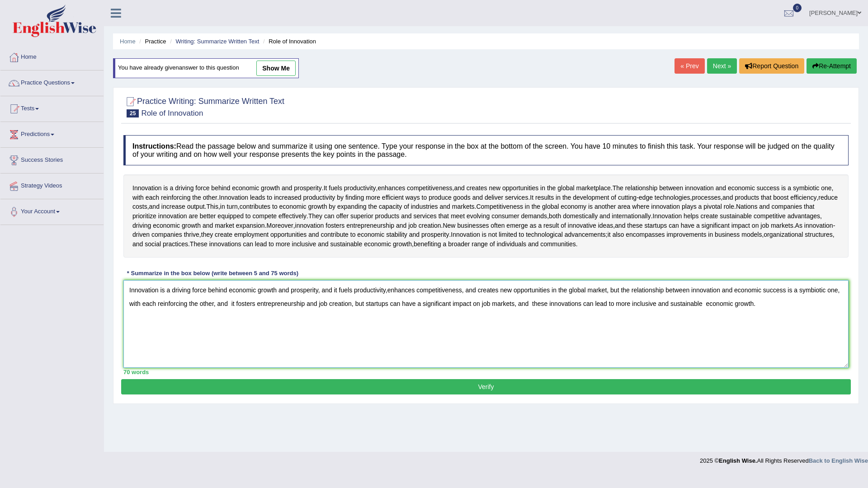
click at [386, 318] on textarea "Innovation is a driving force behind economic growth and prosperity, and it fue…" at bounding box center [485, 324] width 725 height 88
click at [386, 319] on textarea "Innovation is a driving force behind economic growth and prosperity, and it fue…" at bounding box center [485, 324] width 725 height 88
click at [387, 318] on textarea "Innovation is a driving force behind economic growth and prosperity, and it fue…" at bounding box center [485, 324] width 725 height 88
type textarea "Innovation is a driving force behind economic growth and prosperity, and it fue…"
click at [592, 395] on button "Verify" at bounding box center [486, 386] width 730 height 15
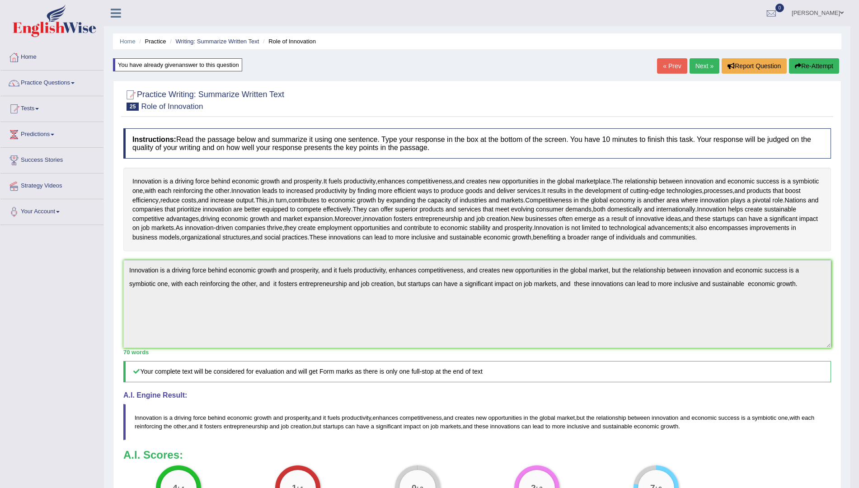
click at [707, 66] on link "Next »" at bounding box center [705, 65] width 30 height 15
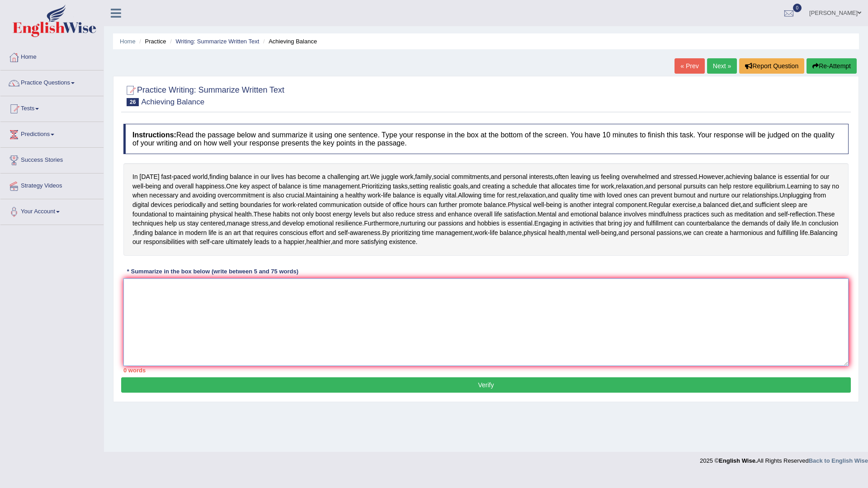
click at [138, 306] on textarea at bounding box center [485, 322] width 725 height 88
click at [143, 308] on textarea at bounding box center [485, 322] width 725 height 88
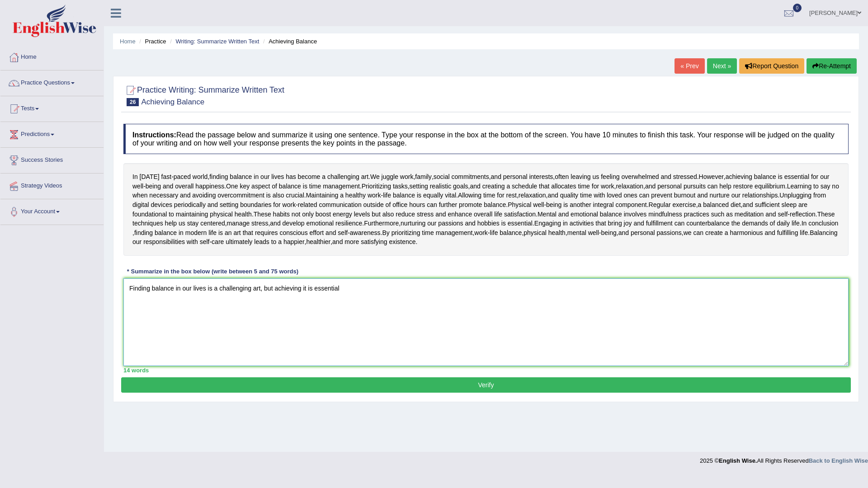
click at [306, 289] on textarea "Finding balance in our lives is a challenging art, but achieving it is essential" at bounding box center [485, 322] width 725 height 88
click at [370, 290] on textarea "Finding balance in our lives is a challenging art, but achieving balance is ess…" at bounding box center [485, 322] width 725 height 88
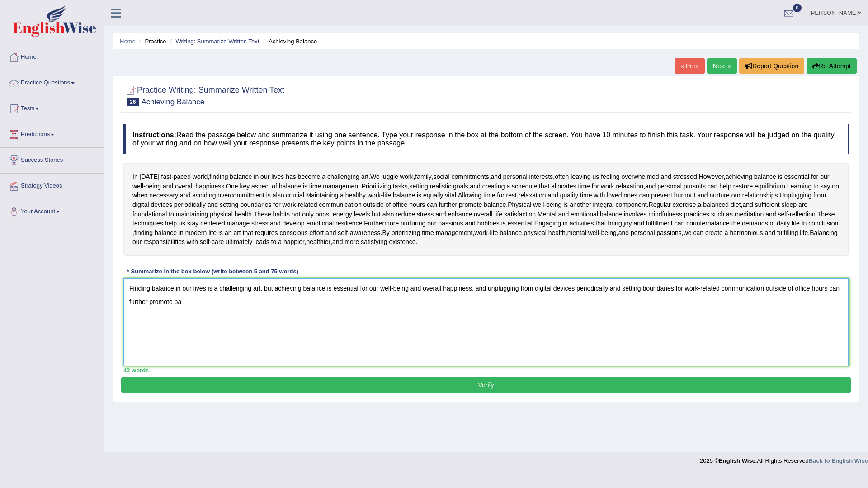
click at [188, 305] on textarea "Finding balance in our lives is a challenging art, but achieving balance is ess…" at bounding box center [485, 322] width 725 height 88
click at [324, 289] on textarea "Finding balance in our lives is a challenging art, but achieving balance is ess…" at bounding box center [485, 322] width 725 height 88
click at [187, 303] on textarea "Finding balance in our lives is a challenging art, but achieving balance is ess…" at bounding box center [485, 322] width 725 height 88
click at [180, 302] on textarea "Finding balance in our lives is a challenging art, but achieving balance is ess…" at bounding box center [485, 322] width 725 height 88
click at [183, 301] on textarea "Finding balance in our lives is a challenging art, but achieving balance is ess…" at bounding box center [485, 322] width 725 height 88
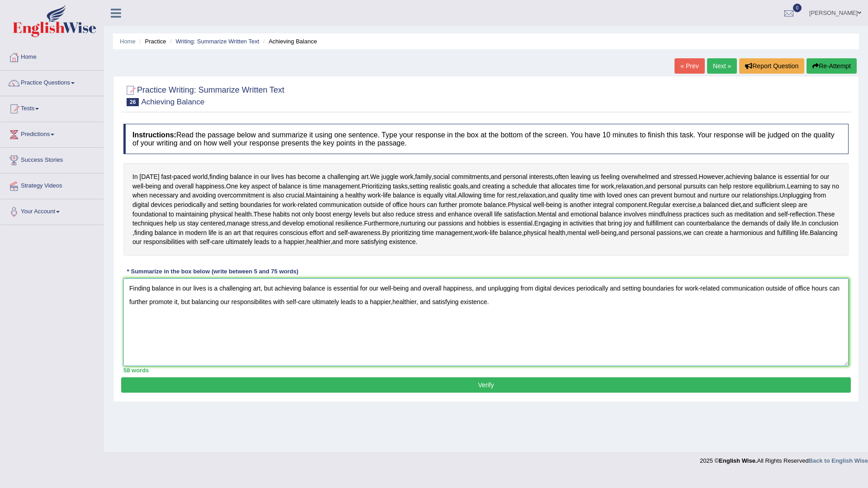
type textarea "Finding balance in our lives is a challenging art, but achieving balance is ess…"
click at [401, 392] on button "Verify" at bounding box center [486, 384] width 730 height 15
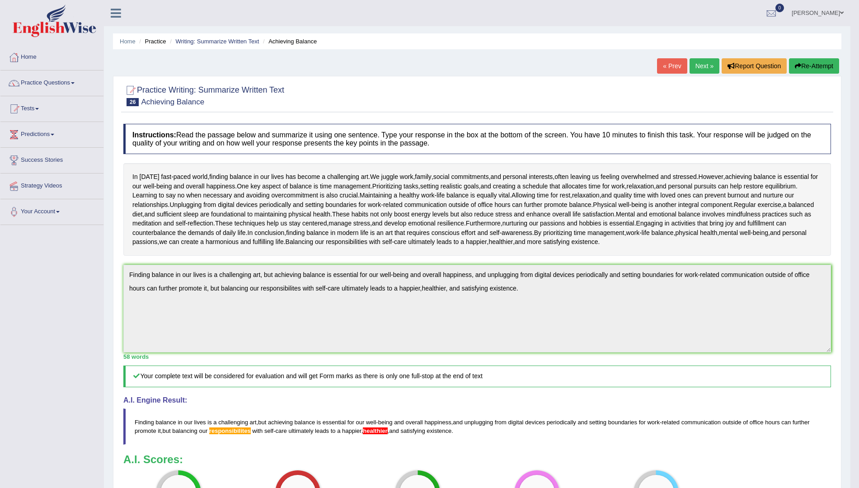
click at [821, 69] on button "Re-Attempt" at bounding box center [814, 65] width 50 height 15
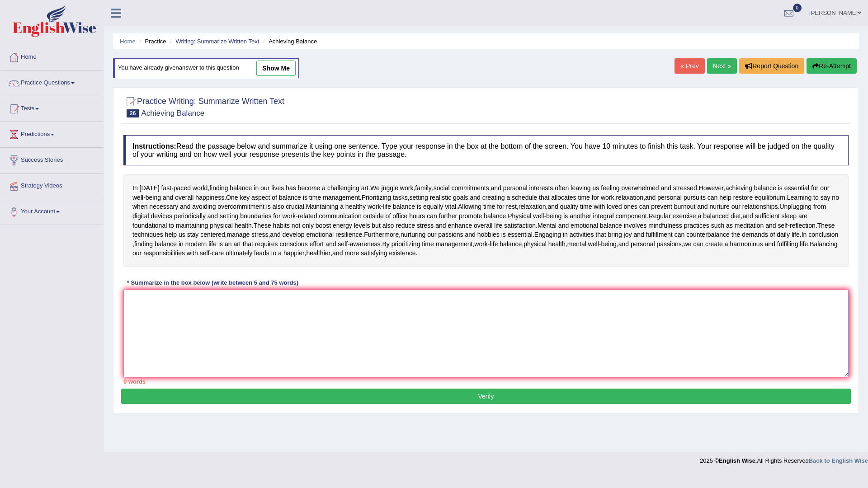
paste textarea "Finding balance in our lives is a challenging art, but achieving balance is ess…"
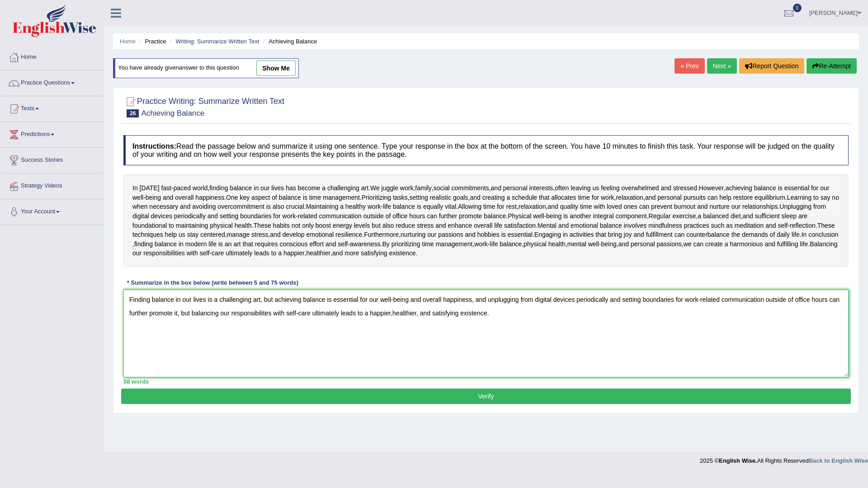
click at [392, 314] on textarea "Finding balance in our lives is a challenging art, but achieving balance is ess…" at bounding box center [485, 334] width 725 height 88
type textarea "Finding balance in our lives is a challenging art, but achieving balance is ess…"
click at [502, 394] on button "Verify" at bounding box center [486, 396] width 730 height 15
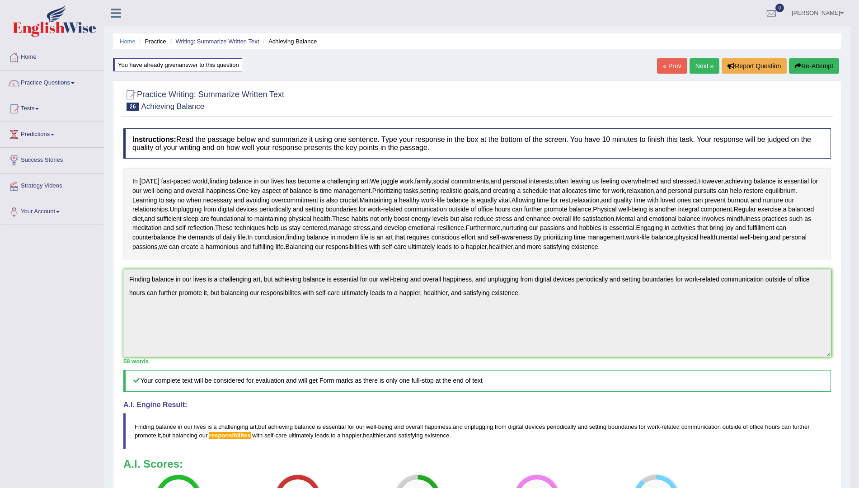
click at [656, 376] on div "Instructions: Read the passage below and summarize it using one sentence. Type …" at bounding box center [477, 330] width 712 height 412
drag, startPoint x: 828, startPoint y: 59, endPoint x: 824, endPoint y: 66, distance: 7.1
click at [824, 66] on button "Re-Attempt" at bounding box center [814, 65] width 50 height 15
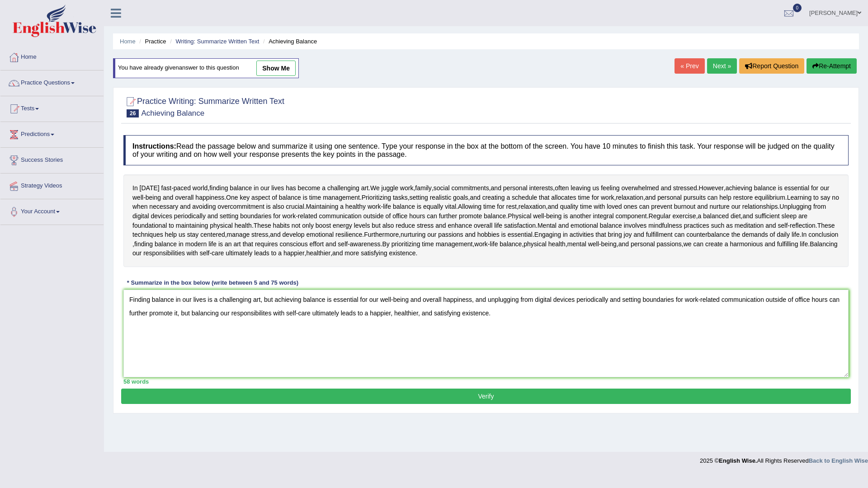
click at [264, 312] on textarea "Finding balance in our lives is a challenging art, but achieving balance is ess…" at bounding box center [485, 334] width 725 height 88
type textarea "Finding balance in our lives is a challenging art, but achieving balance is ess…"
click at [489, 399] on button "Verify" at bounding box center [486, 396] width 730 height 15
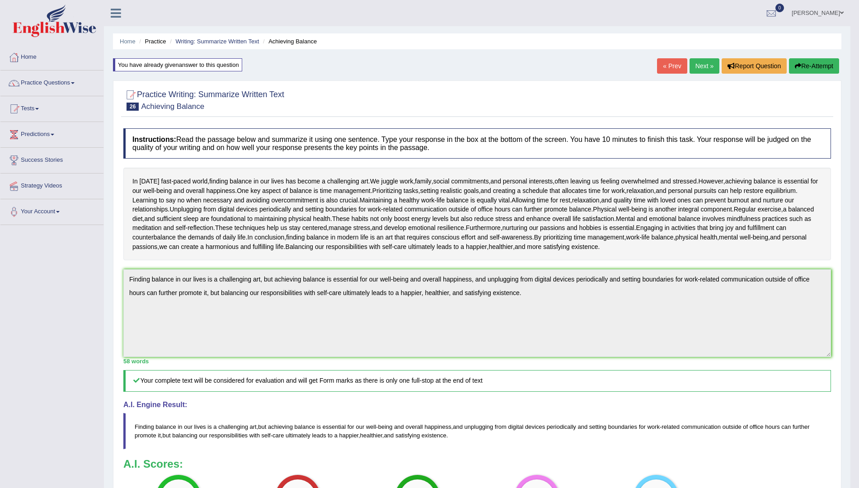
click at [119, 286] on div "Practice Writing: Summarize Written Text 26 Achieving Balance Instructions: Rea…" at bounding box center [477, 335] width 729 height 511
click at [124, 281] on div "Instructions: Read the passage below and summarize it using one sentence. Type …" at bounding box center [477, 330] width 712 height 412
click at [802, 59] on button "Re-Attempt" at bounding box center [814, 65] width 50 height 15
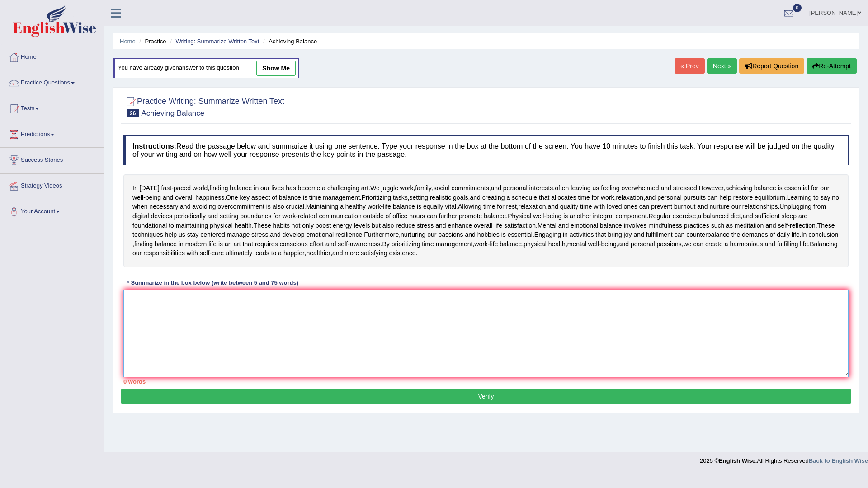
paste textarea "Finding balance in our lives is a challenging art, but achieving balance is ess…"
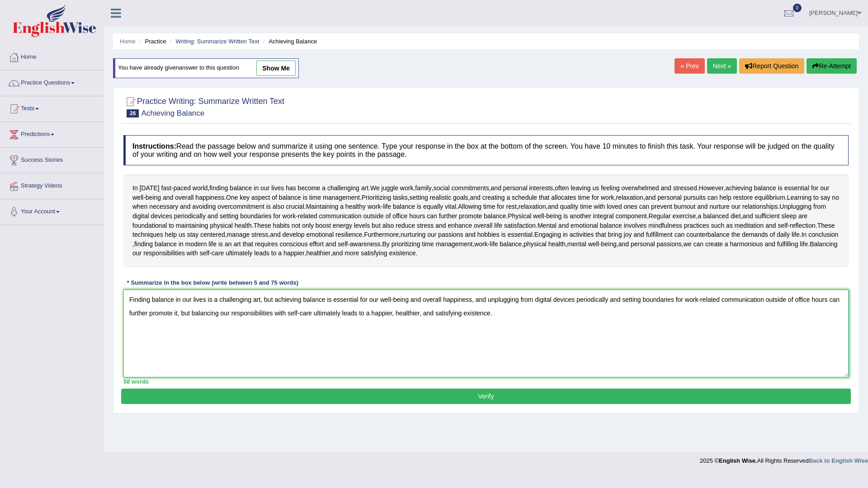
click at [273, 301] on textarea "Finding balance in our lives is a challenging art, but achieving balance is ess…" at bounding box center [485, 334] width 725 height 88
click at [189, 313] on textarea "Finding balance in our lives is a challenging art, and achieving balance is ess…" at bounding box center [485, 334] width 725 height 88
type textarea "Finding balance in our lives is a challenging art, and achieving balance is ess…"
click at [457, 399] on button "Verify" at bounding box center [486, 396] width 730 height 15
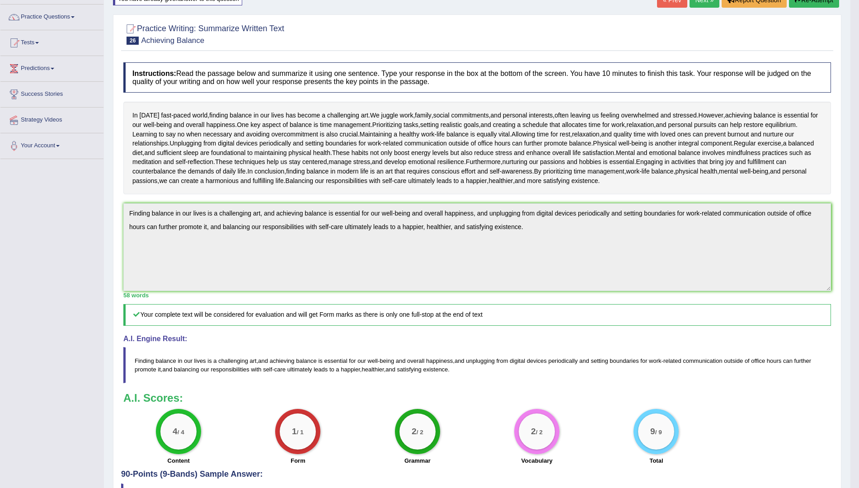
scroll to position [49, 0]
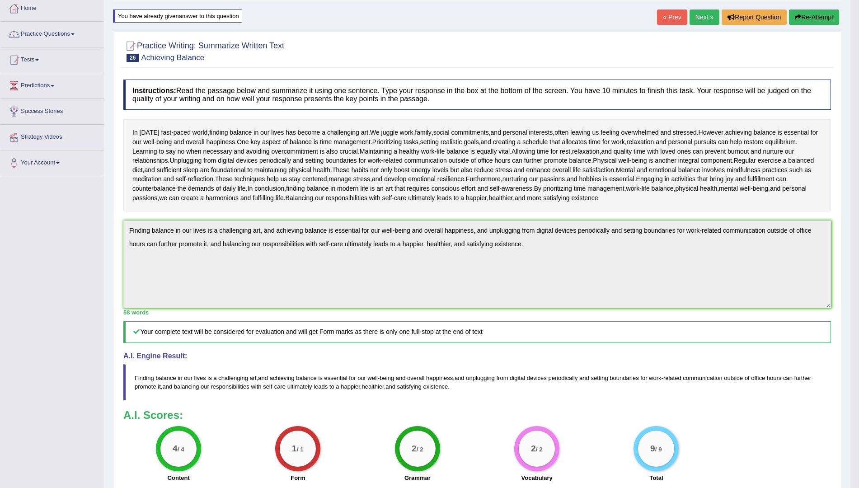
click at [802, 19] on button "Re-Attempt" at bounding box center [814, 16] width 50 height 15
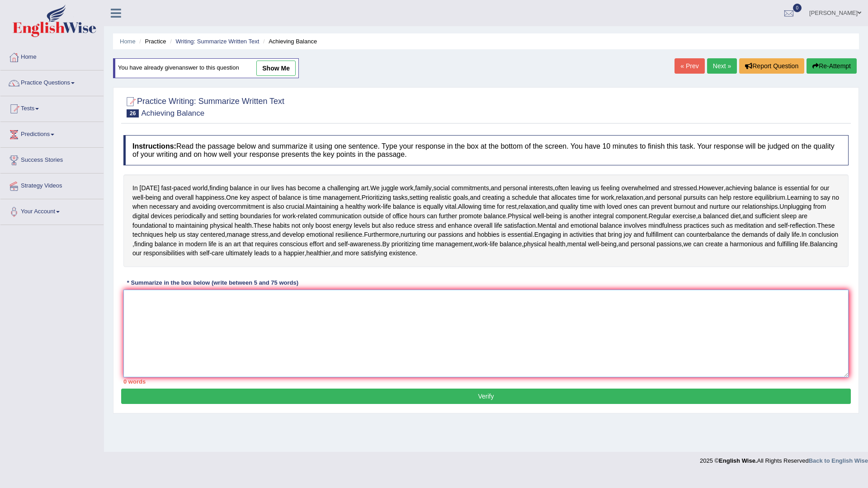
paste textarea "Finding balance in our lives is a challenging art, and achieving balance is ess…"
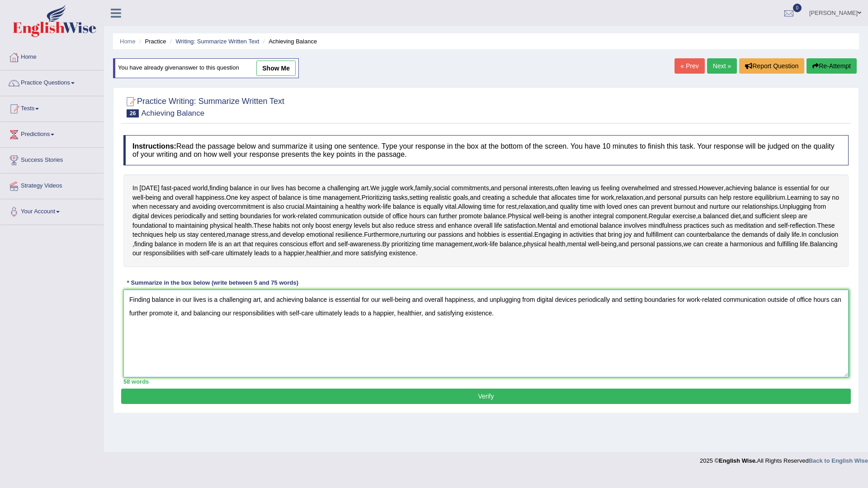
click at [488, 299] on textarea "Finding balance in our lives is a challenging art, and achieving balance is ess…" at bounding box center [485, 334] width 725 height 88
click at [220, 314] on textarea "Finding balance in our lives is a challenging art, and achieving balance is ess…" at bounding box center [485, 334] width 725 height 88
click at [237, 315] on textarea "Finding balance in our lives is a challenging art, and achieving balance is ess…" at bounding box center [485, 334] width 725 height 88
type textarea "Finding balance in our lives is a challenging art, and achieving balance is ess…"
click at [343, 397] on button "Verify" at bounding box center [486, 396] width 730 height 15
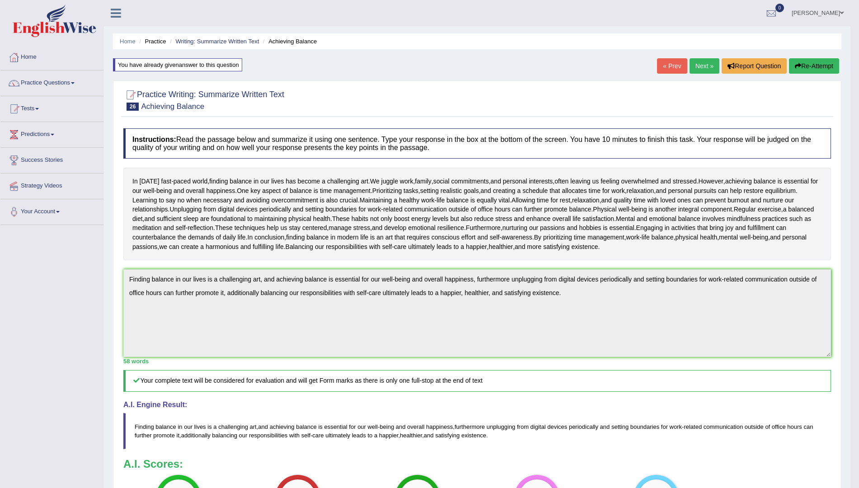
drag, startPoint x: 676, startPoint y: 286, endPoint x: 806, endPoint y: 68, distance: 253.8
click at [806, 68] on button "Re-Attempt" at bounding box center [814, 65] width 50 height 15
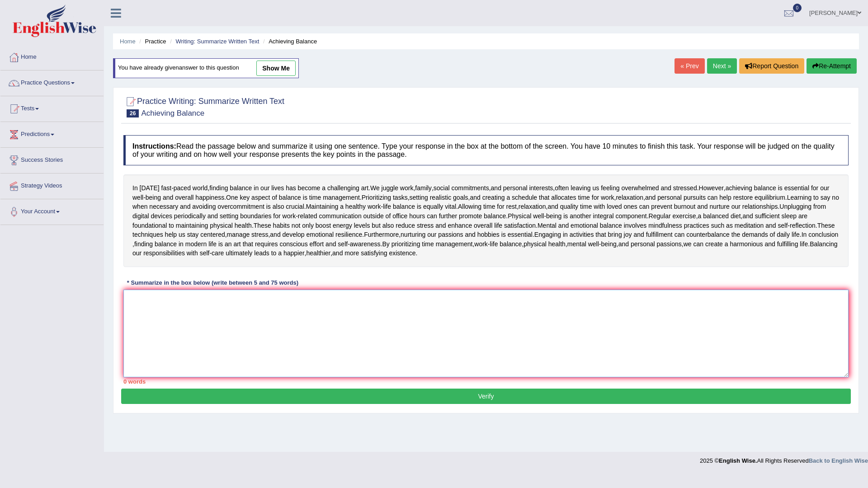
paste textarea "Finding balance in our lives is a challenging art, and achieving balance is ess…"
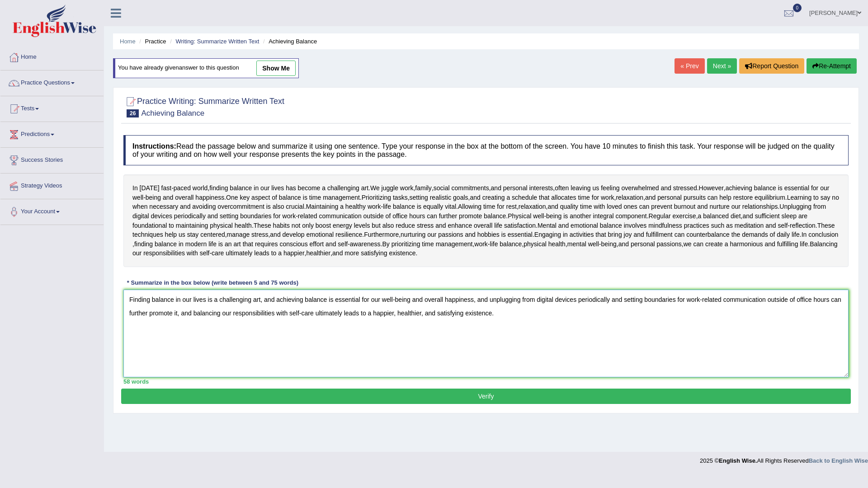
click at [488, 299] on textarea "Finding balance in our lives is a challenging art, and achieving balance is ess…" at bounding box center [485, 334] width 725 height 88
click at [273, 300] on textarea "Finding balance in our lives is a challenging art, and achieving balance is ess…" at bounding box center [485, 334] width 725 height 88
click at [488, 300] on textarea "Finding balance in our lives is a challenging art, but achieving balance is ess…" at bounding box center [485, 334] width 725 height 88
click at [190, 314] on textarea "Finding balance in our lives is a challenging art, but achieving balance is ess…" at bounding box center [485, 334] width 725 height 88
type textarea "Finding balance in our lives is a challenging art, but achieving balance is ess…"
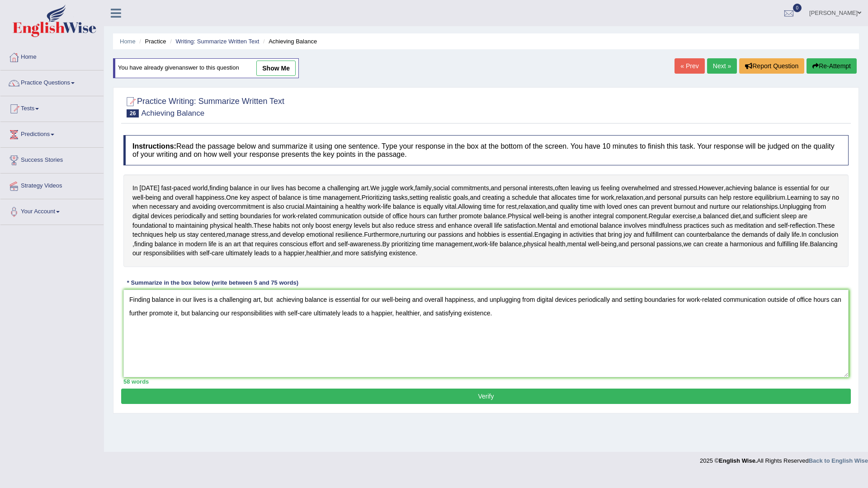
click at [297, 394] on button "Verify" at bounding box center [486, 396] width 730 height 15
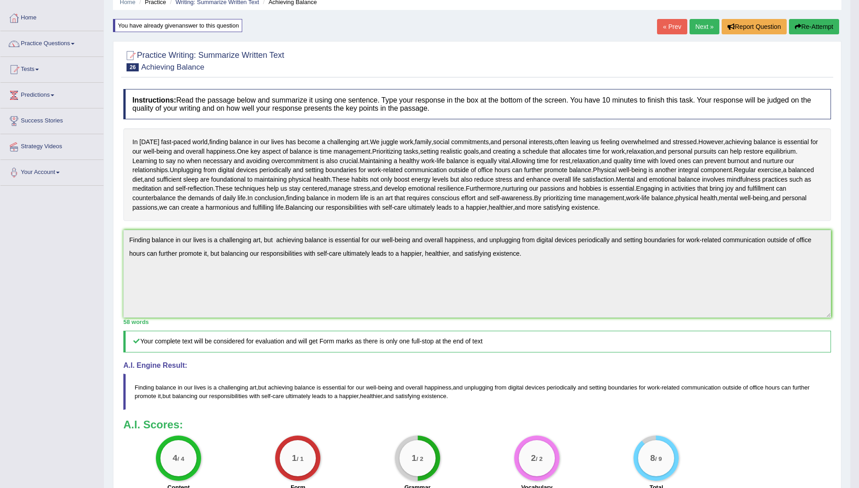
scroll to position [19, 0]
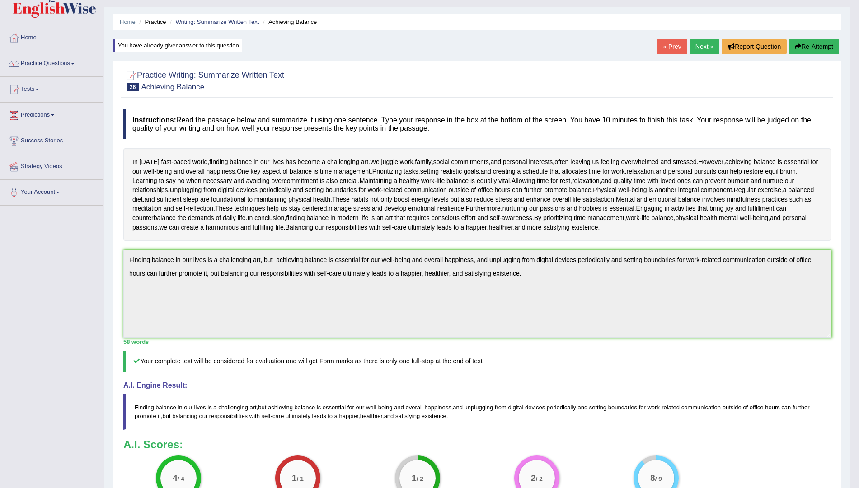
drag, startPoint x: 824, startPoint y: 44, endPoint x: 783, endPoint y: 81, distance: 55.0
click at [823, 46] on button "Re-Attempt" at bounding box center [814, 46] width 50 height 15
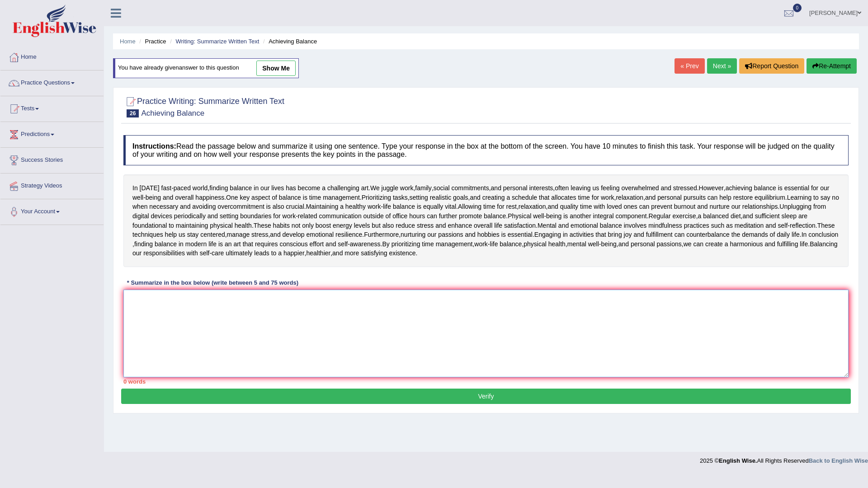
paste textarea "inding balance in our lives is a challenging art, but achieving balance is esse…"
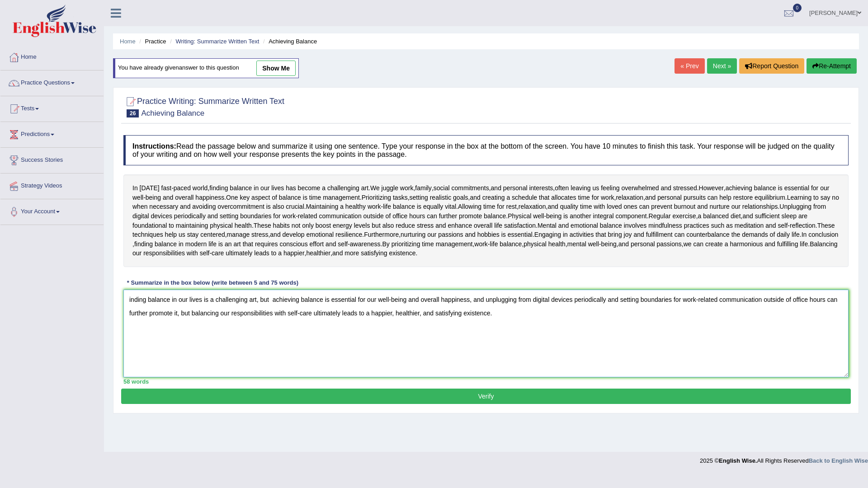
click at [271, 301] on textarea "inding balance in our lives is a challenging art, but achieving balance is esse…" at bounding box center [485, 334] width 725 height 88
type textarea "inding balance in our lives is a challenging art, but achieving balance is esse…"
click at [231, 396] on button "Verify" at bounding box center [486, 396] width 730 height 15
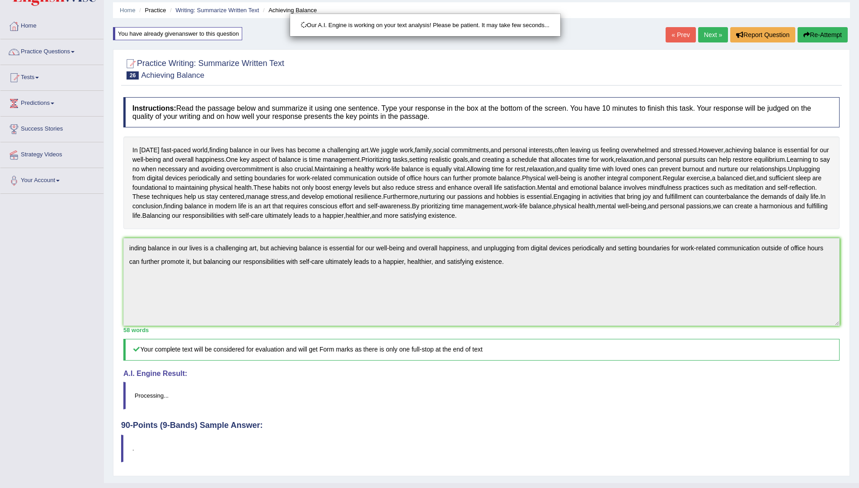
scroll to position [49, 0]
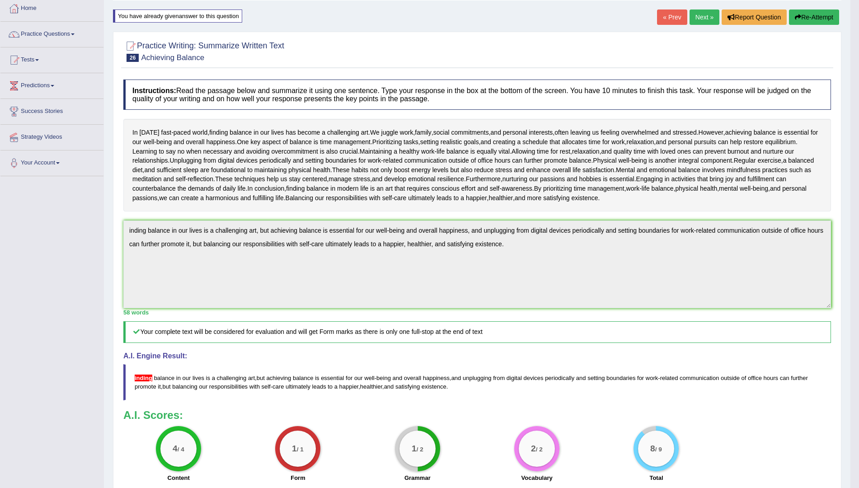
click at [814, 19] on button "Re-Attempt" at bounding box center [814, 16] width 50 height 15
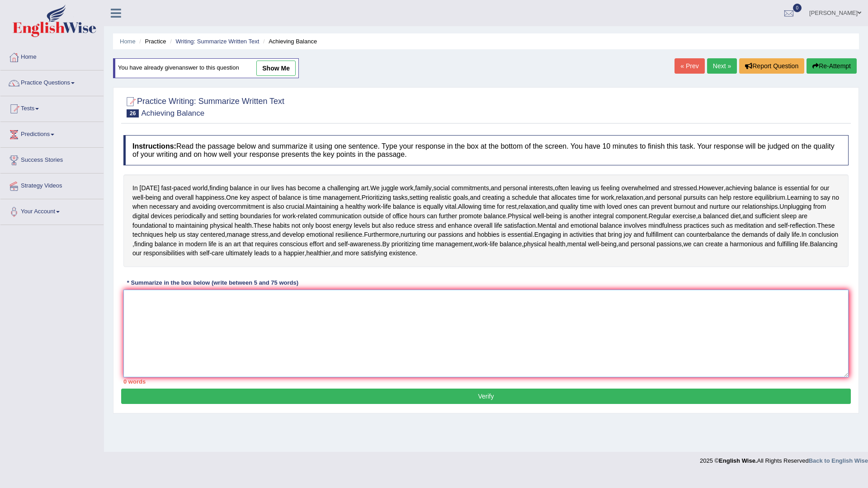
paste textarea "inding balance in our lives is a challenging art, but achieving balance is esse…"
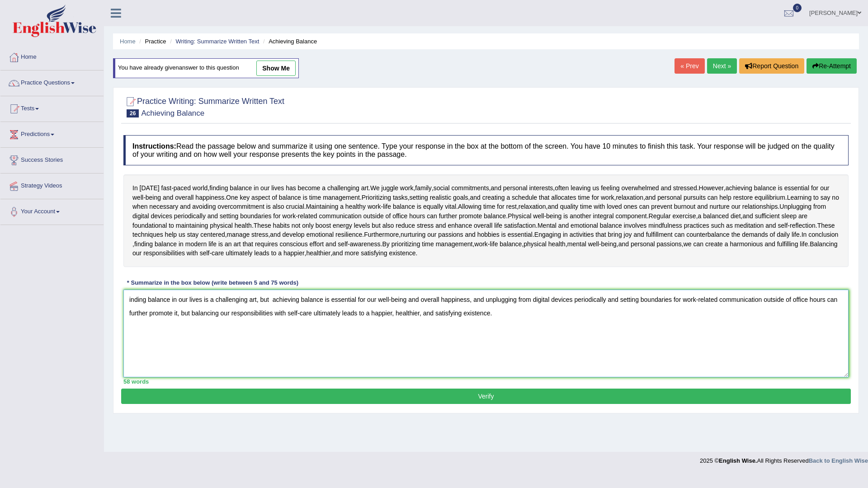
click at [128, 298] on textarea "inding balance in our lives is a challenging art, but achieving balance is esse…" at bounding box center [485, 334] width 725 height 88
click at [146, 336] on textarea "Finding balance in our lives is a challenging art, but achieving balance is ess…" at bounding box center [485, 334] width 725 height 88
type textarea "Finding balance in our lives is a challenging art, but achieving balance is ess…"
click at [403, 400] on button "Verify" at bounding box center [486, 396] width 730 height 15
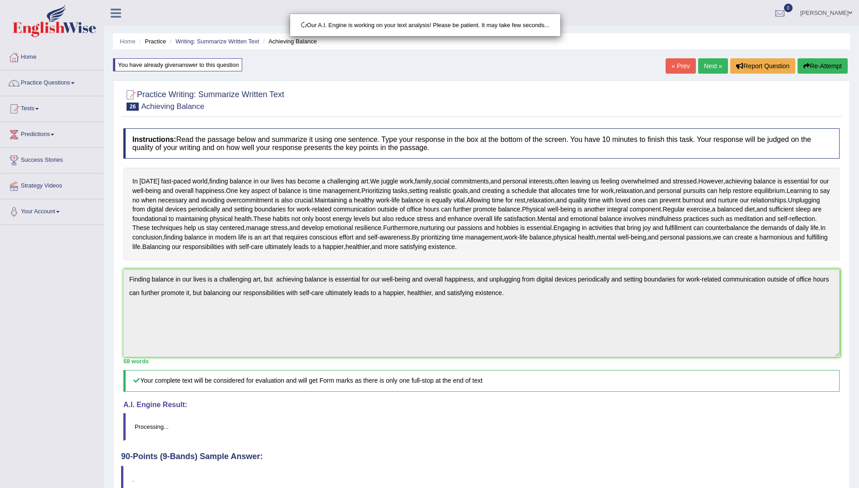
scroll to position [49, 0]
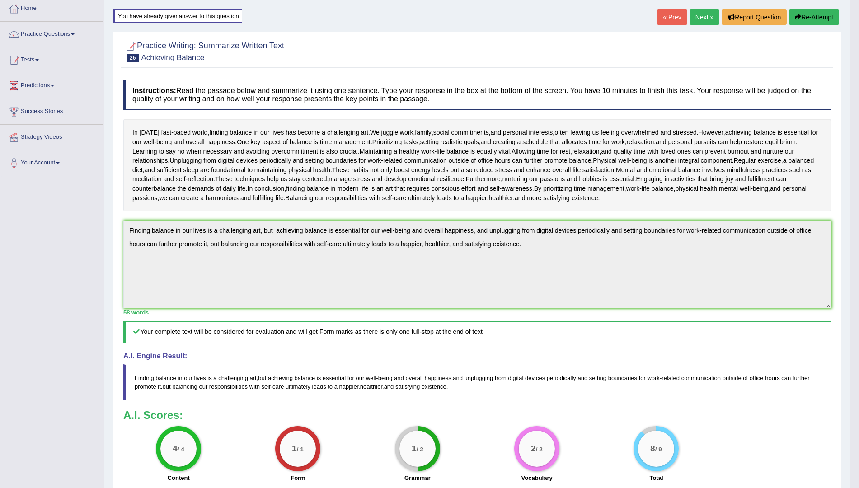
click at [50, 315] on div "Toggle navigation Home Practice Questions Speaking Practice Read Aloud Repeat S…" at bounding box center [425, 259] width 851 height 616
click at [220, 320] on div "Instructions: Read the passage below and summarize it using one sentence. Type …" at bounding box center [477, 281] width 712 height 412
drag, startPoint x: 118, startPoint y: 230, endPoint x: 122, endPoint y: 227, distance: 5.3
click at [122, 227] on div "Practice Writing: Summarize Written Text 26 Achieving Balance Instructions: Rea…" at bounding box center [477, 287] width 729 height 511
drag, startPoint x: 822, startPoint y: 19, endPoint x: 676, endPoint y: 155, distance: 199.9
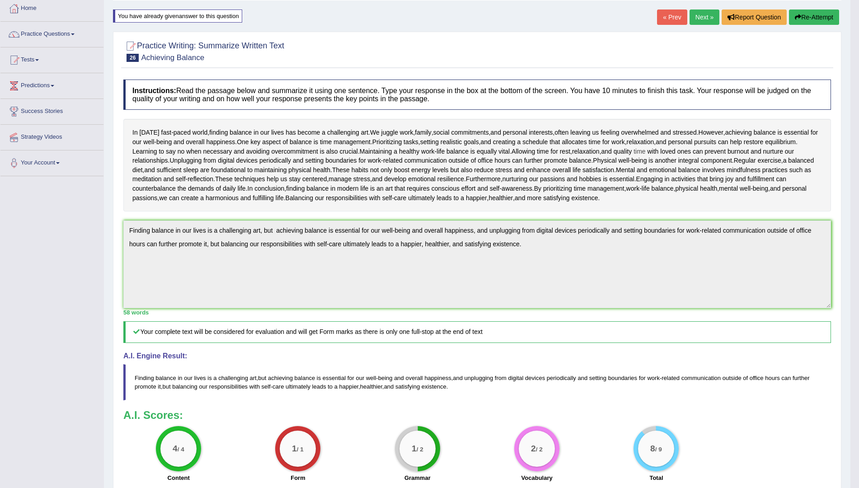
click at [822, 20] on button "Re-Attempt" at bounding box center [814, 16] width 50 height 15
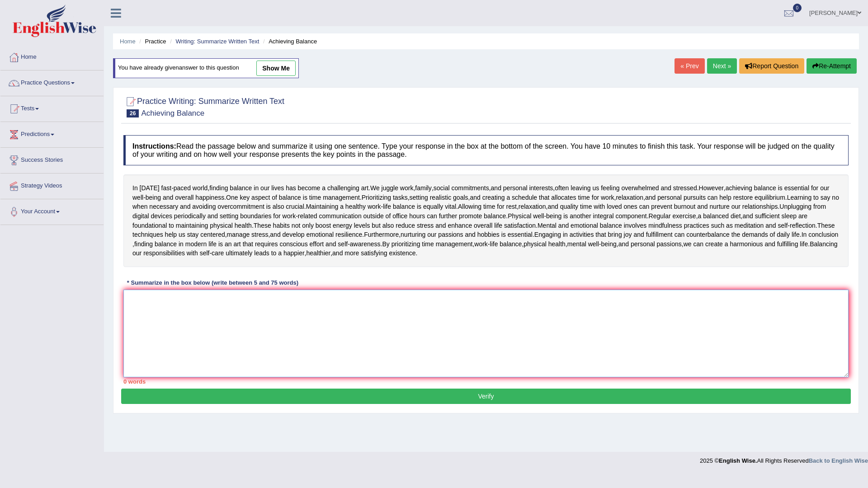
paste textarea "Finding balance in our lives is a challenging art, but achieving balance is ess…"
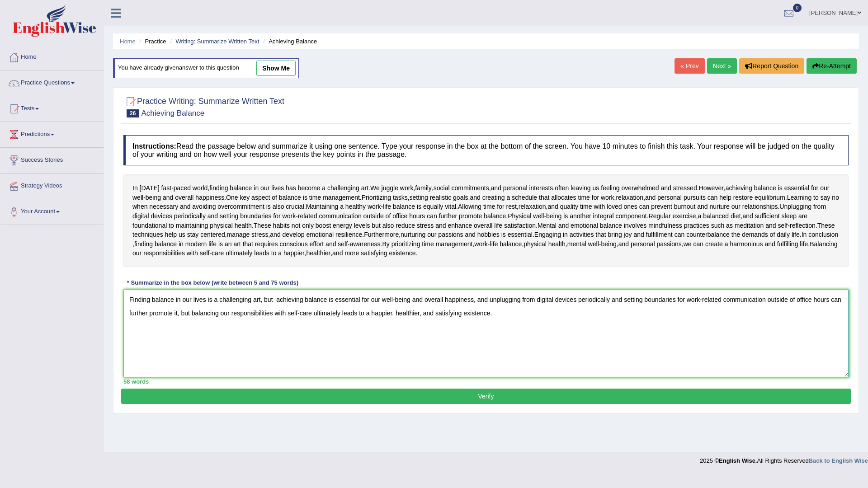
click at [276, 299] on textarea "Finding balance in our lives is a challenging art, but achieving balance is ess…" at bounding box center [485, 334] width 725 height 88
type textarea "Finding balance in our lives is a challenging art, but achieving balance is ess…"
click at [324, 396] on button "Verify" at bounding box center [486, 396] width 730 height 15
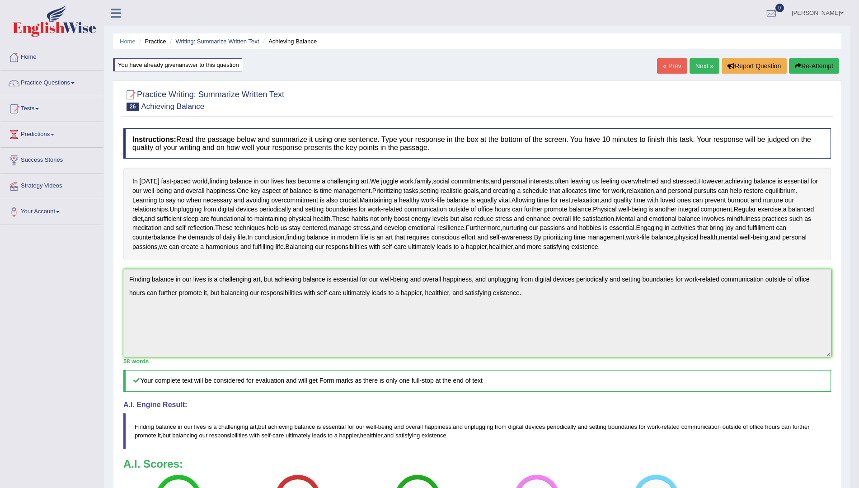
click at [697, 64] on link "Next »" at bounding box center [705, 65] width 30 height 15
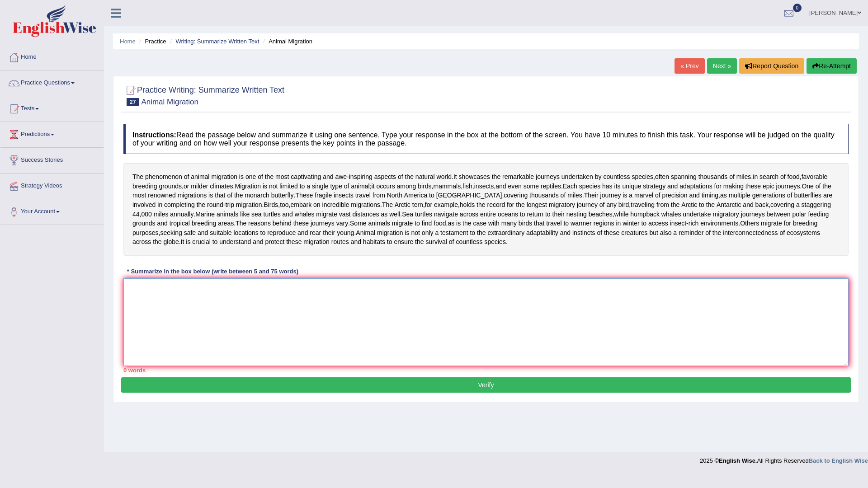
click at [137, 349] on textarea at bounding box center [485, 322] width 725 height 88
click at [150, 334] on textarea at bounding box center [485, 322] width 725 height 88
type textarea "T"
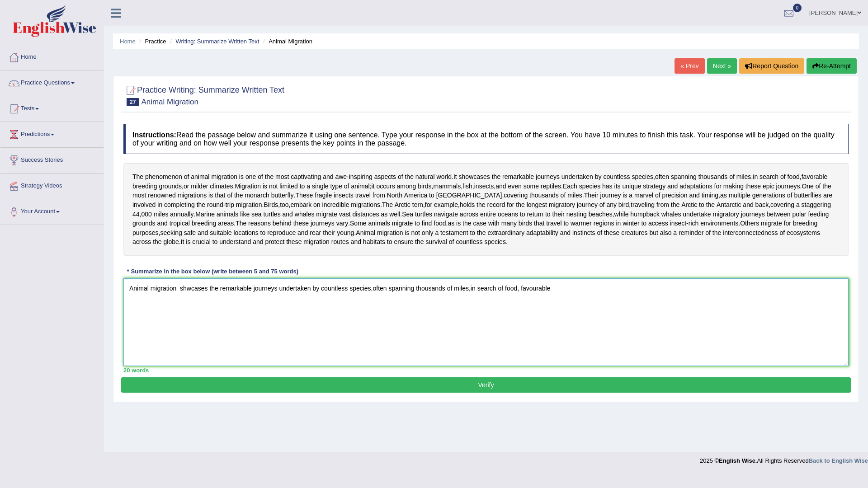
click at [533, 325] on textarea "Animal migration shwcases the remarkable journeys undertaken by countless speci…" at bounding box center [485, 322] width 725 height 88
click at [535, 329] on textarea "Animal migration shwcases the remarkable journeys undertaken by countless speci…" at bounding box center [485, 322] width 725 height 88
click at [373, 325] on textarea "Animal migration shwcases the remarkable journeys undertaken by countless speci…" at bounding box center [485, 322] width 725 height 88
click at [471, 327] on textarea "Animal migration shwcases the remarkable journeys undertaken by countless speci…" at bounding box center [485, 322] width 725 height 88
click at [552, 324] on textarea "Animal migration shwcases the remarkable journeys undertaken by countless speci…" at bounding box center [485, 322] width 725 height 88
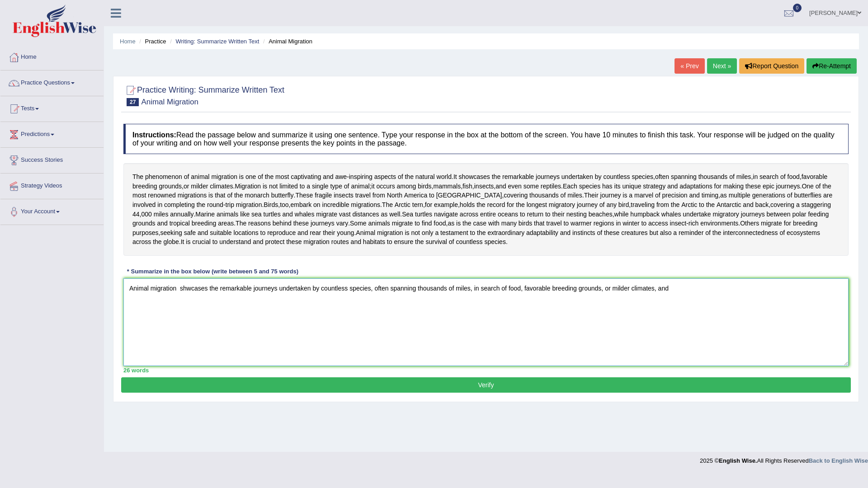
click at [185, 326] on textarea "Animal migration shwcases the remarkable journeys undertaken by countless speci…" at bounding box center [485, 322] width 725 height 88
click at [180, 326] on textarea "Animal migration showcases the remarkable journeys undertaken by countless spec…" at bounding box center [485, 322] width 725 height 88
click at [216, 366] on textarea "Animal migration showcases the remarkable journeys undertaken by countless spec…" at bounding box center [485, 322] width 725 height 88
click at [154, 325] on textarea "Animal migration showcases the remarkable journeys undertaken by countless spec…" at bounding box center [485, 322] width 725 height 88
click at [680, 327] on textarea "Animal Migration showcases the remarkable journeys undertaken by countless spec…" at bounding box center [485, 322] width 725 height 88
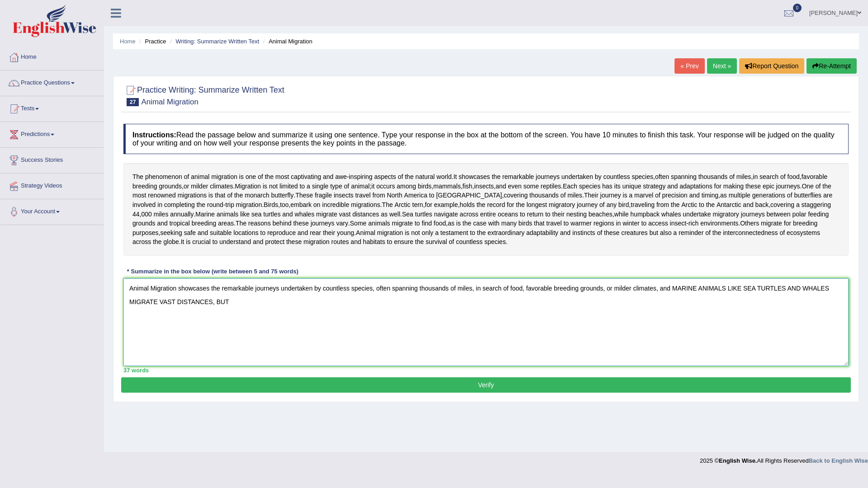
drag, startPoint x: 671, startPoint y: 326, endPoint x: 867, endPoint y: 398, distance: 208.8
click at [867, 398] on div "Home Practice Writing: Summarize Written Text Animal Migration « Prev Next » Re…" at bounding box center [486, 226] width 764 height 452
type textarea "Animal Migration showcases the remarkable journeys undertaken by countless spec…"
drag, startPoint x: 669, startPoint y: 326, endPoint x: 867, endPoint y: 379, distance: 204.9
click at [867, 379] on div "Home Practice Writing: Summarize Written Text Animal Migration « Prev Next » Re…" at bounding box center [486, 226] width 764 height 452
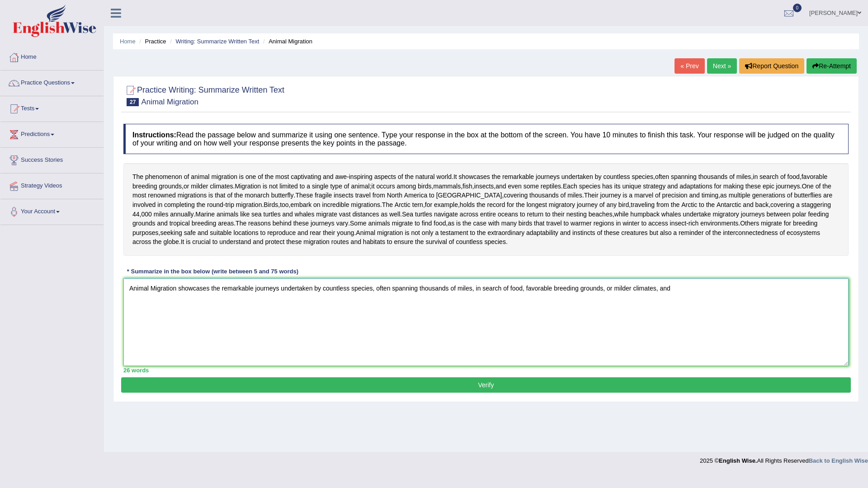
drag, startPoint x: 712, startPoint y: 318, endPoint x: 689, endPoint y: 336, distance: 29.3
click at [692, 333] on textarea "Animal Migration showcases the remarkable journeys undertaken by countless spec…" at bounding box center [485, 322] width 725 height 88
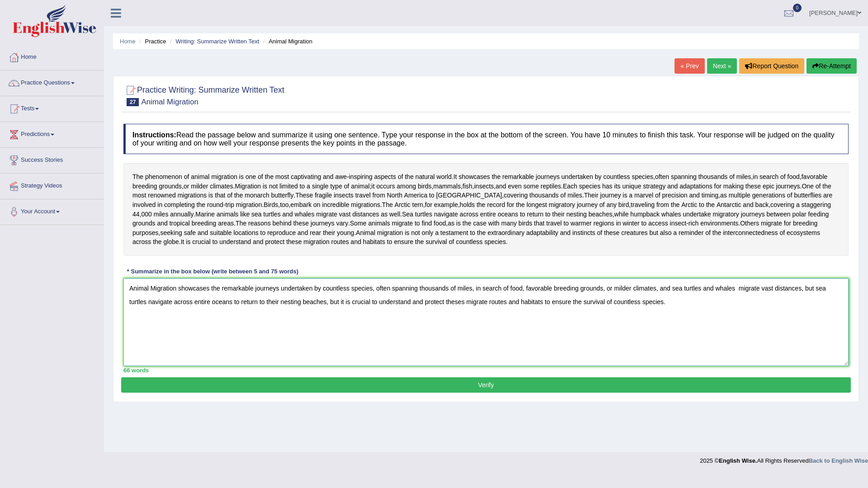
click at [338, 338] on textarea "Animal Migration showcases the remarkable journeys undertaken by countless spec…" at bounding box center [485, 322] width 725 height 88
type textarea "Animal Migration showcases the remarkable journeys undertaken by countless spec…"
click at [391, 393] on button "Verify" at bounding box center [486, 384] width 730 height 15
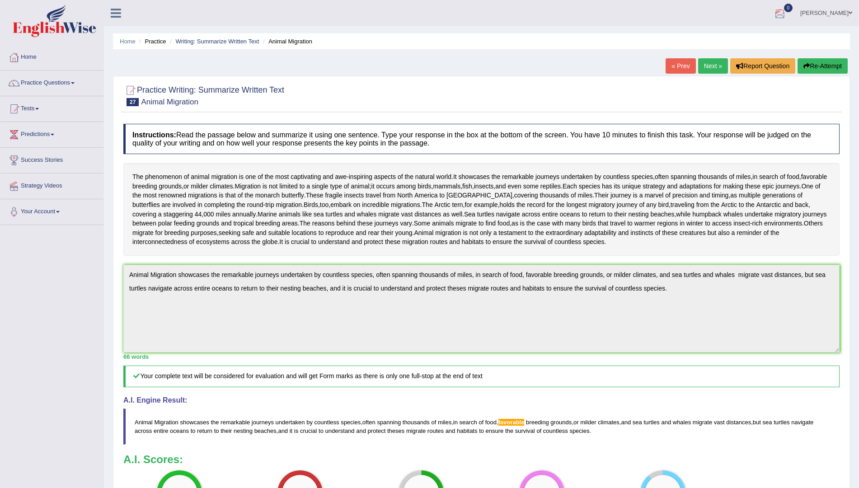
click at [819, 64] on button "Re-Attempt" at bounding box center [823, 65] width 50 height 15
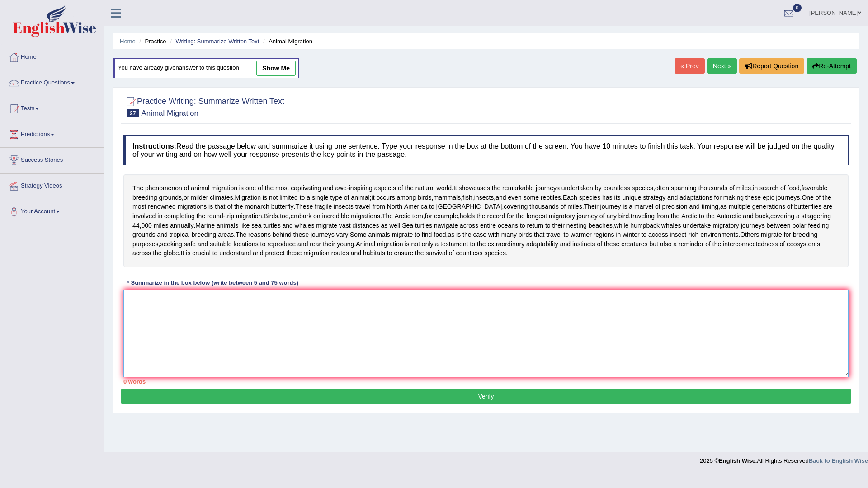
drag, startPoint x: 0, startPoint y: 0, endPoint x: 499, endPoint y: 387, distance: 631.4
paste textarea "Animal Migration showcases the remarkable journeys undertaken by countless spec…"
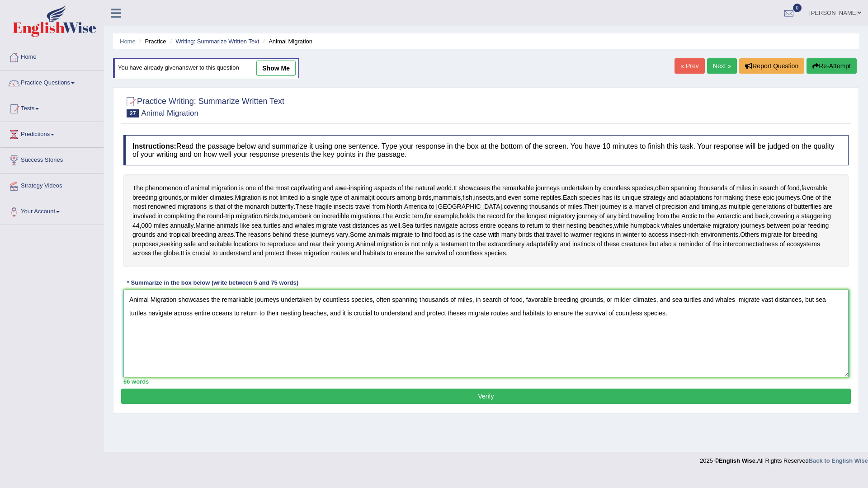
click at [538, 338] on textarea "Animal Migration showcases the remarkable journeys undertaken by countless spec…" at bounding box center [485, 334] width 725 height 88
type textarea "Animal Migration showcases the remarkable journeys undertaken by countless spec…"
click at [581, 404] on button "Verify" at bounding box center [486, 396] width 730 height 15
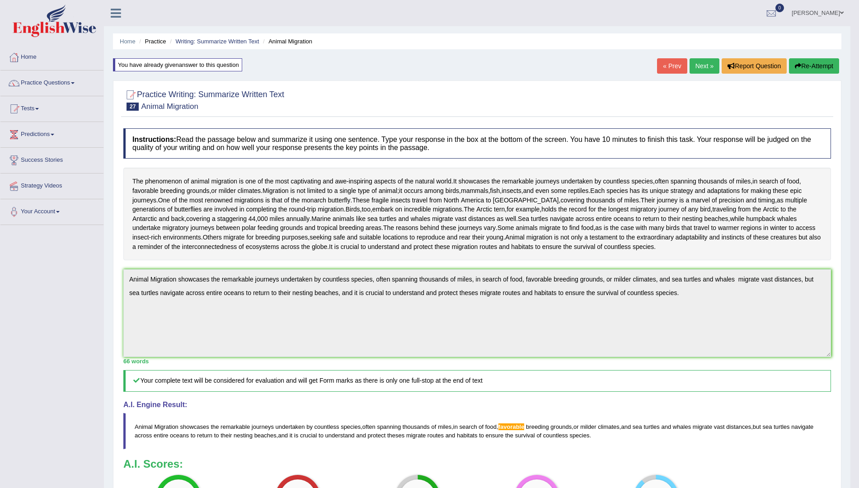
click at [744, 399] on div "Instructions: Read the passage below and summarize it using one sentence. Type …" at bounding box center [477, 330] width 712 height 412
click at [805, 65] on button "Re-Attempt" at bounding box center [814, 65] width 50 height 15
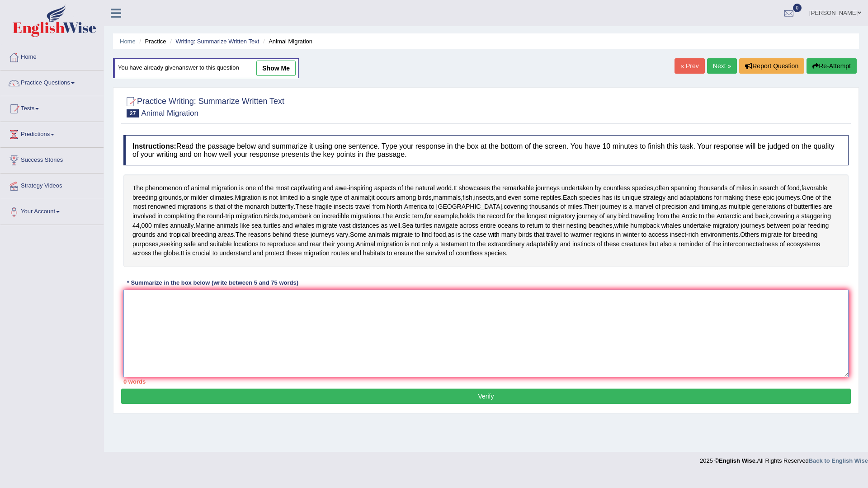
paste textarea "Animal Migration showcases the remarkable journeys undertaken by countless spec…"
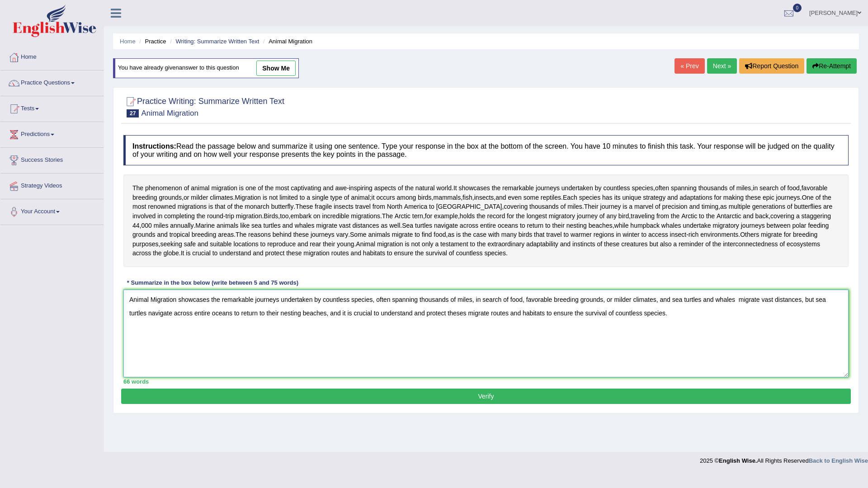
click at [537, 336] on textarea "Animal Migration showcases the remarkable journeys undertaken by countless spec…" at bounding box center [485, 334] width 725 height 88
type textarea "Animal Migration showcases the remarkable journeys undertaken by countless spec…"
click at [530, 404] on button "Verify" at bounding box center [486, 396] width 730 height 15
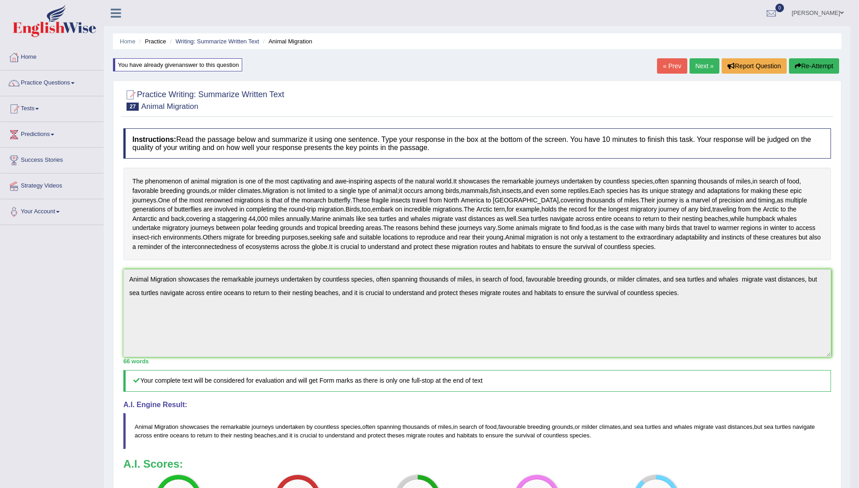
drag, startPoint x: 798, startPoint y: 63, endPoint x: 796, endPoint y: 107, distance: 43.4
click at [799, 64] on icon "button" at bounding box center [798, 66] width 6 height 6
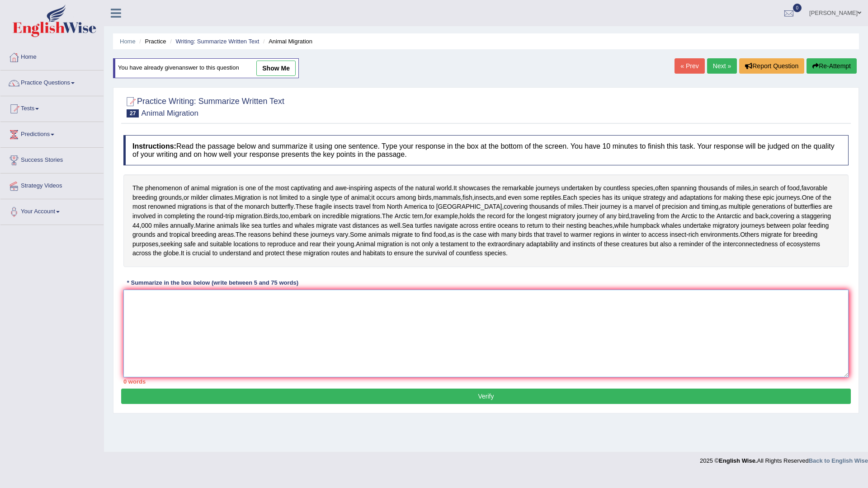
paste textarea "Animal Migration showcases the remarkable journeys undertaken by countless spec…"
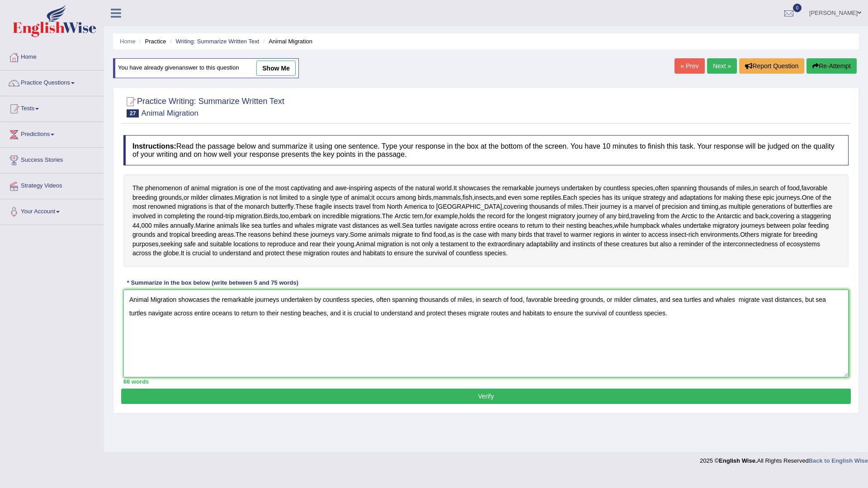
type textarea "Animal Migration showcases the remarkable journeys undertaken by countless spec…"
click at [593, 404] on button "Verify" at bounding box center [486, 396] width 730 height 15
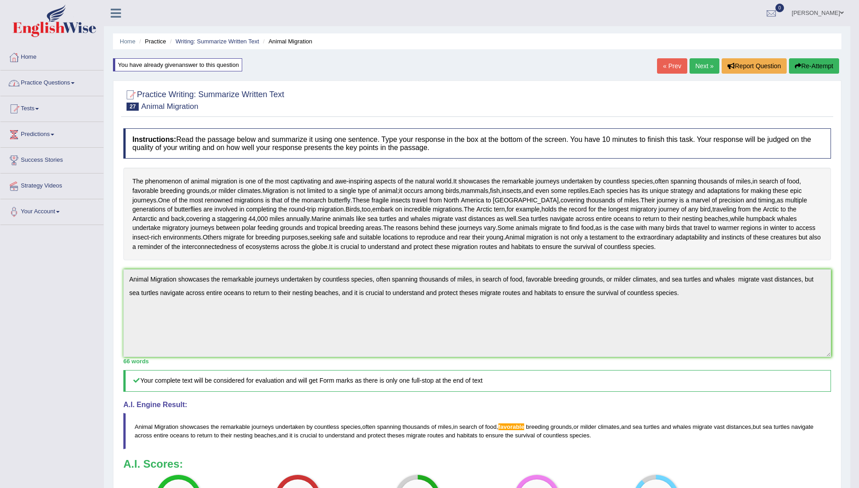
click at [67, 82] on link "Practice Questions" at bounding box center [51, 82] width 103 height 23
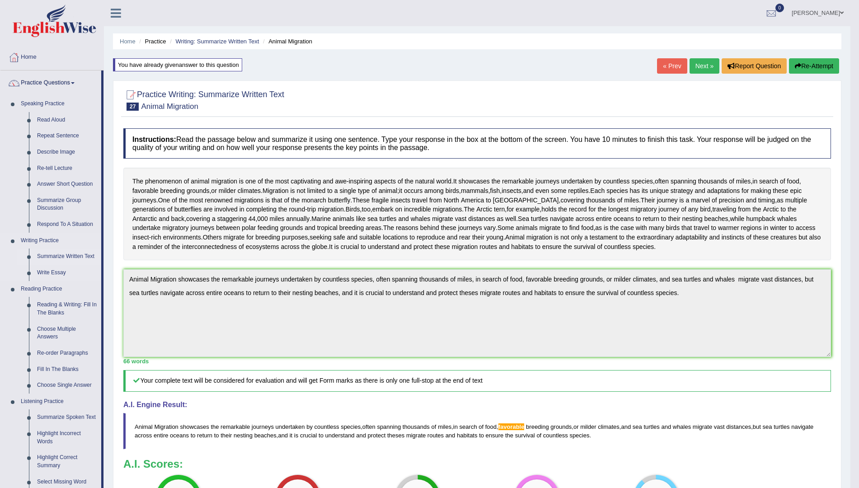
click at [60, 259] on link "Summarize Written Text" at bounding box center [67, 257] width 68 height 16
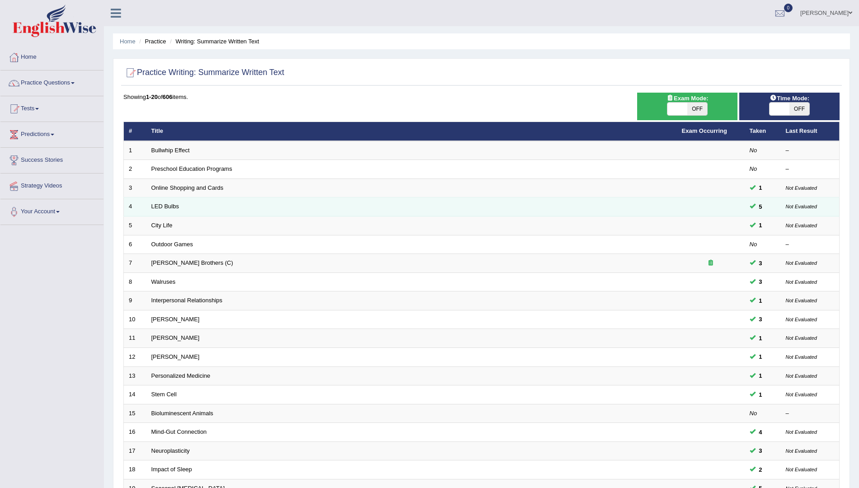
click at [185, 209] on td "LED Bulbs" at bounding box center [411, 207] width 531 height 19
click at [174, 207] on link "LED Bulbs" at bounding box center [165, 206] width 28 height 7
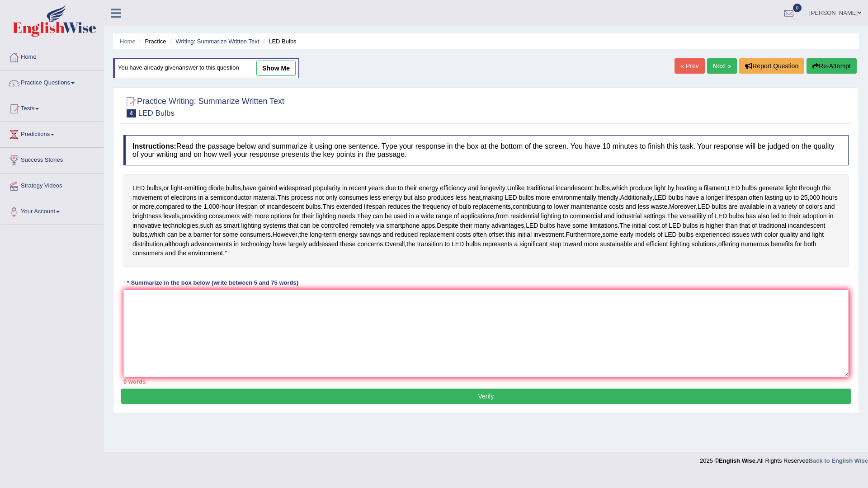
click at [276, 71] on link "show me" at bounding box center [275, 68] width 39 height 15
type textarea "LED bulbs, or light-emitting diode bulbs, have gained widespread popularity in …"
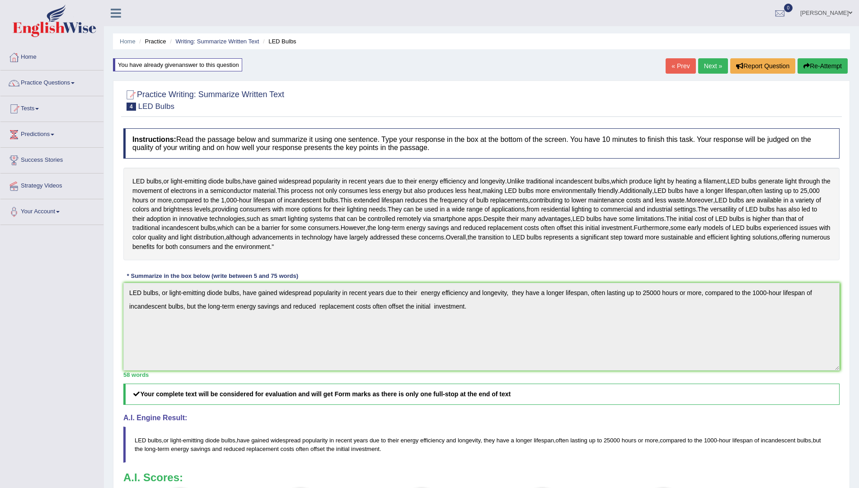
click at [711, 62] on link "Next »" at bounding box center [713, 65] width 30 height 15
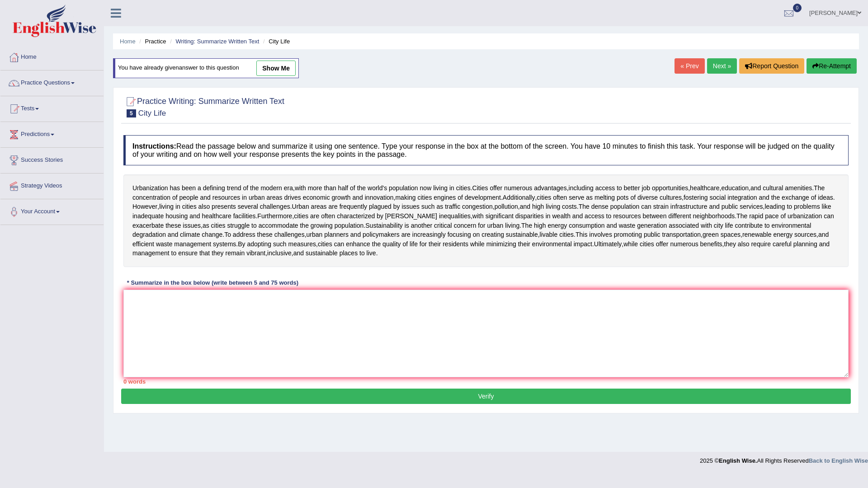
click at [293, 71] on link "show me" at bounding box center [275, 68] width 39 height 15
type textarea "Urbanization has been a defining trend of the modern era, with more than half o…"
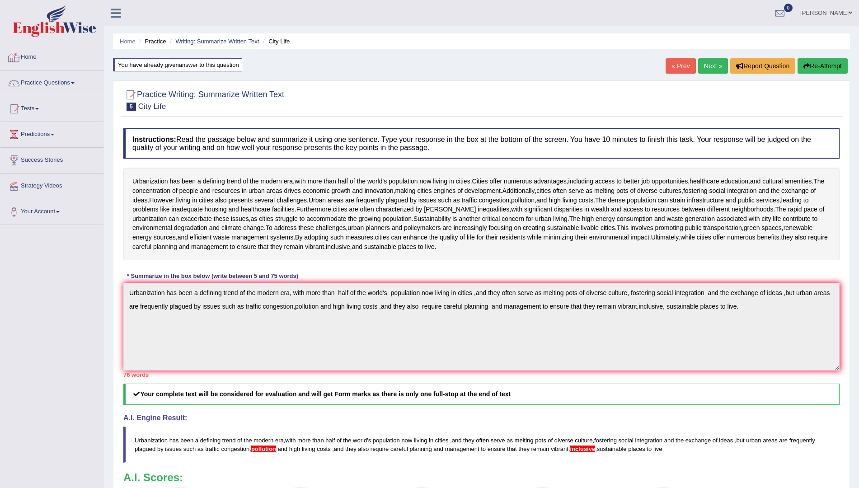
click at [28, 52] on link "Home" at bounding box center [51, 56] width 103 height 23
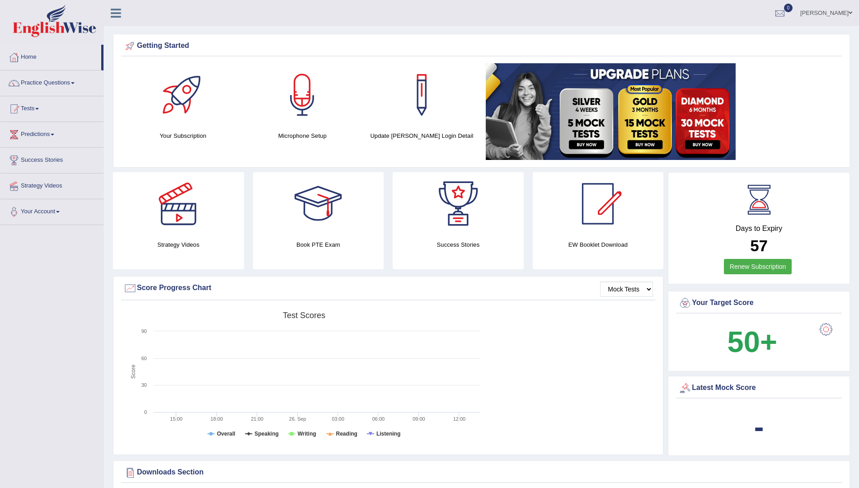
click at [43, 82] on link "Practice Questions" at bounding box center [51, 82] width 103 height 23
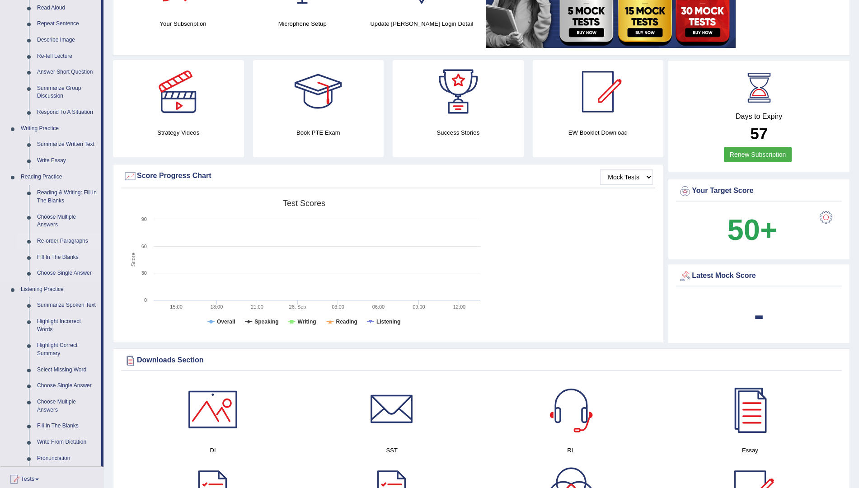
scroll to position [113, 0]
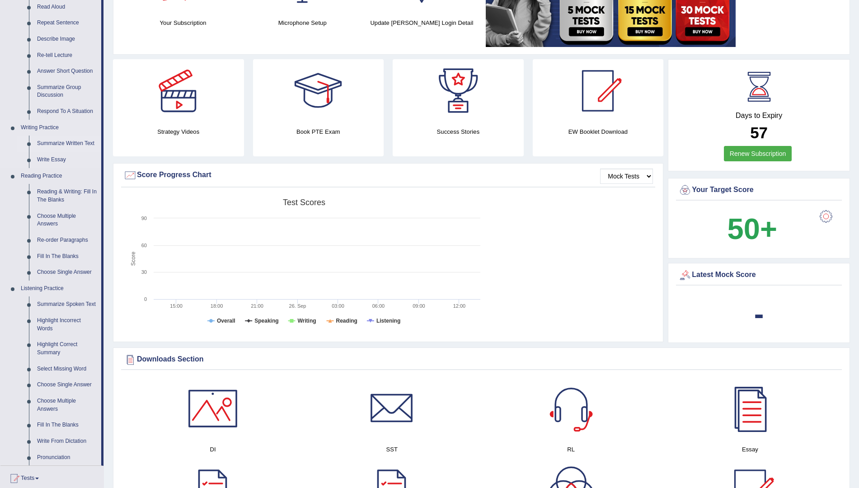
click at [79, 144] on link "Summarize Written Text" at bounding box center [67, 144] width 68 height 16
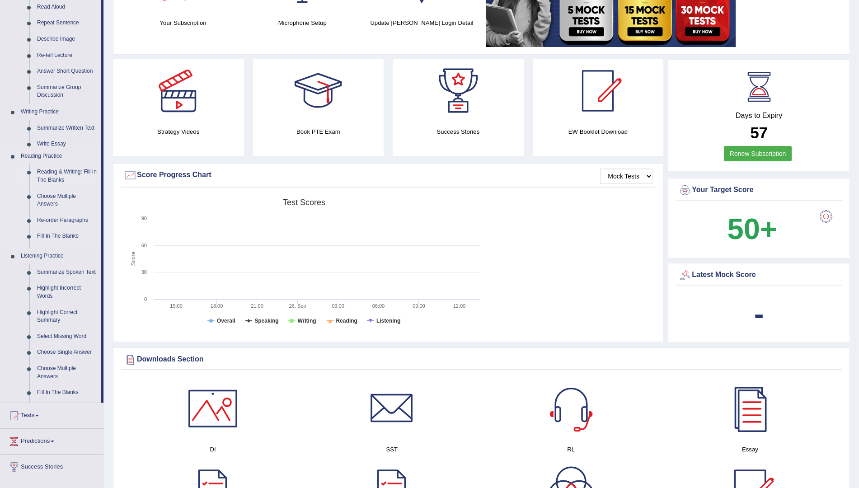
click at [79, 144] on ul "Speaking Practice Read Aloud Repeat Sentence Describe Image Re-tell Lecture Ans…" at bounding box center [50, 193] width 101 height 420
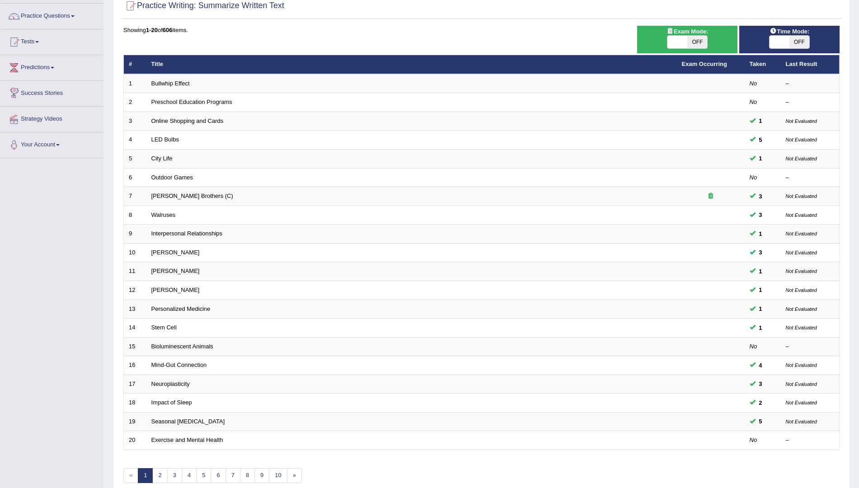
scroll to position [110, 0]
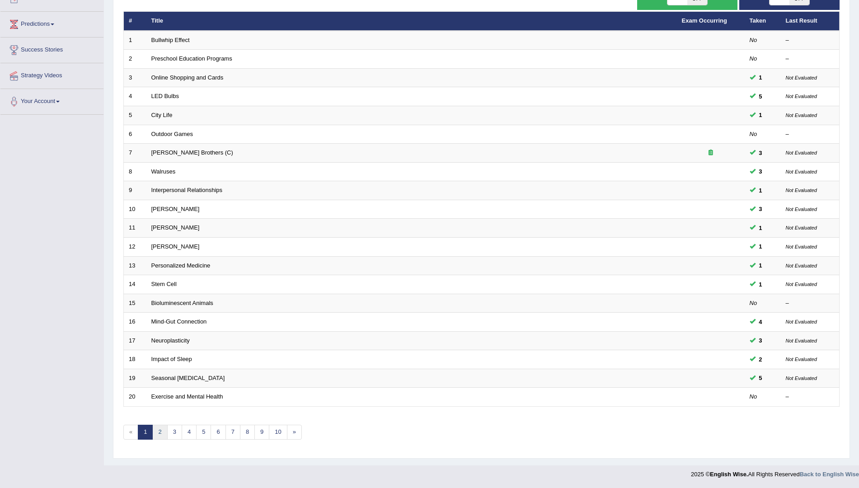
click at [158, 433] on link "2" at bounding box center [159, 432] width 15 height 15
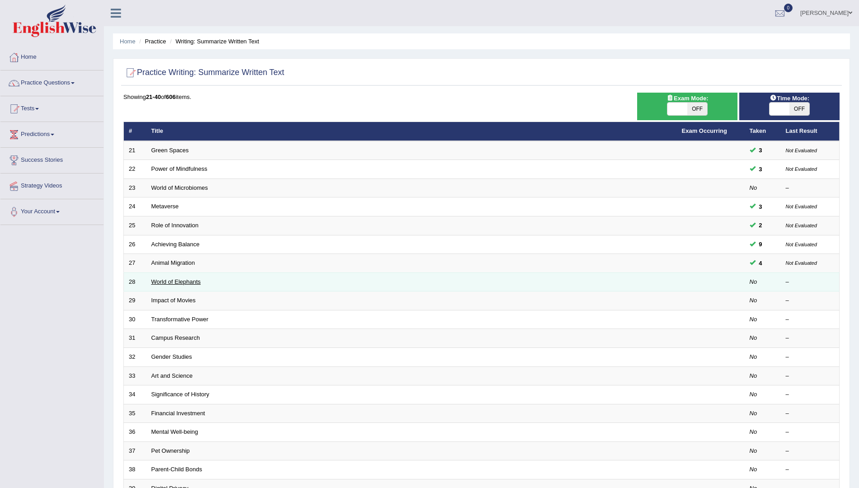
click at [184, 282] on link "World of Elephants" at bounding box center [176, 281] width 50 height 7
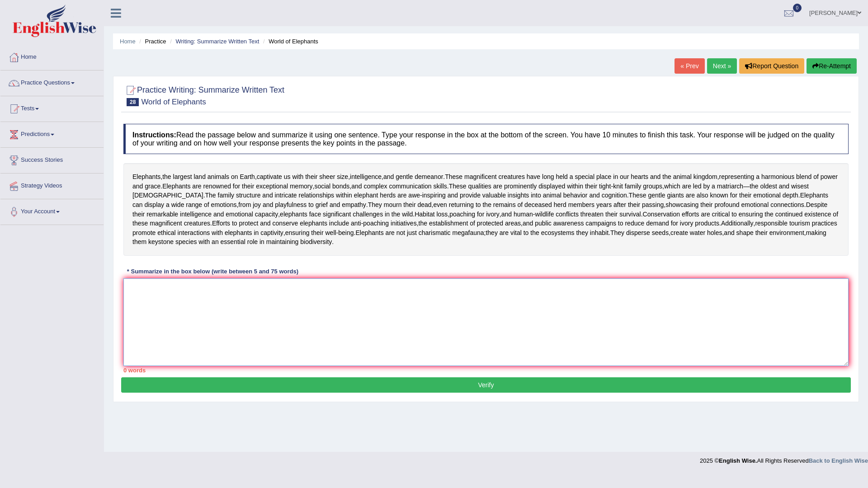
click at [141, 293] on textarea at bounding box center [485, 322] width 725 height 88
type textarea "e"
type textarea "E"
type textarea "e"
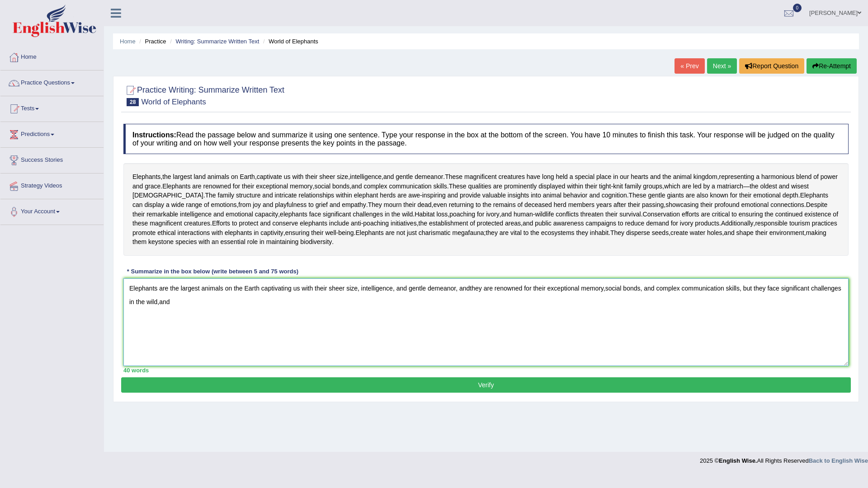
click at [158, 311] on textarea "Elephants are the largest animals on the Earth captivating us with their sheer …" at bounding box center [485, 322] width 725 height 88
click at [179, 310] on textarea "Elephants are the largest animals on the Earth captivating us with their sheer …" at bounding box center [485, 322] width 725 height 88
click at [160, 312] on textarea "Elephants are the largest animals on the Earth captivating us with their sheer …" at bounding box center [485, 322] width 725 height 88
click at [155, 311] on textarea "Elephants are the largest animals on the Earth captivating us with their sheer …" at bounding box center [485, 322] width 725 height 88
click at [157, 312] on textarea "Elephants are the largest animals on the Earth captivating us with their sheer …" at bounding box center [485, 322] width 725 height 88
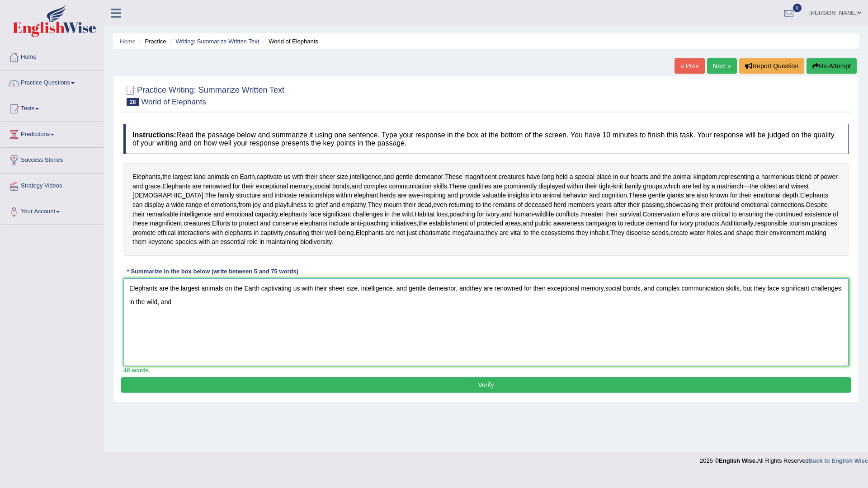
click at [172, 310] on textarea "Elephants are the largest animals on the Earth captivating us with their sheer …" at bounding box center [485, 322] width 725 height 88
click at [469, 311] on textarea "Elephants are the largest animals on the Earth captivating us with their sheer …" at bounding box center [485, 322] width 725 height 88
click at [470, 311] on textarea "Elephants are the largest animals on the Earth captivating us with their sheer …" at bounding box center [485, 322] width 725 height 88
click at [486, 312] on textarea "Elephants are the largest animals on the Earth captivating us with their sheer …" at bounding box center [485, 322] width 725 height 88
click at [469, 298] on textarea "Elephants are the largest animals on the Earth captivating us with their sheer …" at bounding box center [485, 322] width 725 height 88
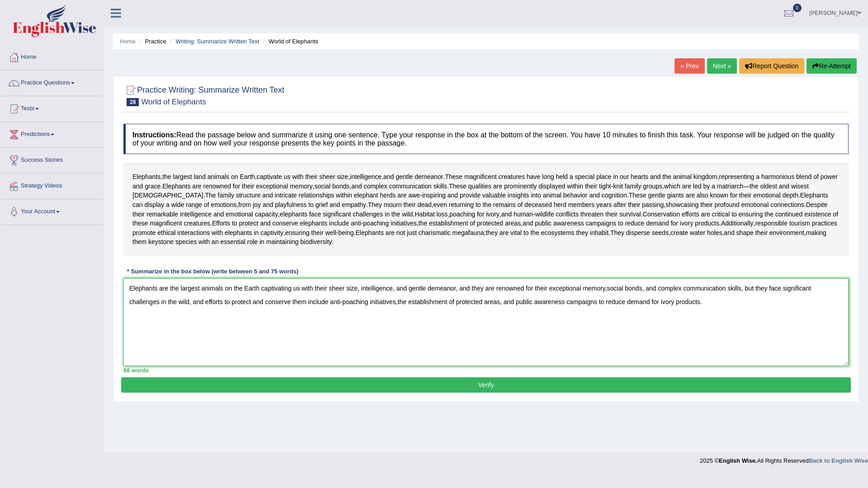
type textarea "Elephants are the largest animals on the Earth captivating us with their sheer …"
click at [428, 389] on button "Verify" at bounding box center [486, 384] width 730 height 15
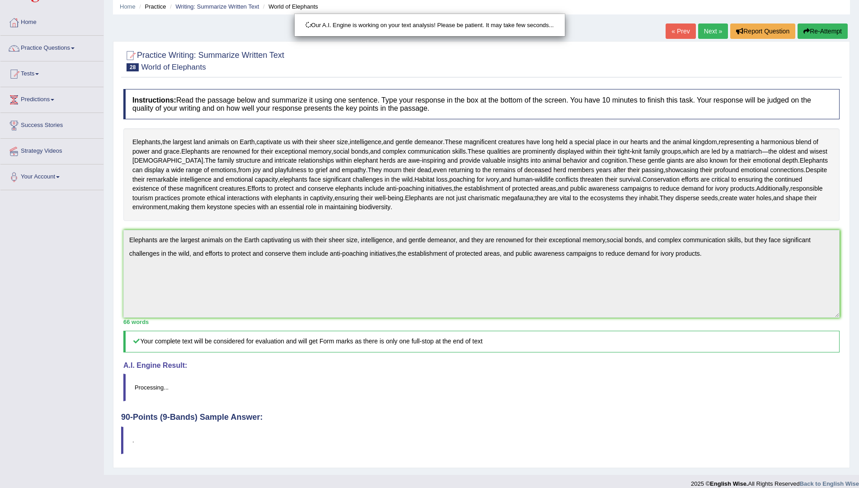
scroll to position [54, 0]
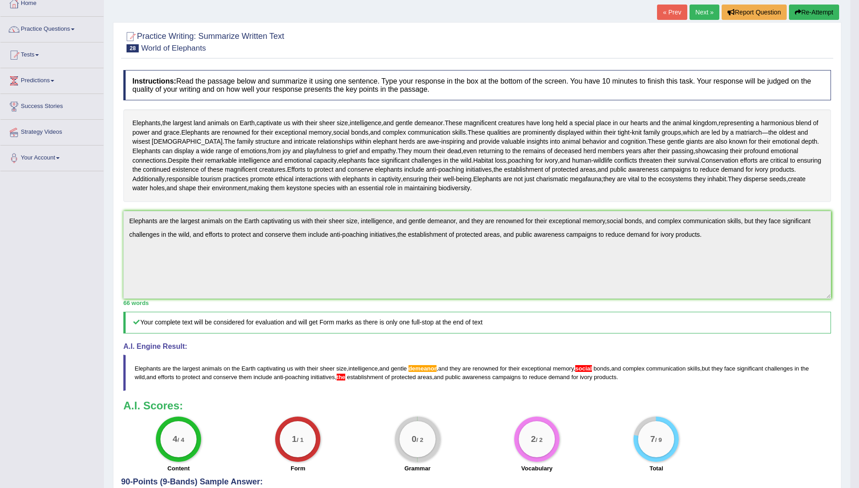
click at [109, 236] on div "Home Practice Writing: Summarize Written Text World of Elephants « Prev Next » …" at bounding box center [477, 242] width 747 height 593
click at [722, 309] on div "Instructions: Read the passage below and summarize it using one sentence. Type …" at bounding box center [477, 272] width 712 height 412
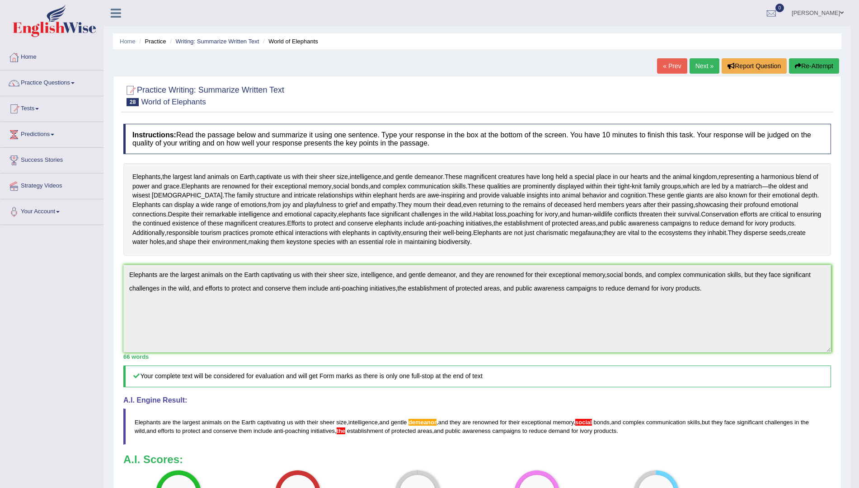
click at [814, 66] on button "Re-Attempt" at bounding box center [814, 65] width 50 height 15
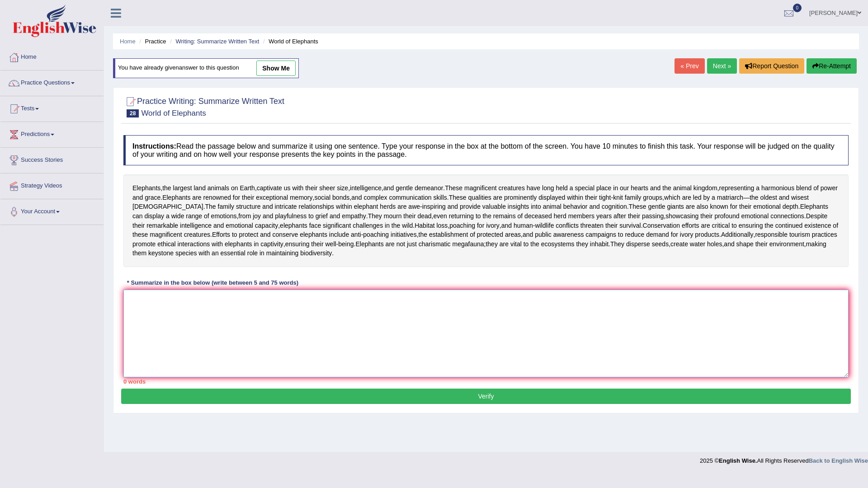
paste textarea "Elephants are the largest animals on the Earth captivating us with their sheer …"
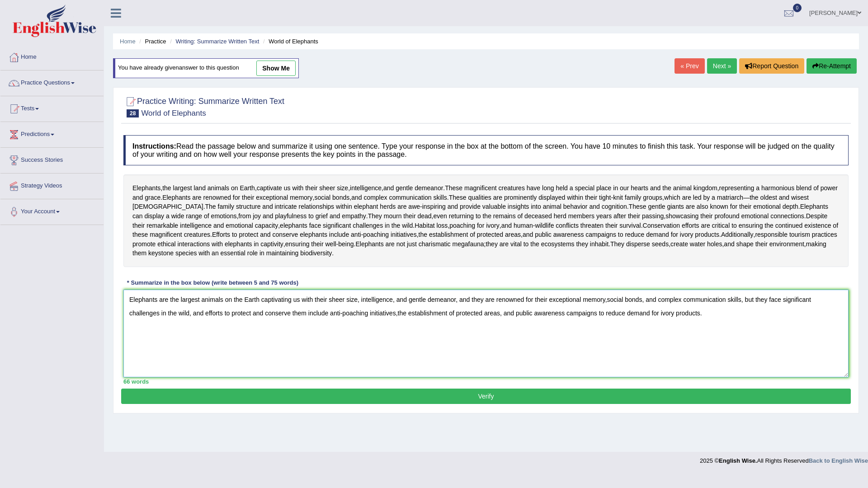
click at [608, 308] on textarea "Elephants are the largest animals on the Earth captivating us with their sheer …" at bounding box center [485, 334] width 725 height 88
type textarea "Elephants are the largest animals on the Earth captivating us with their sheer …"
click at [463, 404] on button "Verify" at bounding box center [486, 396] width 730 height 15
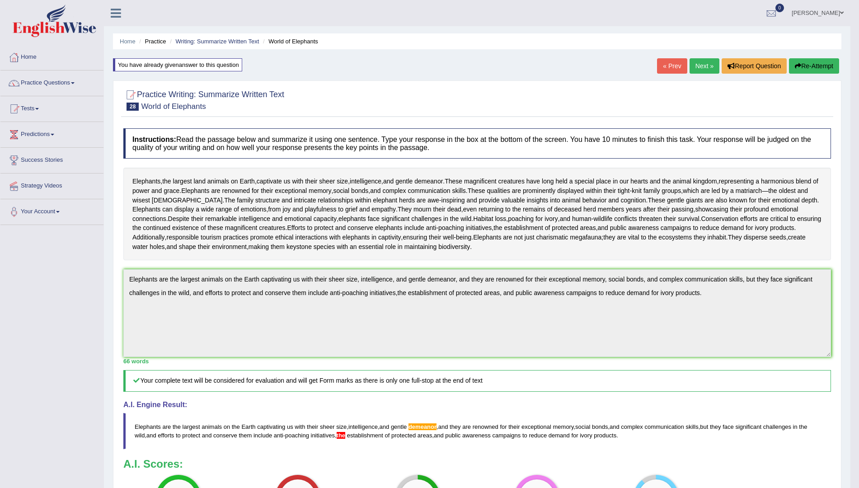
click at [819, 68] on button "Re-Attempt" at bounding box center [814, 65] width 50 height 15
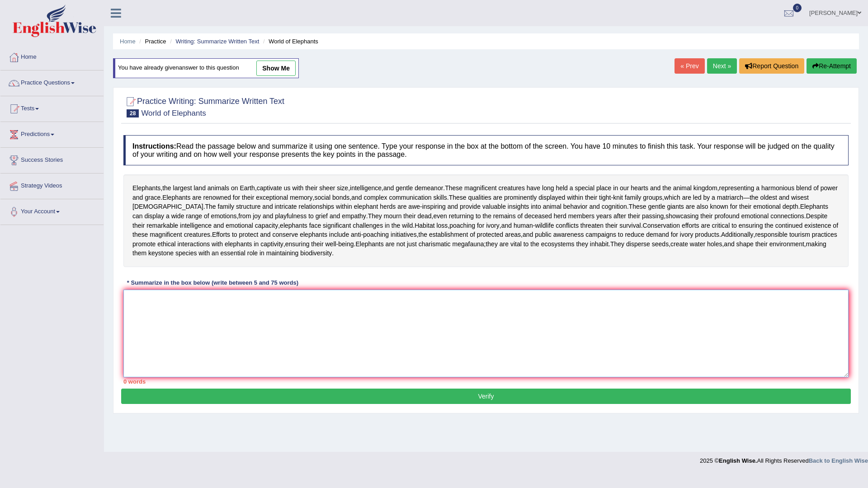
paste textarea "Elephants are the largest animals on the Earth captivating us with their sheer …"
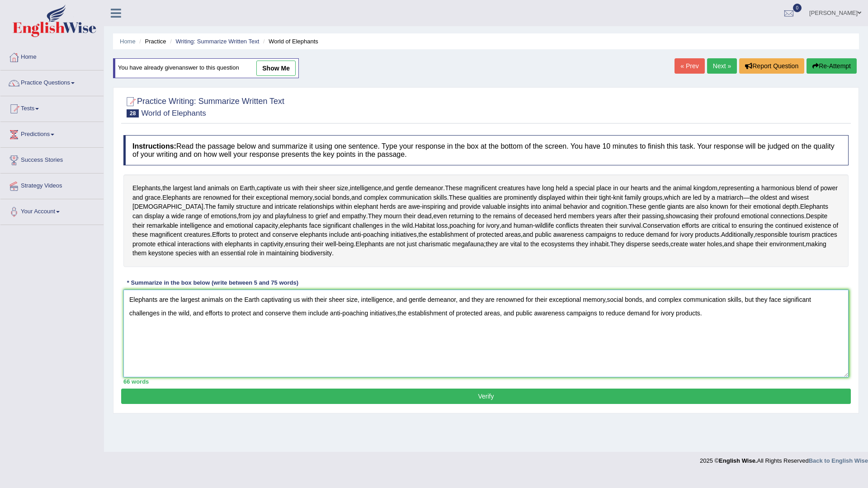
click at [397, 323] on textarea "Elephants are the largest animals on the Earth captivating us with their sheer …" at bounding box center [485, 334] width 725 height 88
type textarea "Elephants are the largest animals on the Earth captivating us with their sheer …"
click at [496, 404] on button "Verify" at bounding box center [486, 396] width 730 height 15
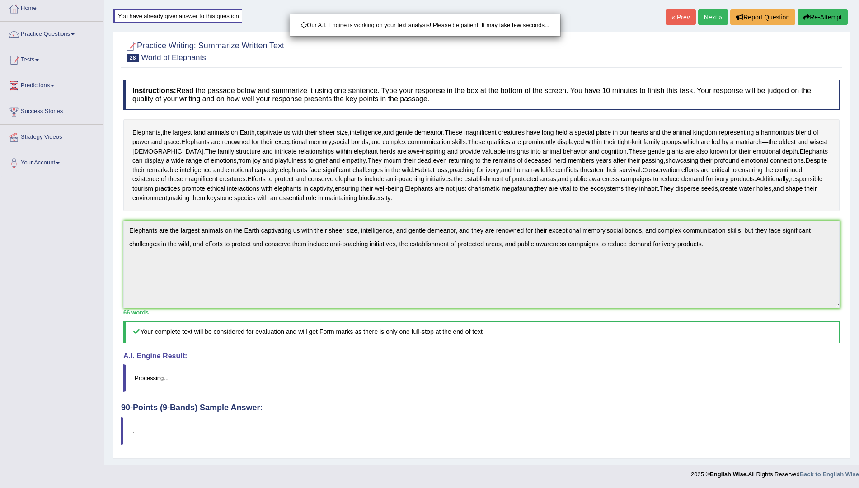
scroll to position [58, 0]
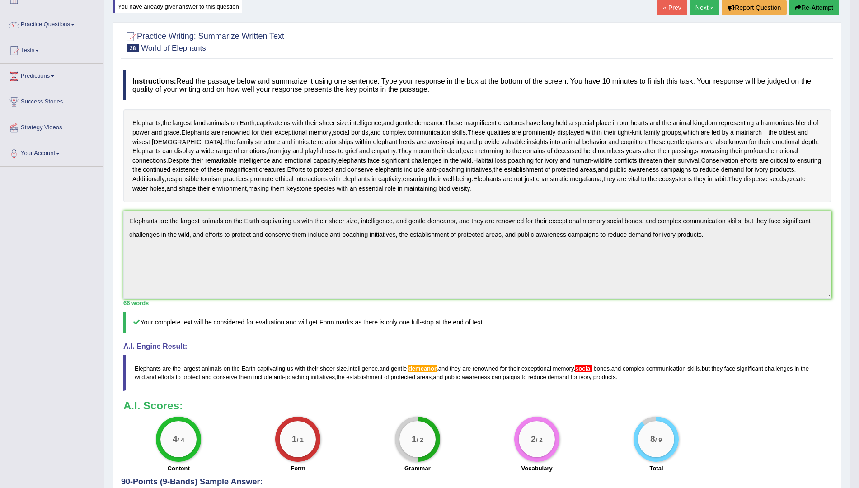
click at [790, 11] on button "Re-Attempt" at bounding box center [814, 7] width 50 height 15
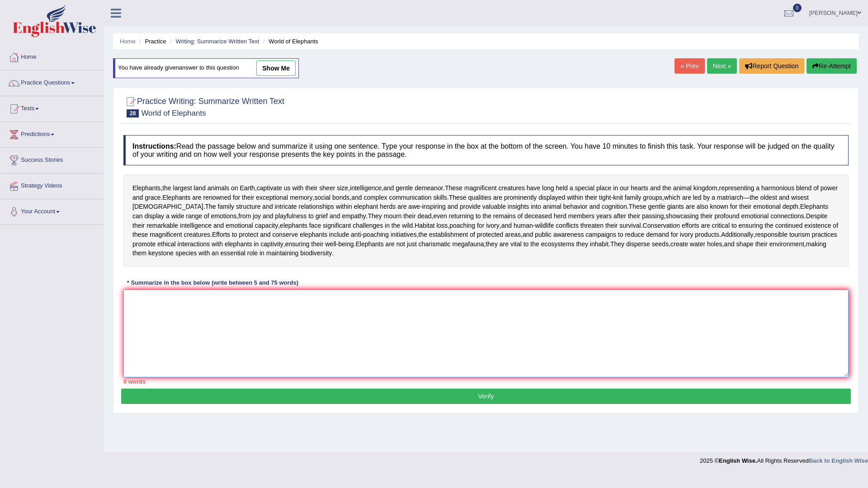
paste textarea "Elephants are the largest animals on the Earth captivating us with their sheer …"
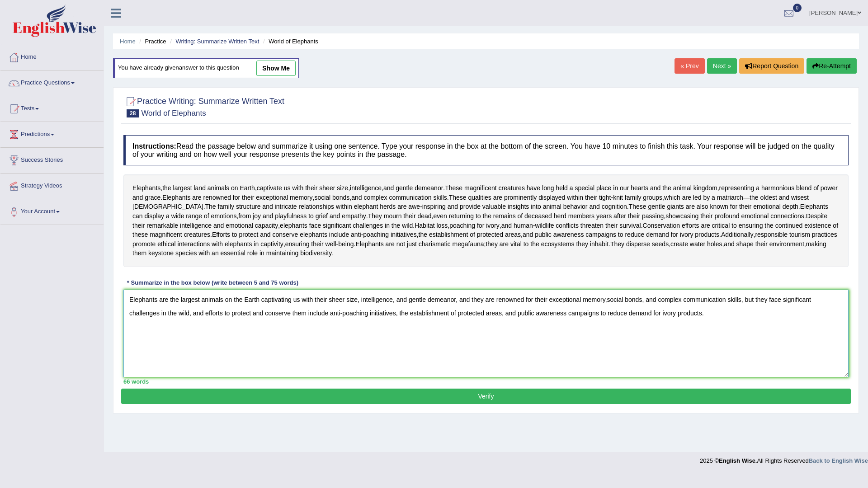
click at [607, 309] on textarea "Elephants are the largest animals on the Earth captivating us with their sheer …" at bounding box center [485, 334] width 725 height 88
type textarea "Elephants are the largest animals on the Earth captivating us with their sheer …"
click at [648, 404] on button "Verify" at bounding box center [486, 396] width 730 height 15
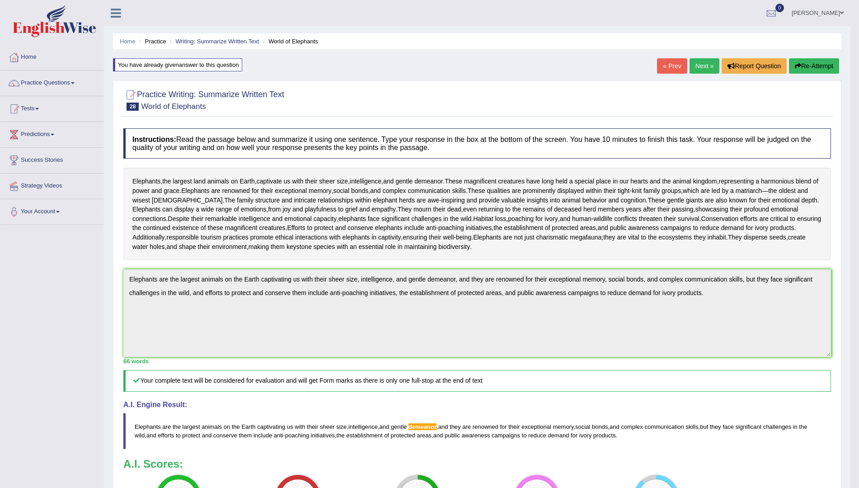
click at [692, 63] on link "Next »" at bounding box center [705, 65] width 30 height 15
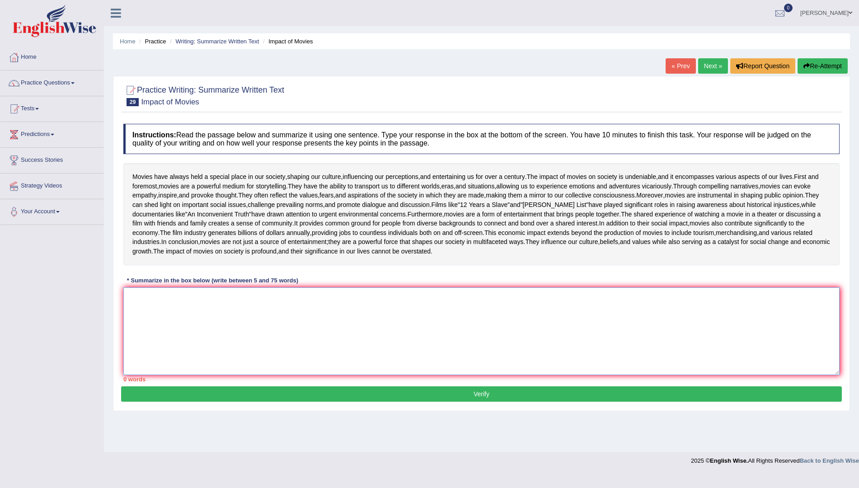
click at [149, 375] on textarea at bounding box center [481, 331] width 716 height 88
click at [48, 86] on link "Practice Questions" at bounding box center [51, 82] width 103 height 23
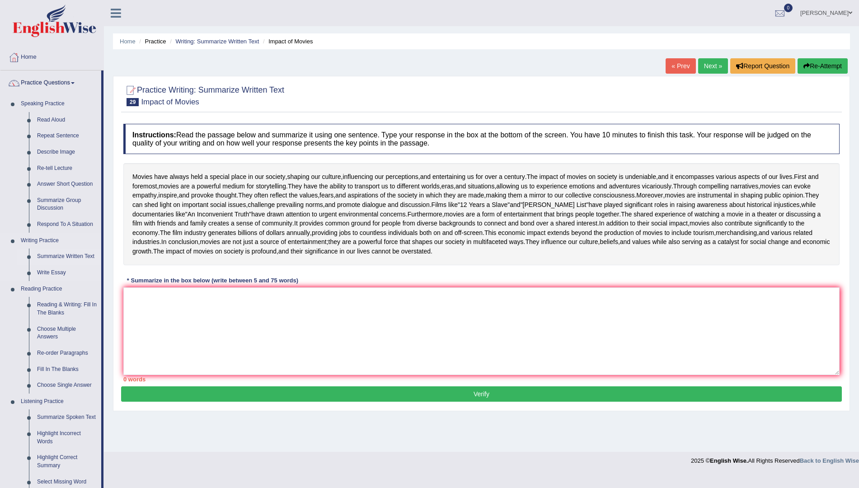
click at [82, 255] on link "Summarize Written Text" at bounding box center [67, 257] width 68 height 16
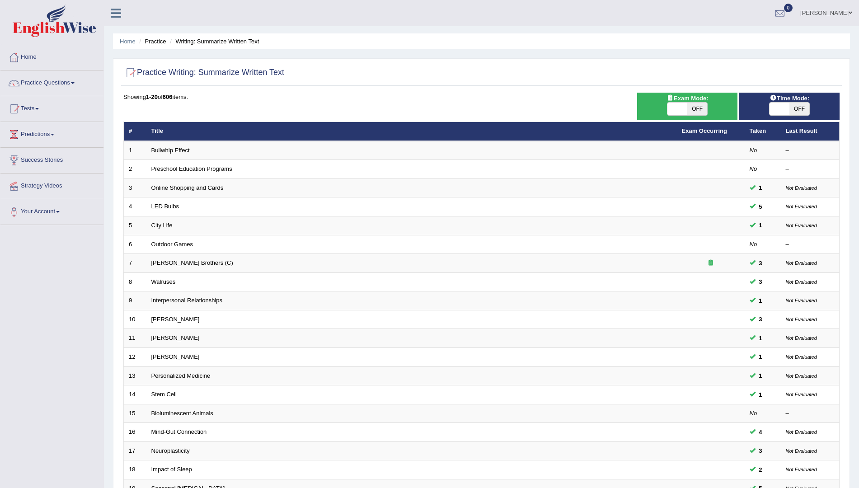
click at [689, 109] on span "OFF" at bounding box center [697, 109] width 20 height 13
checkbox input "true"
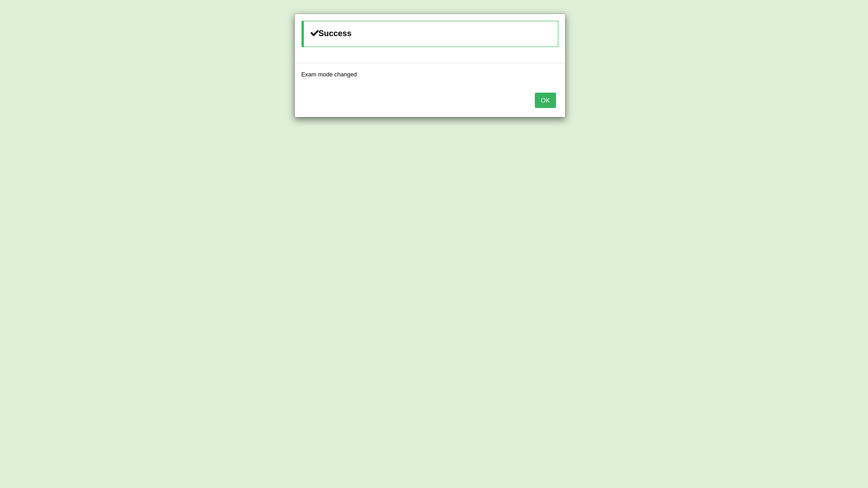
click at [537, 99] on button "OK" at bounding box center [545, 100] width 21 height 15
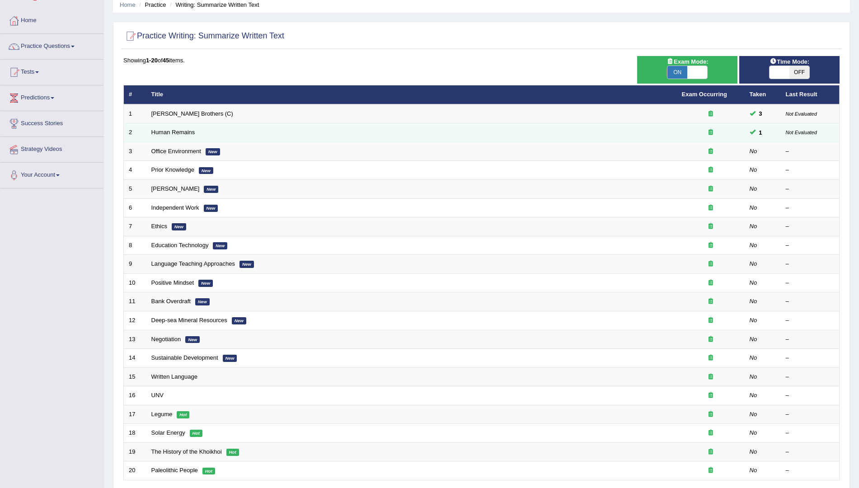
scroll to position [56, 0]
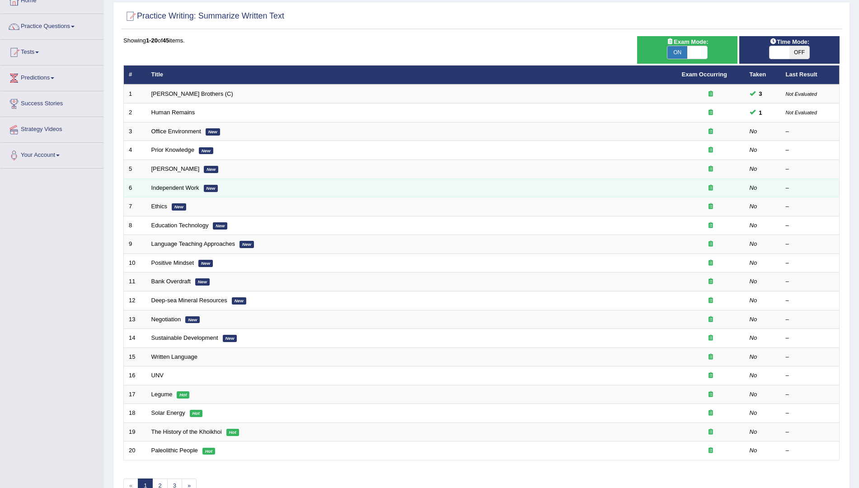
click at [313, 184] on td "Independent Work New" at bounding box center [411, 188] width 531 height 19
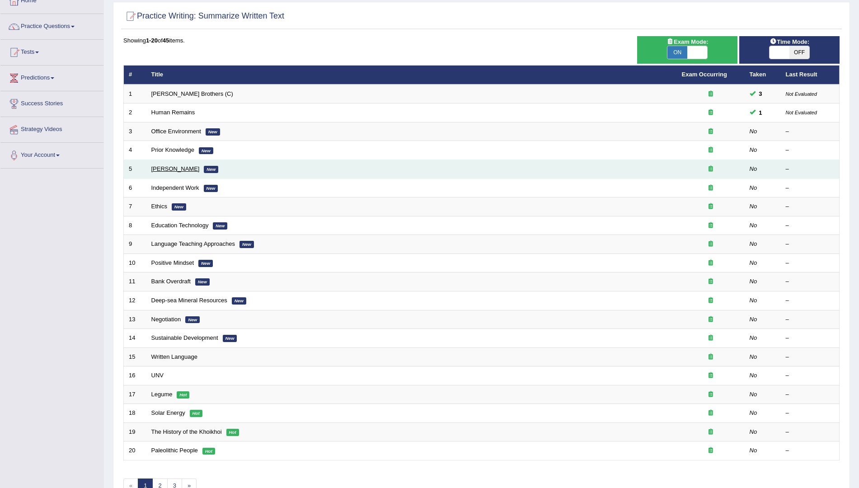
click at [188, 167] on link "Bertrand Russell" at bounding box center [175, 168] width 48 height 7
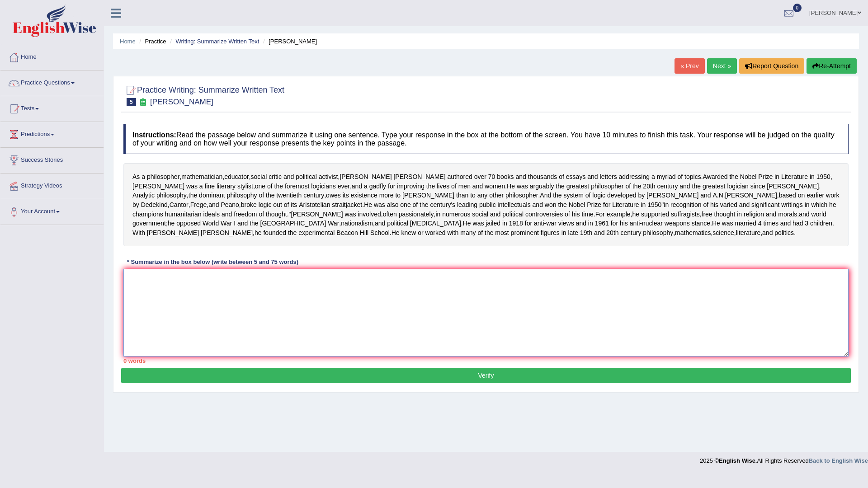
click at [139, 336] on textarea at bounding box center [485, 313] width 725 height 88
drag, startPoint x: 179, startPoint y: 325, endPoint x: 188, endPoint y: 329, distance: 9.7
click at [181, 325] on textarea at bounding box center [485, 313] width 725 height 88
type textarea "b"
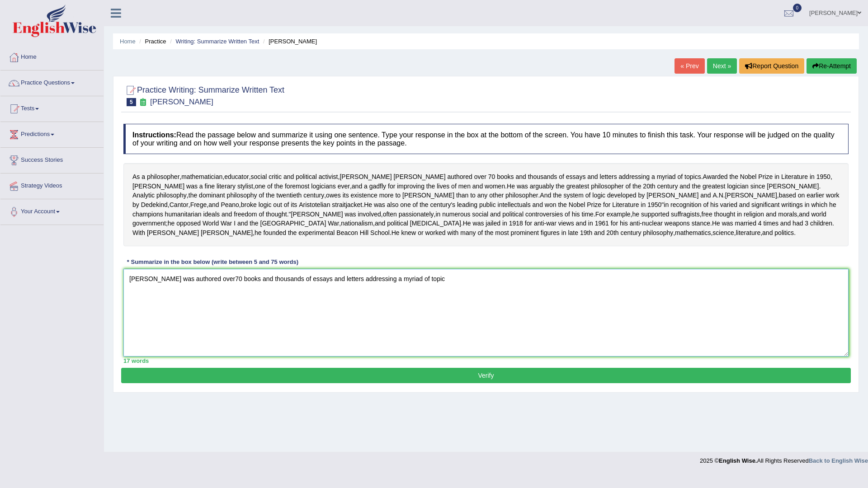
click at [191, 327] on textarea "Bertrand Russell was authored over70 books and thousands of essays and letters …" at bounding box center [485, 313] width 725 height 88
click at [427, 326] on textarea "Bertrand Russell authored over70 books and thousands of essays and letters addr…" at bounding box center [485, 313] width 725 height 88
click at [425, 326] on textarea "Bertrand Russell authored over70 books and thousands of essays and letters addr…" at bounding box center [485, 313] width 725 height 88
click at [426, 325] on textarea "Bertrand Russell authored over70 books and thousands of essays and letters addr…" at bounding box center [485, 313] width 725 height 88
click at [449, 326] on textarea "Bertrand Russell authored over70 books and thousands of essays and letters addr…" at bounding box center [485, 313] width 725 height 88
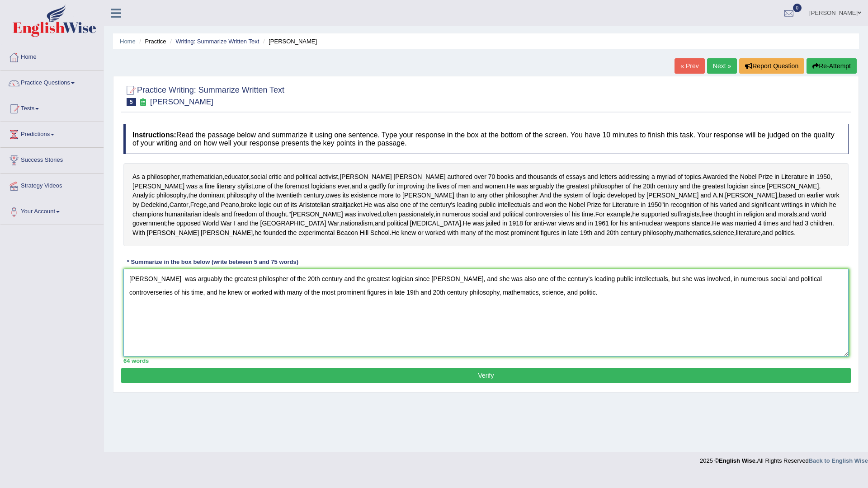
click at [467, 326] on textarea "Bertrand Russell was arguably the greatest philospher of the 20th century and t…" at bounding box center [485, 313] width 725 height 88
click at [647, 327] on textarea "Bertrand Russell was arguably the greatest philospher of the 20th century and t…" at bounding box center [485, 313] width 725 height 88
type textarea "Bertrand Russell was arguably the greatest philospher of the 20th century and t…"
click at [320, 383] on button "Verify" at bounding box center [486, 375] width 730 height 15
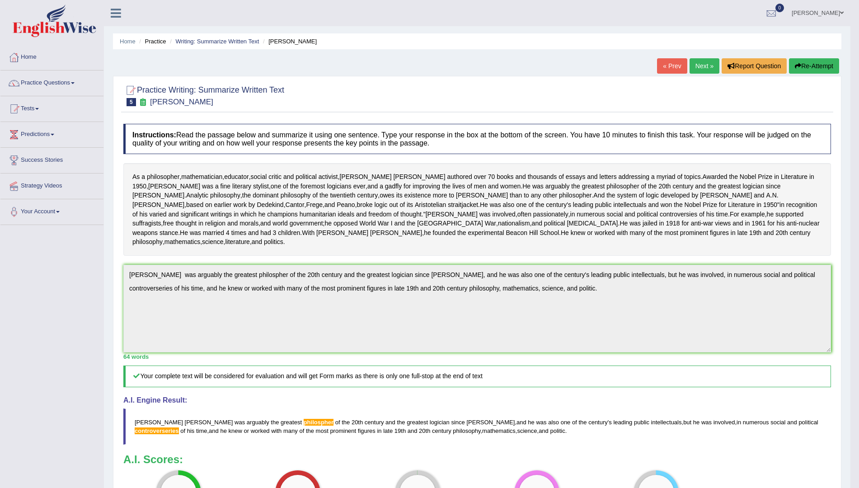
click at [635, 391] on div "Instructions: Read the passage below and summarize it using one sentence. Type …" at bounding box center [477, 325] width 712 height 412
drag, startPoint x: 632, startPoint y: 391, endPoint x: 623, endPoint y: 389, distance: 9.7
drag, startPoint x: 805, startPoint y: 68, endPoint x: 723, endPoint y: 137, distance: 107.4
click at [805, 68] on button "Re-Attempt" at bounding box center [814, 65] width 50 height 15
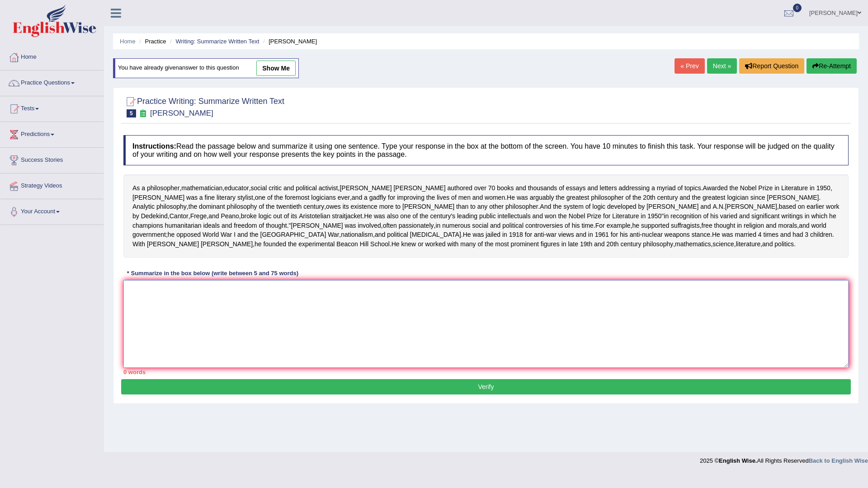
paste textarea "Bertrand Russell was arguably the greatest philospher of the 20th century and t…"
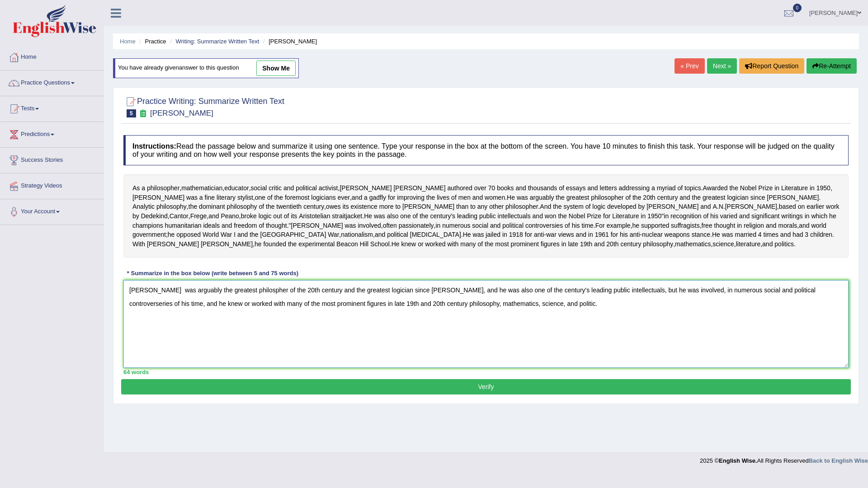
click at [269, 339] on textarea "Bertrand Russell was arguably the greatest philospher of the 20th century and t…" at bounding box center [485, 324] width 725 height 88
click at [820, 336] on textarea "Bertrand Russell was arguably the greatest philosopher of the 20th century and …" at bounding box center [485, 324] width 725 height 88
click at [812, 336] on textarea "Bertrand Russell was arguably the greatest philosopher of the 20th century and …" at bounding box center [485, 324] width 725 height 88
type textarea "Bertrand Russell was arguably the greatest philosopher of the 20th century and …"
click at [443, 395] on button "Verify" at bounding box center [486, 386] width 730 height 15
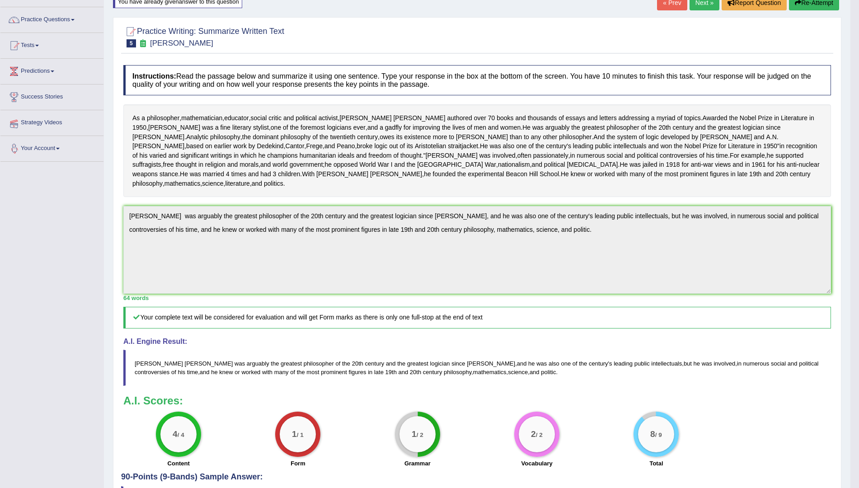
scroll to position [56, 0]
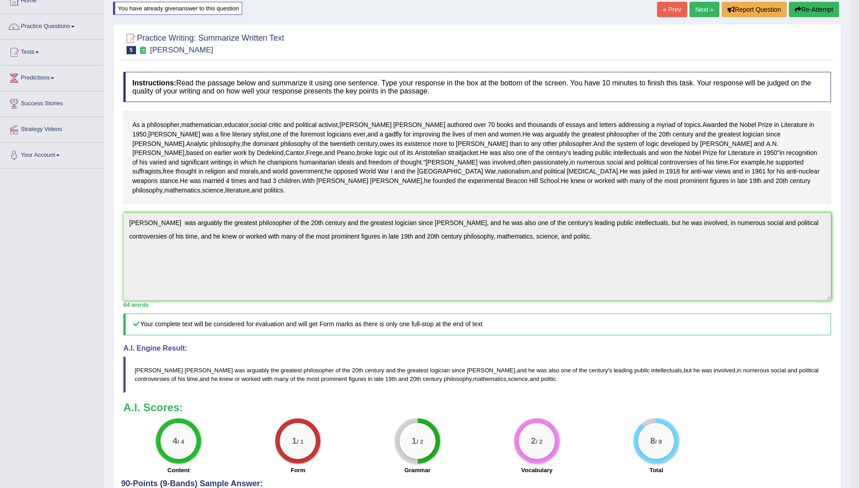
click at [796, 9] on icon "button" at bounding box center [798, 9] width 6 height 6
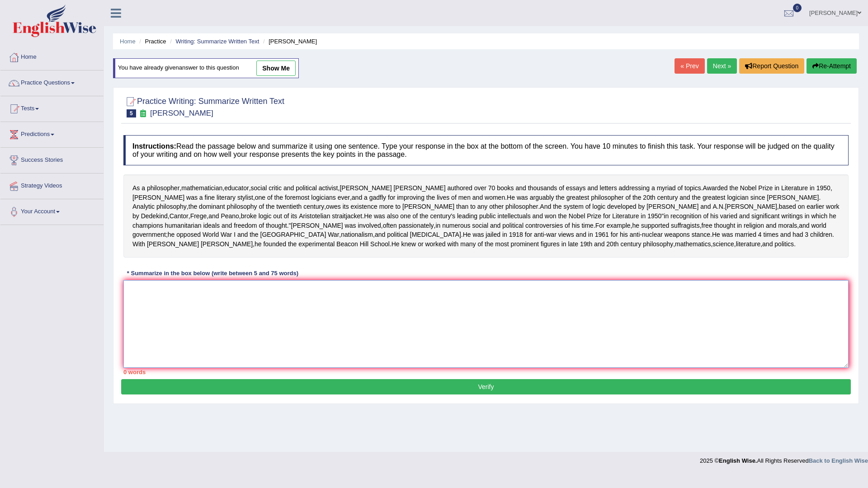
paste textarea "Bertrand Russell was arguably the greatest philosopher of the 20th century and …"
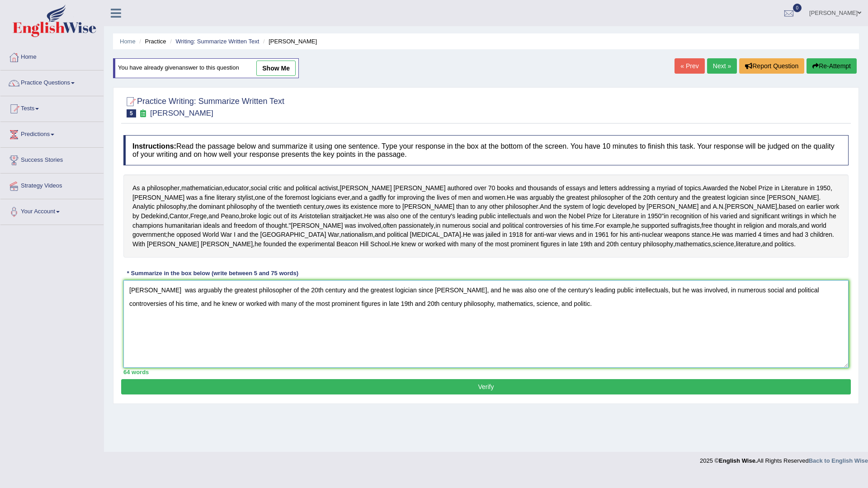
click at [468, 337] on textarea "Bertrand Russell was arguably the greatest philosopher of the 20th century and …" at bounding box center [485, 324] width 725 height 88
click at [645, 339] on textarea "Bertrand Russell was arguably the greatest philosopher of the 20th century and …" at bounding box center [485, 324] width 725 height 88
click at [211, 350] on textarea "Bertrand Russell was arguably the greatest philosopher of the 20th century and …" at bounding box center [485, 324] width 725 height 88
type textarea "Bertrand Russell was arguably the greatest philosopher of the 20th century and …"
click at [333, 395] on button "Verify" at bounding box center [486, 386] width 730 height 15
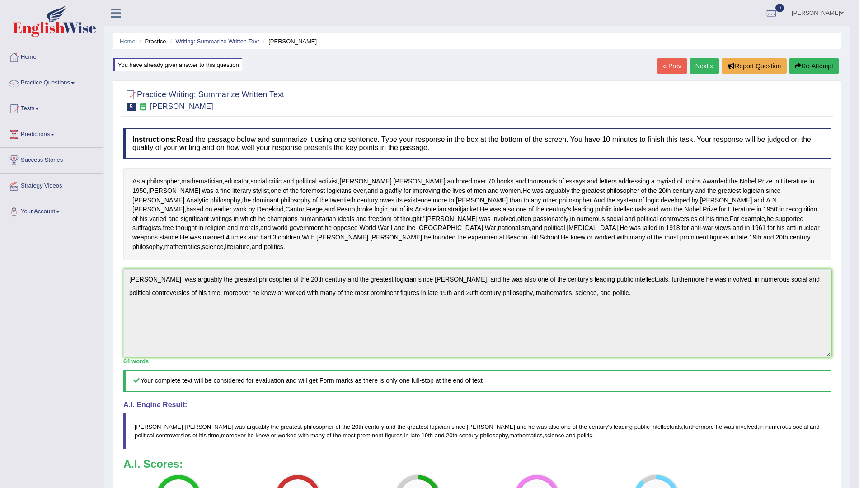
click at [701, 67] on link "Next »" at bounding box center [705, 65] width 30 height 15
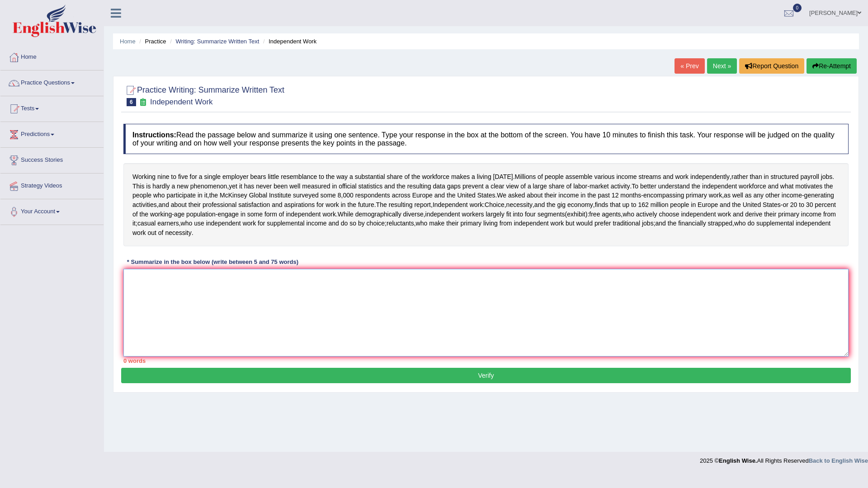
click at [147, 299] on textarea at bounding box center [485, 313] width 725 height 88
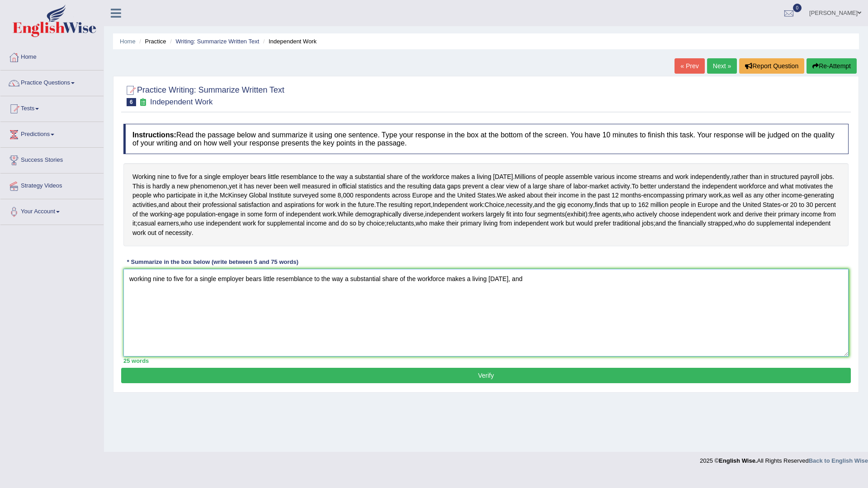
click at [133, 279] on textarea "working nine to five for a single employer bears little resemblance to the way …" at bounding box center [485, 313] width 725 height 88
type textarea "W orking nine to five for a single employer bears little resemblance to the way…"
click at [720, 66] on link "Next »" at bounding box center [722, 65] width 30 height 15
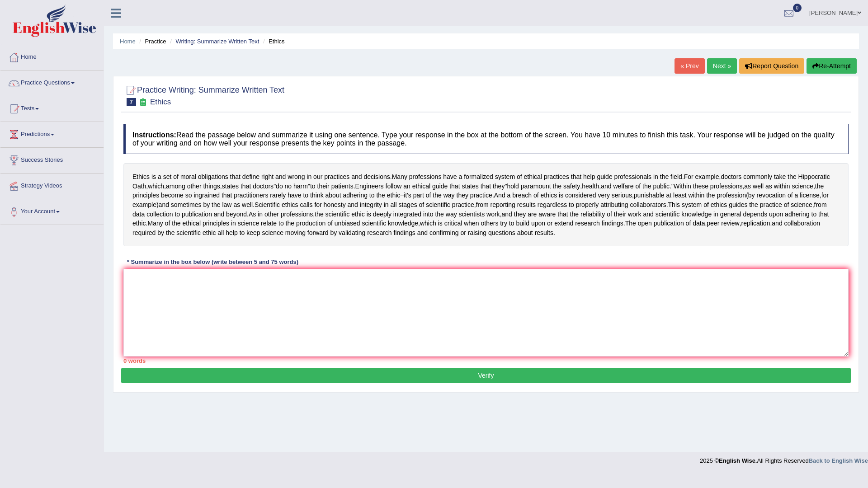
click at [720, 66] on link "Next »" at bounding box center [722, 65] width 30 height 15
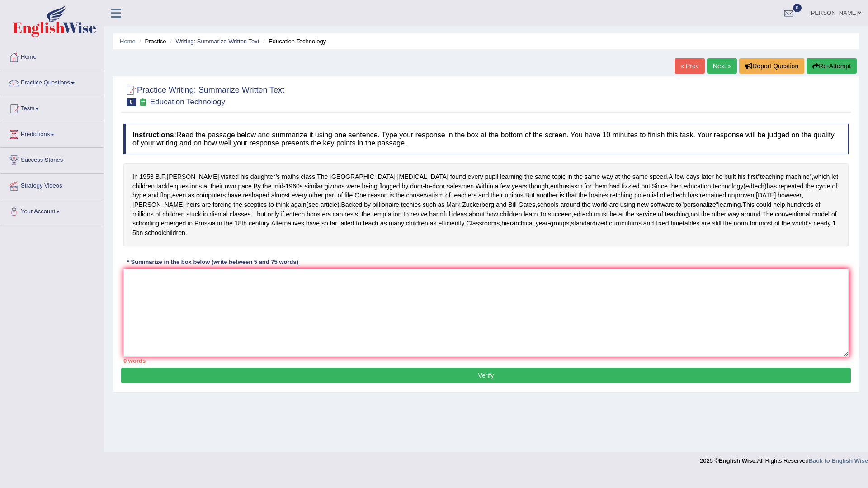
click at [720, 66] on link "Next »" at bounding box center [722, 65] width 30 height 15
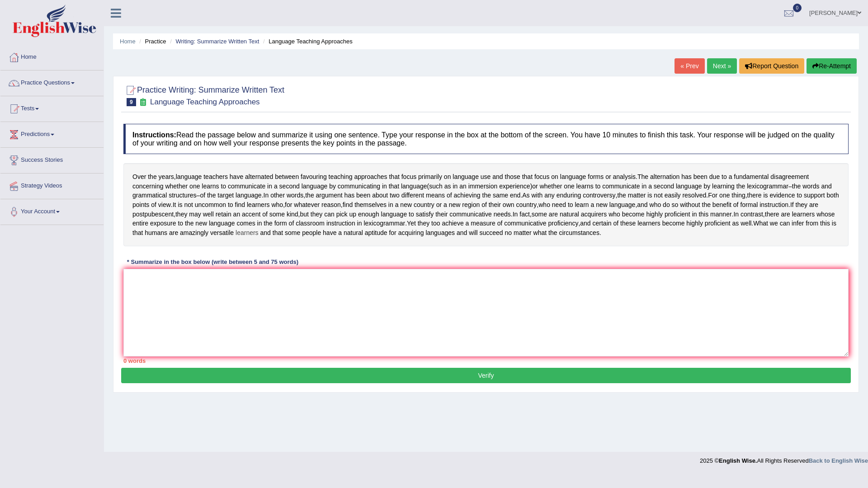
click at [259, 238] on span "learners" at bounding box center [246, 232] width 23 height 9
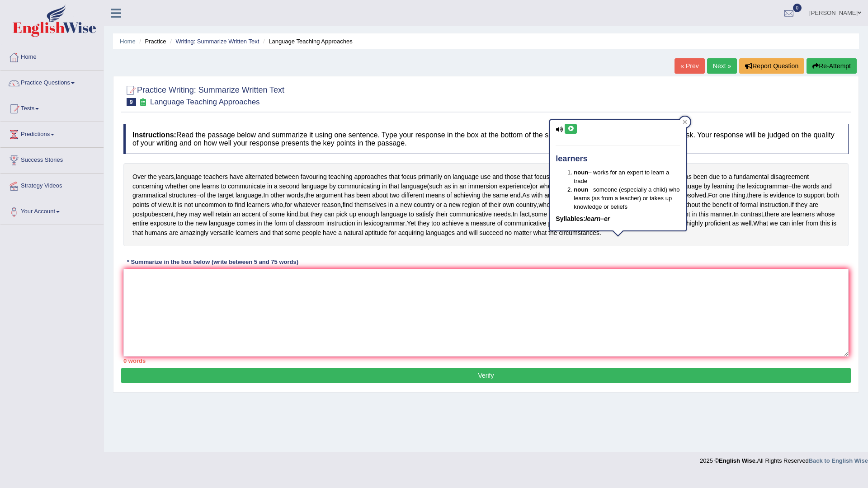
drag, startPoint x: 593, startPoint y: 246, endPoint x: 98, endPoint y: 221, distance: 495.6
click at [98, 221] on div "Toggle navigation Home Practice Questions Speaking Practice Read Aloud Repeat S…" at bounding box center [434, 235] width 868 height 470
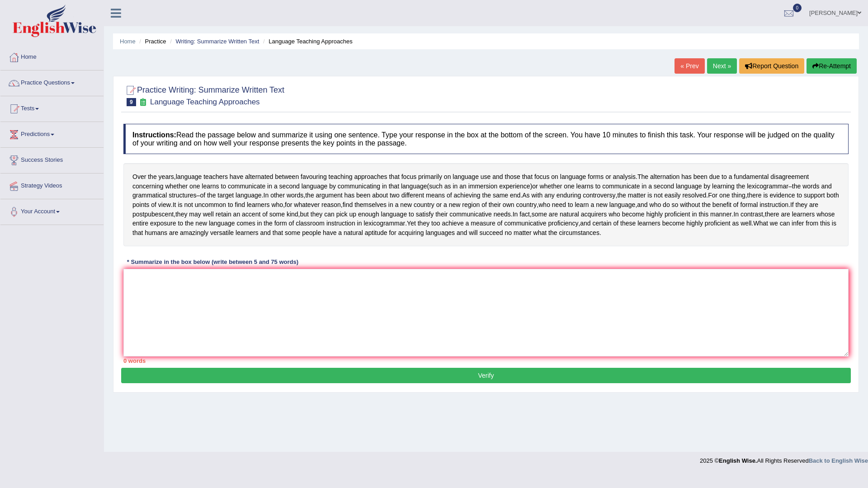
click at [712, 68] on link "Next »" at bounding box center [722, 65] width 30 height 15
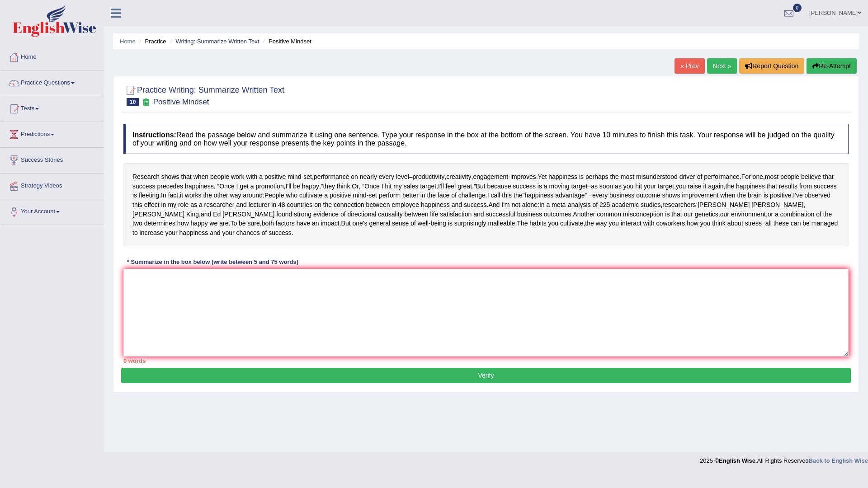
click at [712, 68] on link "Next »" at bounding box center [722, 65] width 30 height 15
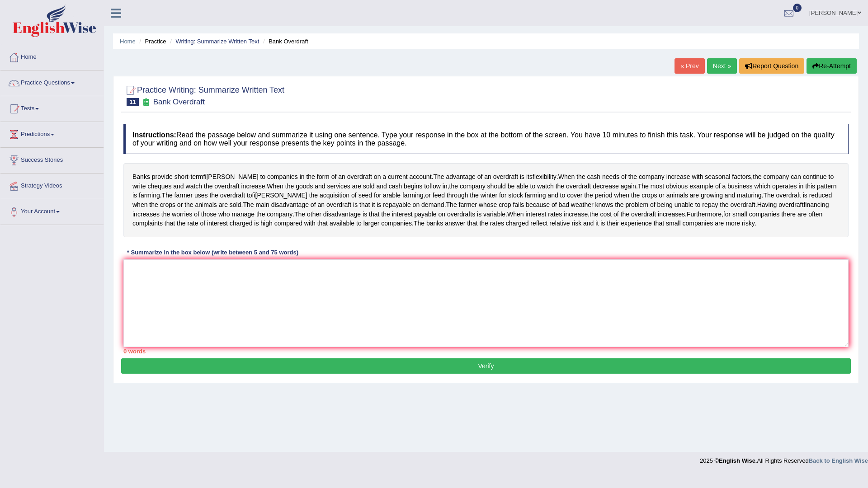
click at [712, 68] on link "Next »" at bounding box center [722, 65] width 30 height 15
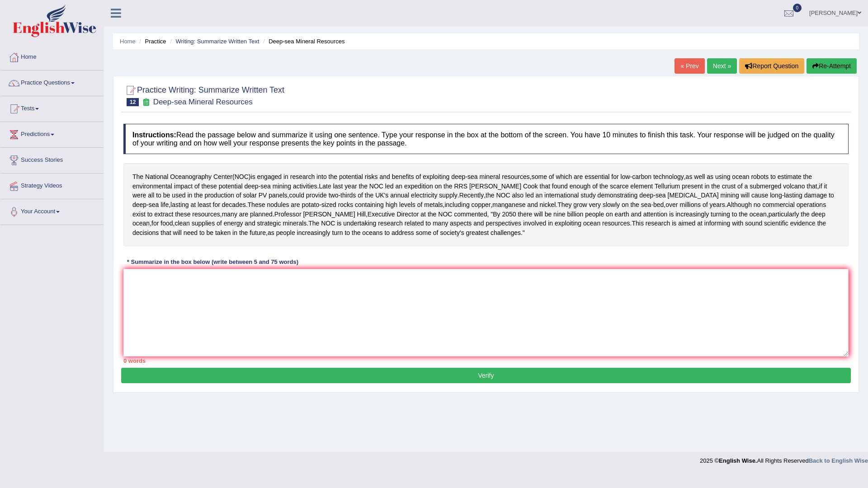
click at [712, 68] on link "Next »" at bounding box center [722, 65] width 30 height 15
click at [69, 84] on link "Practice Questions" at bounding box center [51, 82] width 103 height 23
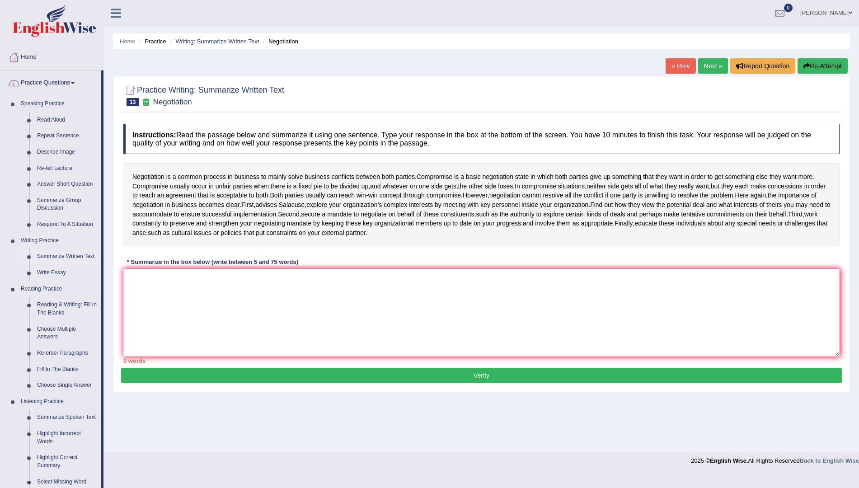
click at [51, 257] on link "Summarize Written Text" at bounding box center [67, 257] width 68 height 16
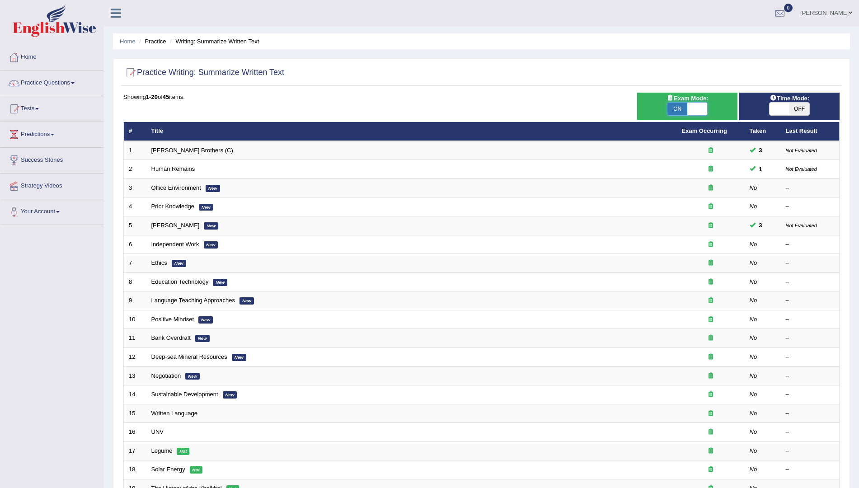
click at [701, 104] on span at bounding box center [697, 109] width 20 height 13
checkbox input "false"
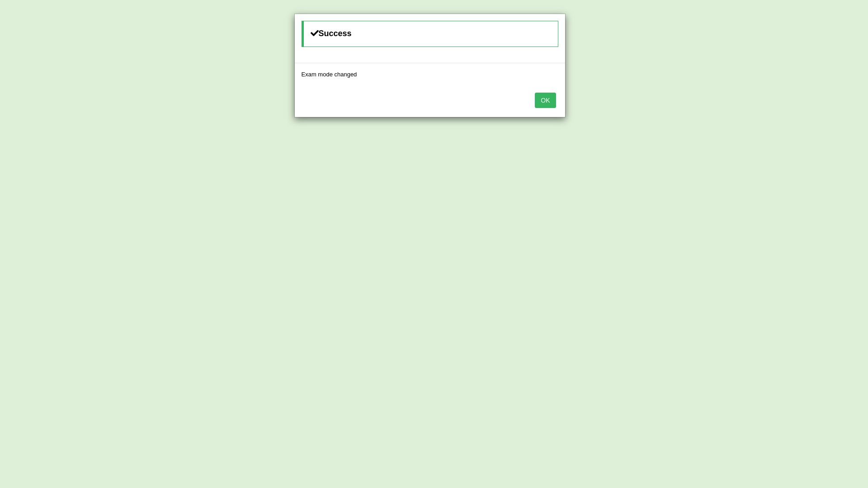
click at [537, 103] on button "OK" at bounding box center [545, 100] width 21 height 15
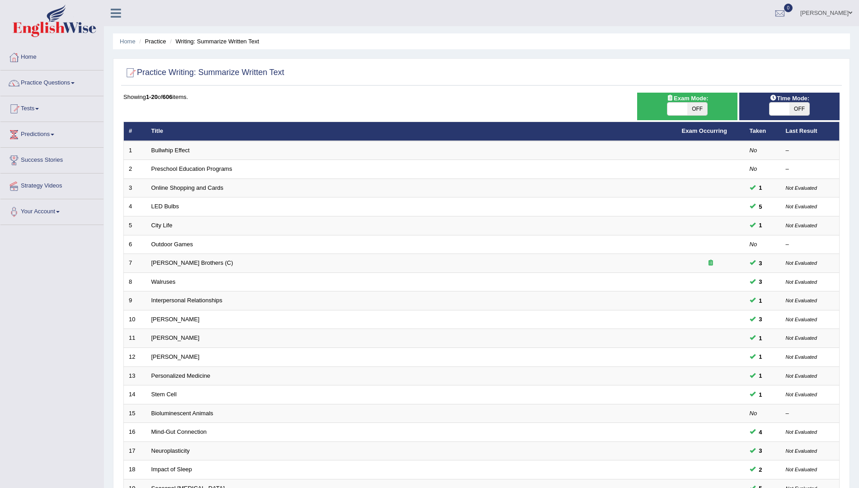
click at [692, 108] on span "OFF" at bounding box center [697, 109] width 20 height 13
checkbox input "true"
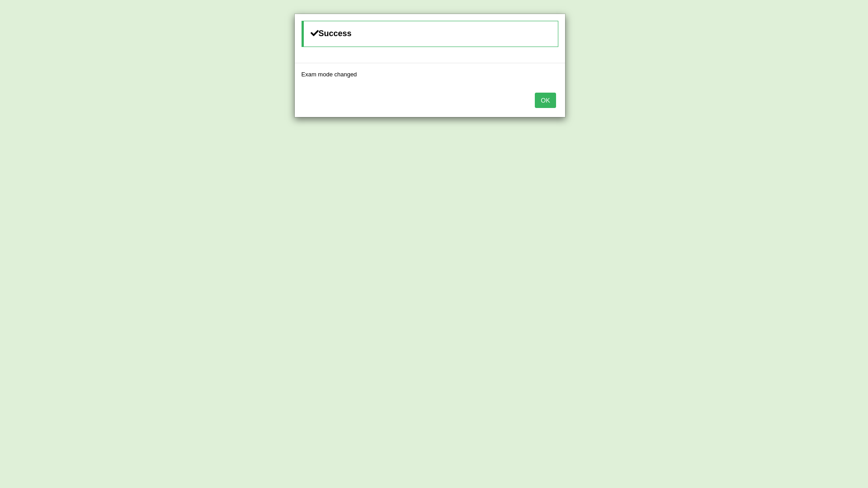
click at [550, 103] on button "OK" at bounding box center [545, 100] width 21 height 15
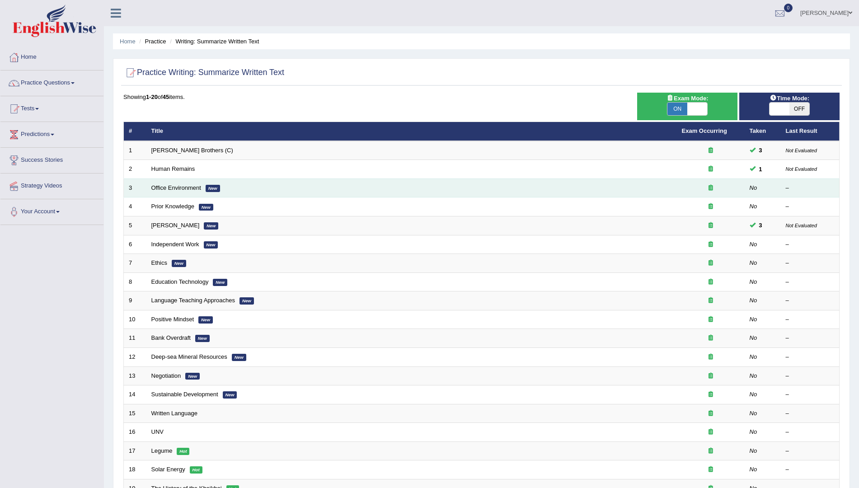
click at [711, 189] on icon at bounding box center [711, 188] width 5 height 6
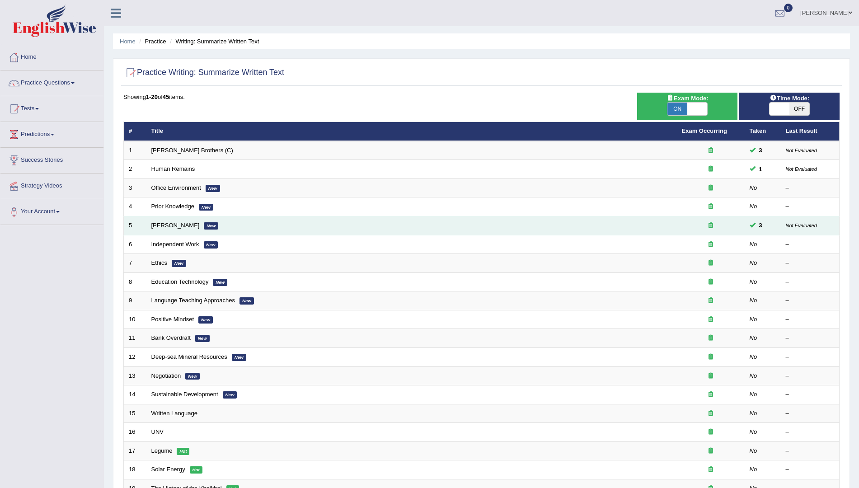
click at [770, 224] on td "3" at bounding box center [763, 226] width 36 height 19
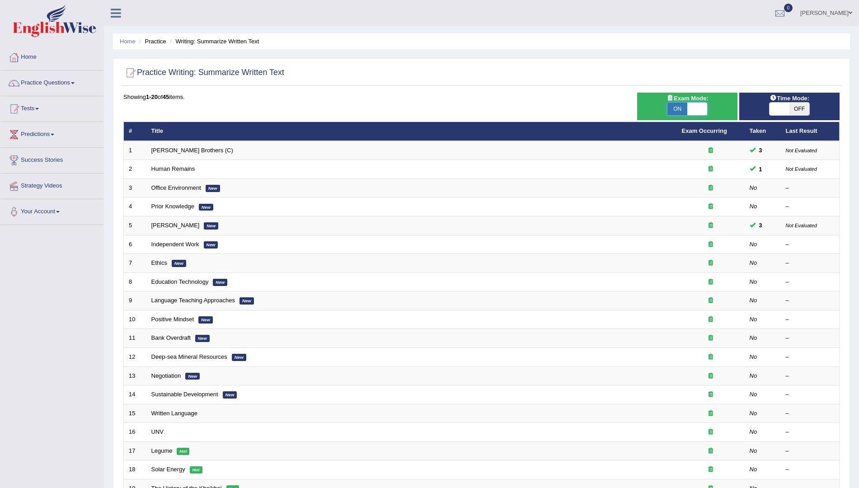
click at [701, 108] on span at bounding box center [697, 109] width 20 height 13
checkbox input "false"
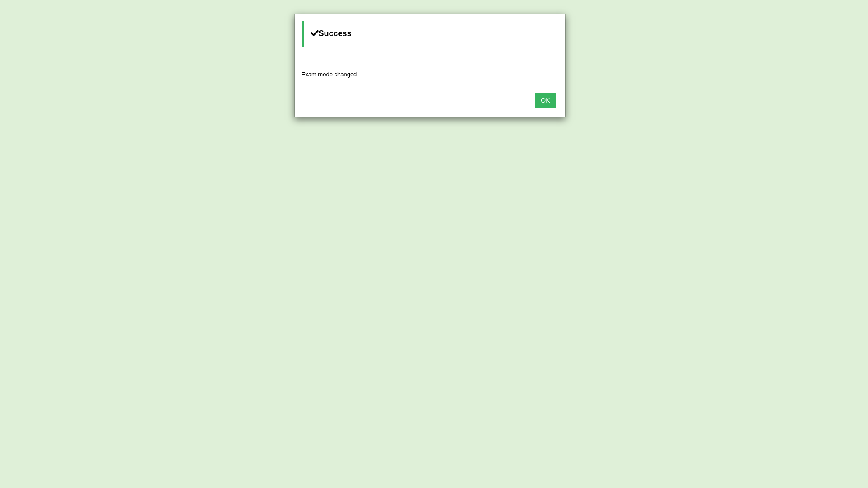
click at [549, 103] on button "OK" at bounding box center [545, 100] width 21 height 15
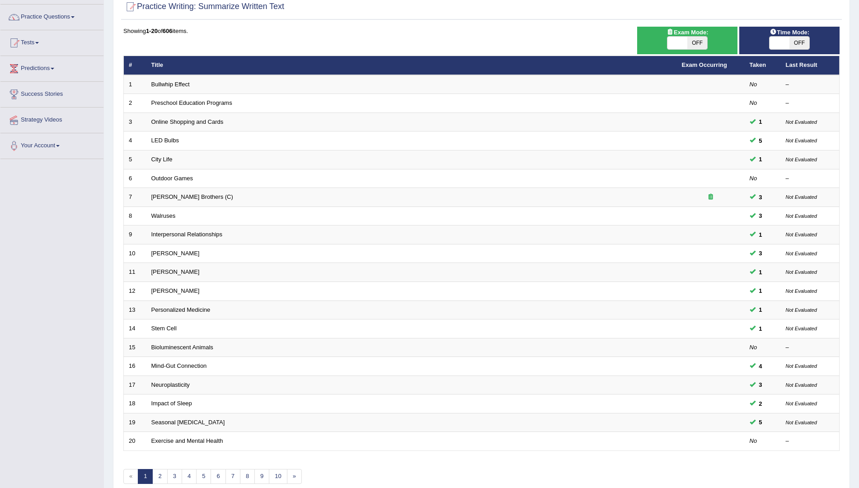
scroll to position [110, 0]
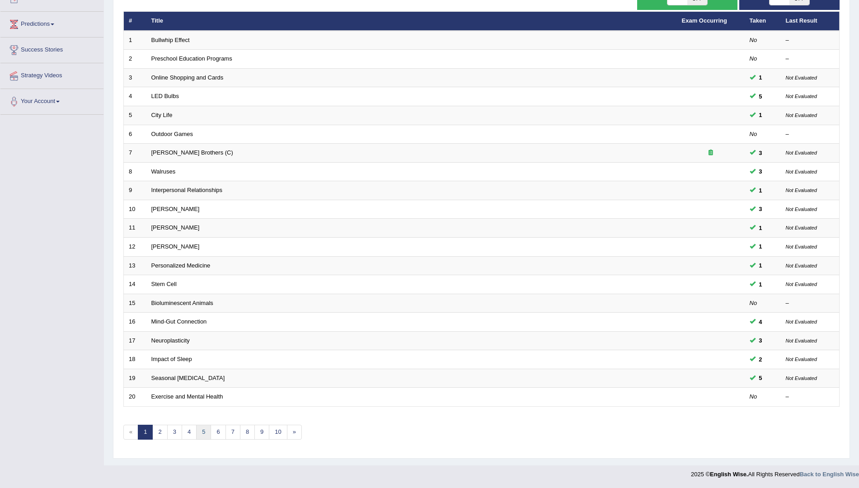
click at [200, 433] on link "5" at bounding box center [203, 432] width 15 height 15
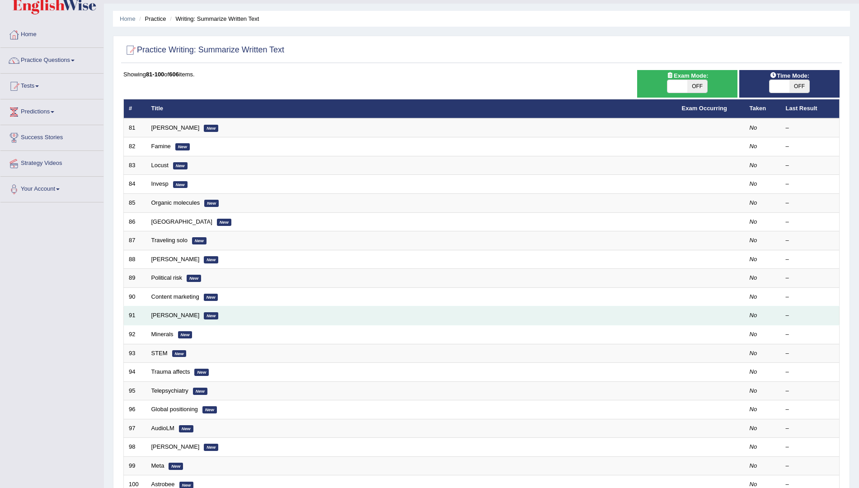
scroll to position [23, 0]
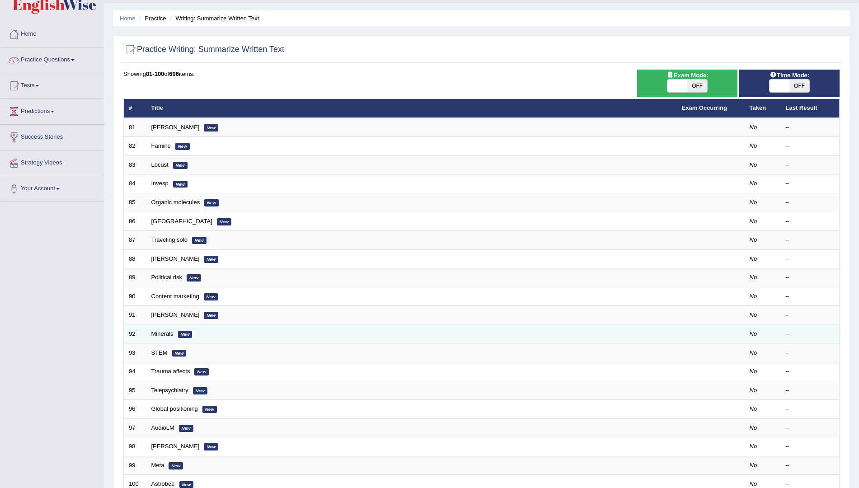
click at [182, 334] on em "New" at bounding box center [185, 334] width 14 height 7
click at [183, 338] on td "Minerals New" at bounding box center [411, 334] width 531 height 19
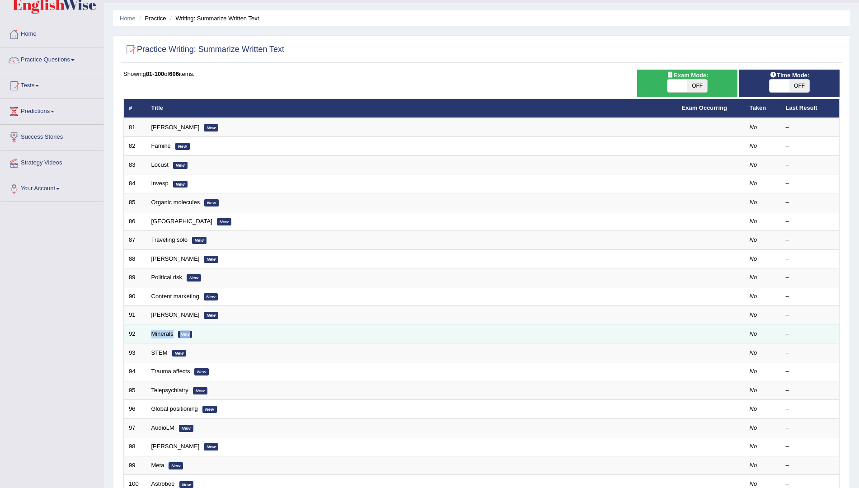
click at [183, 338] on td "Minerals New" at bounding box center [411, 334] width 531 height 19
click at [165, 335] on link "Minerals" at bounding box center [162, 333] width 22 height 7
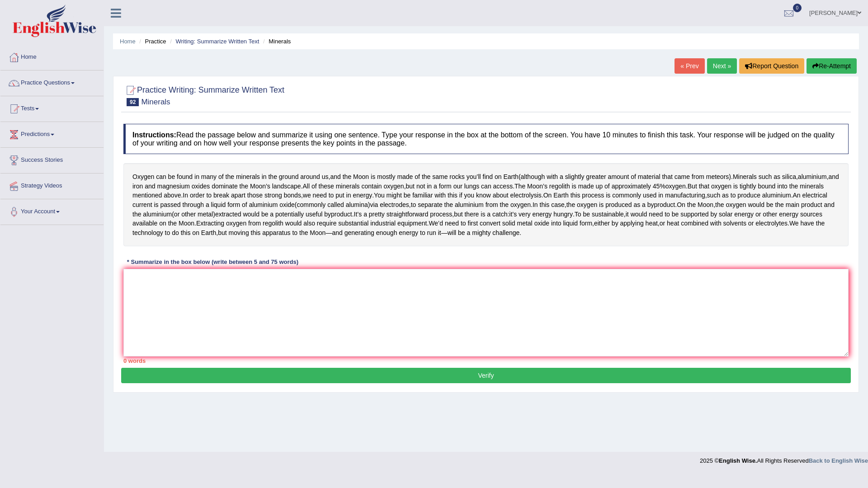
click at [724, 64] on link "Next »" at bounding box center [722, 65] width 30 height 15
click at [166, 308] on textarea at bounding box center [485, 313] width 725 height 88
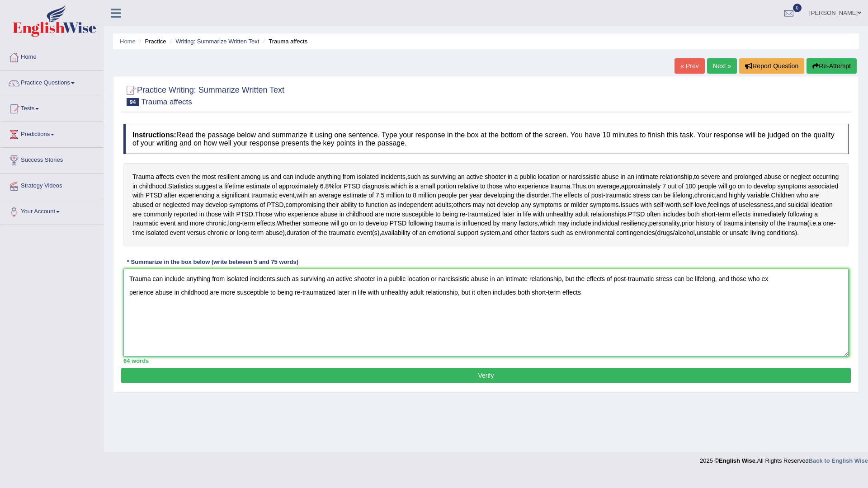
click at [582, 322] on textarea "Trauma can include anything from isolated incidents,such as surviving an active…" at bounding box center [485, 313] width 725 height 88
click at [128, 320] on textarea "Trauma can include anything from isolated incidents,such as surviving an active…" at bounding box center [485, 313] width 725 height 88
type textarea "Trauma can include anything from isolated incidents,such as surviving an active…"
click at [442, 383] on button "Verify" at bounding box center [486, 375] width 730 height 15
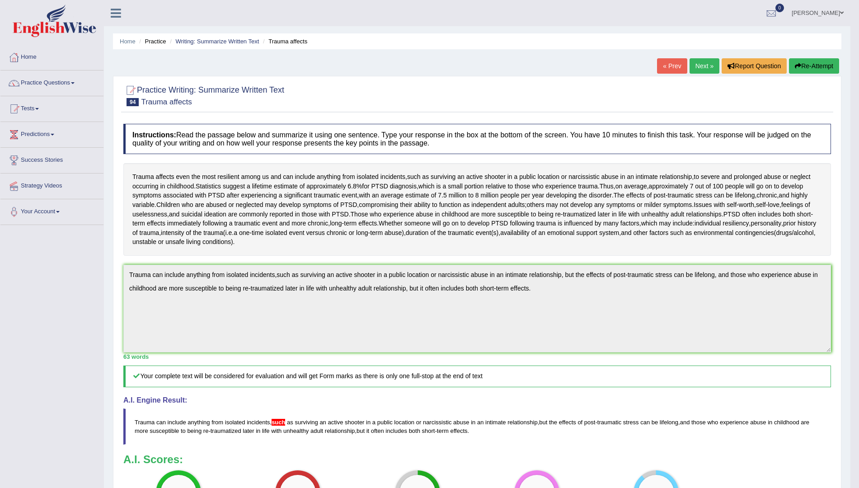
click at [810, 65] on button "Re-Attempt" at bounding box center [814, 65] width 50 height 15
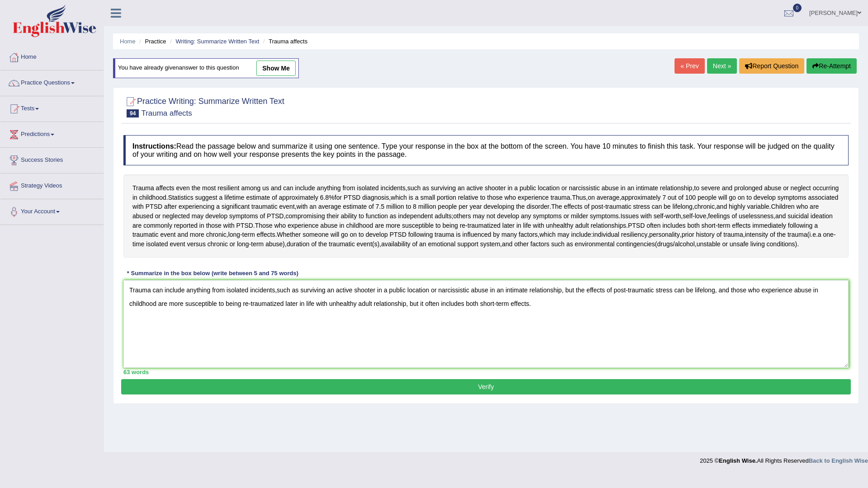
click at [277, 319] on textarea "Trauma can include anything from isolated incidents,such as surviving an active…" at bounding box center [485, 324] width 725 height 88
type textarea "Trauma can include anything from isolated incidents, such as surviving an activ…"
click at [313, 395] on button "Verify" at bounding box center [486, 386] width 730 height 15
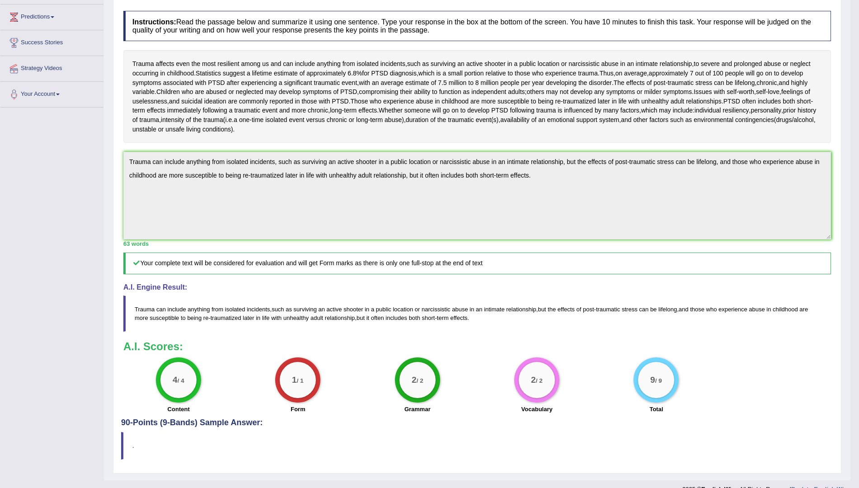
scroll to position [151, 0]
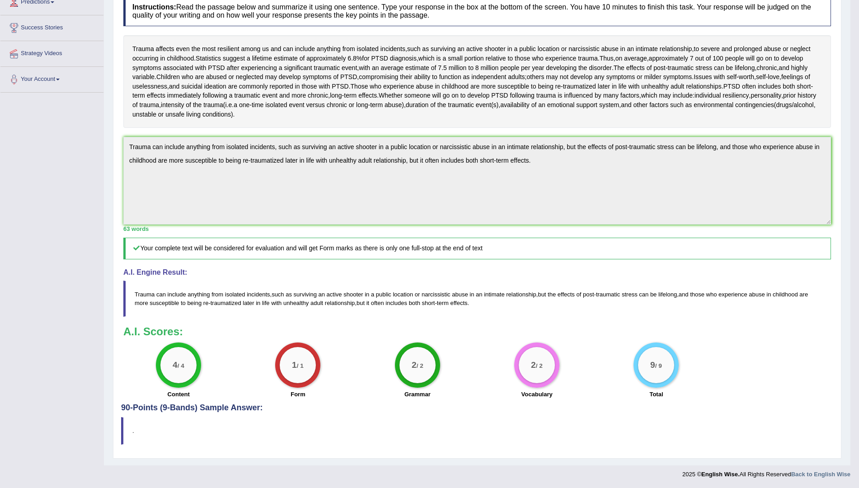
click at [567, 356] on body "Toggle navigation Home Practice Questions Speaking Practice Read Aloud Repeat S…" at bounding box center [429, 112] width 859 height 488
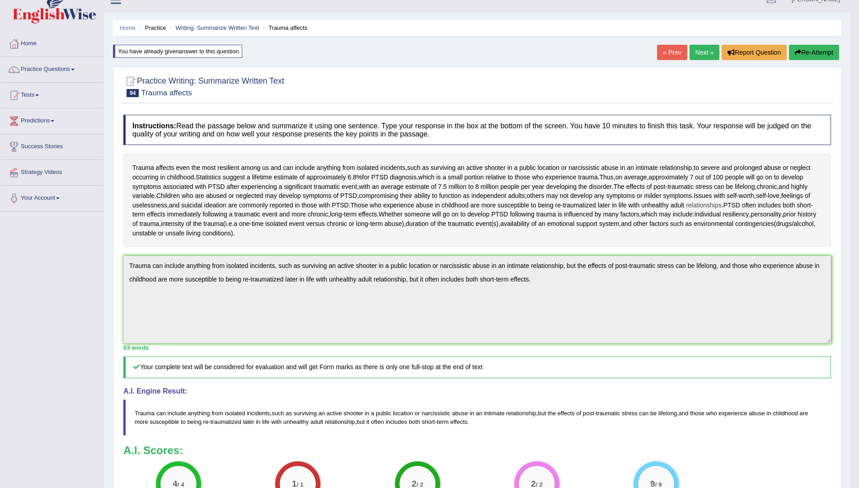
scroll to position [0, 0]
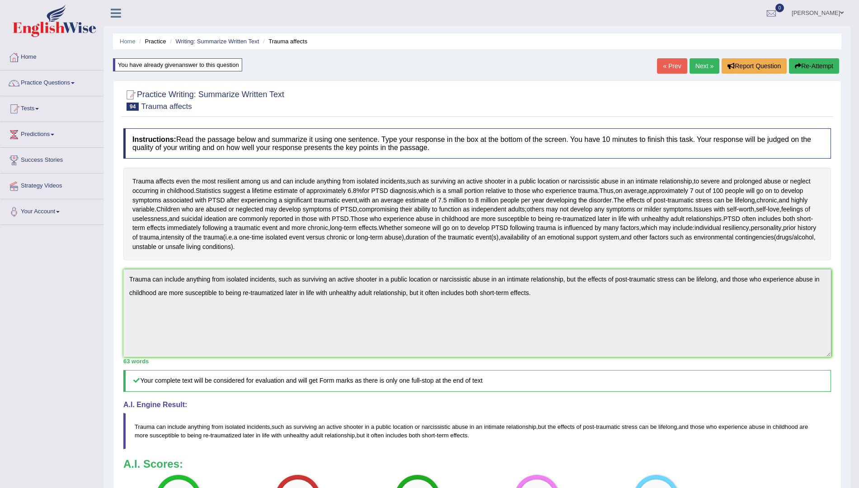
click at [798, 61] on button "Re-Attempt" at bounding box center [814, 65] width 50 height 15
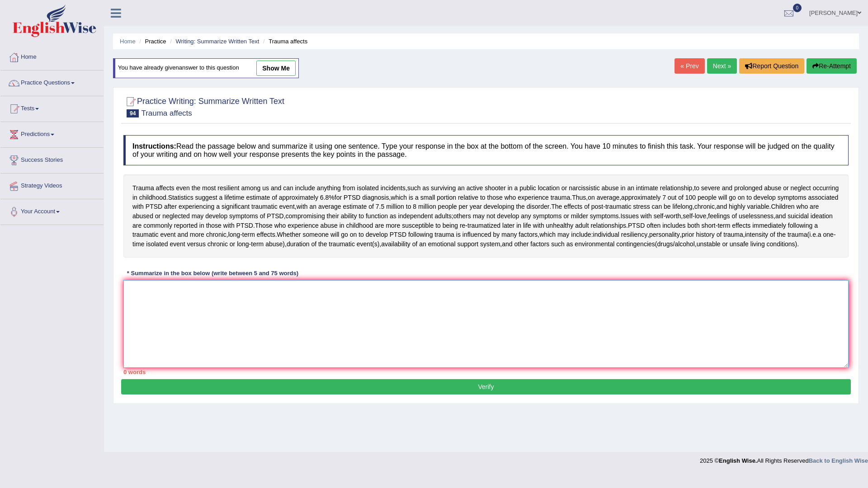
paste textarea "Trauma can include anything from isolated incidents, such as surviving an activ…"
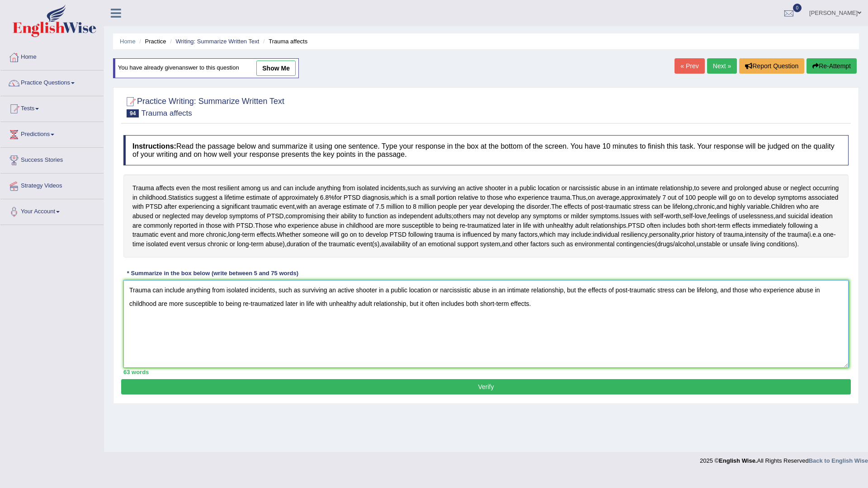
click at [576, 318] on textarea "Trauma can include anything from isolated incidents, such as surviving an activ…" at bounding box center [485, 324] width 725 height 88
click at [734, 318] on textarea "Trauma can include anything from isolated incidents, such as surviving an activ…" at bounding box center [485, 324] width 725 height 88
click at [424, 331] on textarea "Trauma can include anything from isolated incidents, such as surviving an activ…" at bounding box center [485, 324] width 725 height 88
click at [427, 332] on textarea "Trauma can include anything from isolated incidents, such as surviving an activ…" at bounding box center [485, 324] width 725 height 88
type textarea "Trauma can include anything from isolated incidents, such as surviving an activ…"
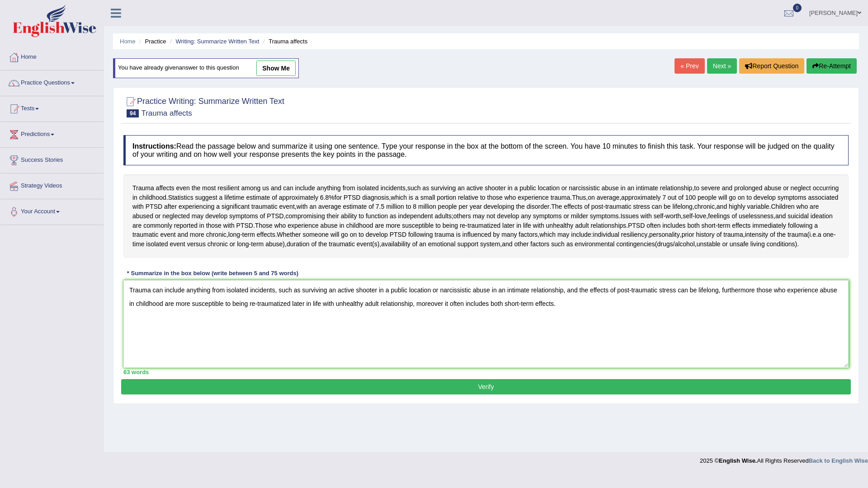
click at [465, 395] on button "Verify" at bounding box center [486, 386] width 730 height 15
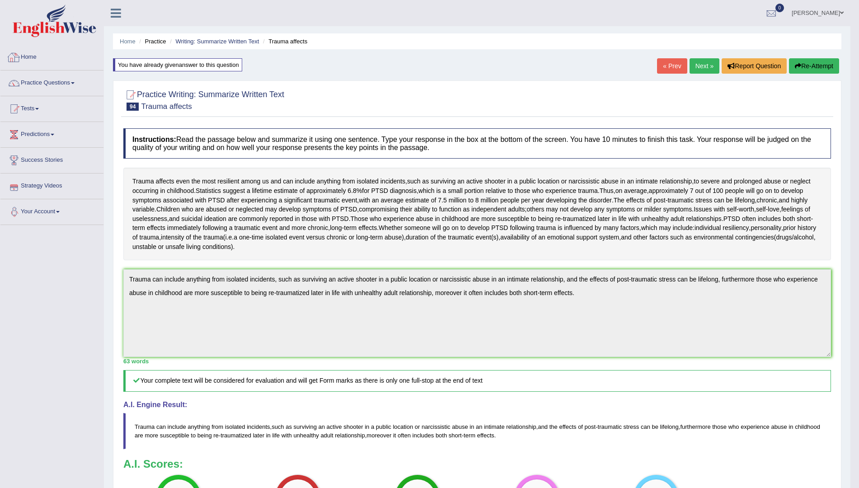
click at [26, 56] on link "Home" at bounding box center [51, 56] width 103 height 23
